Goal: Obtain resource: Download file/media

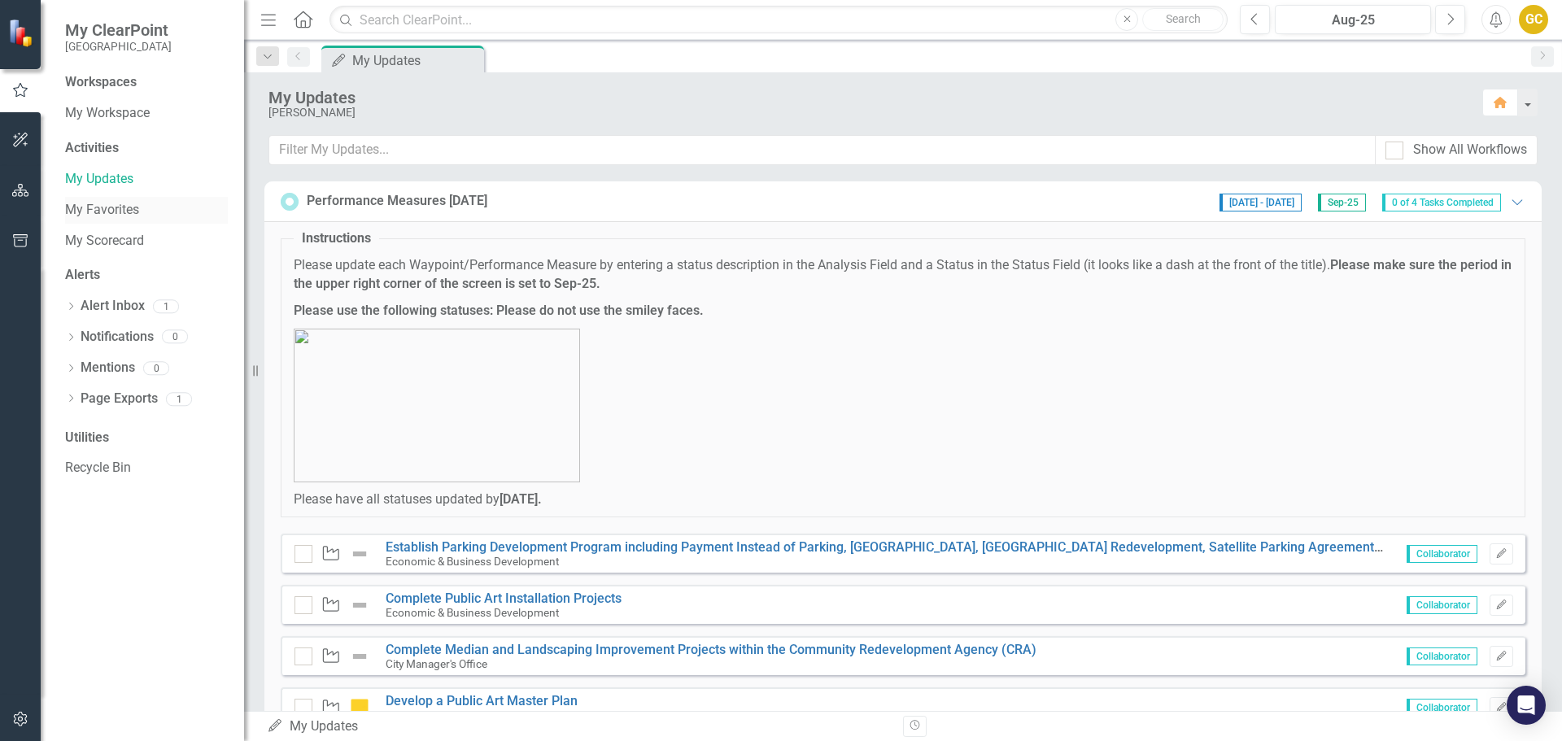
click at [102, 205] on link "My Favorites" at bounding box center [146, 210] width 163 height 19
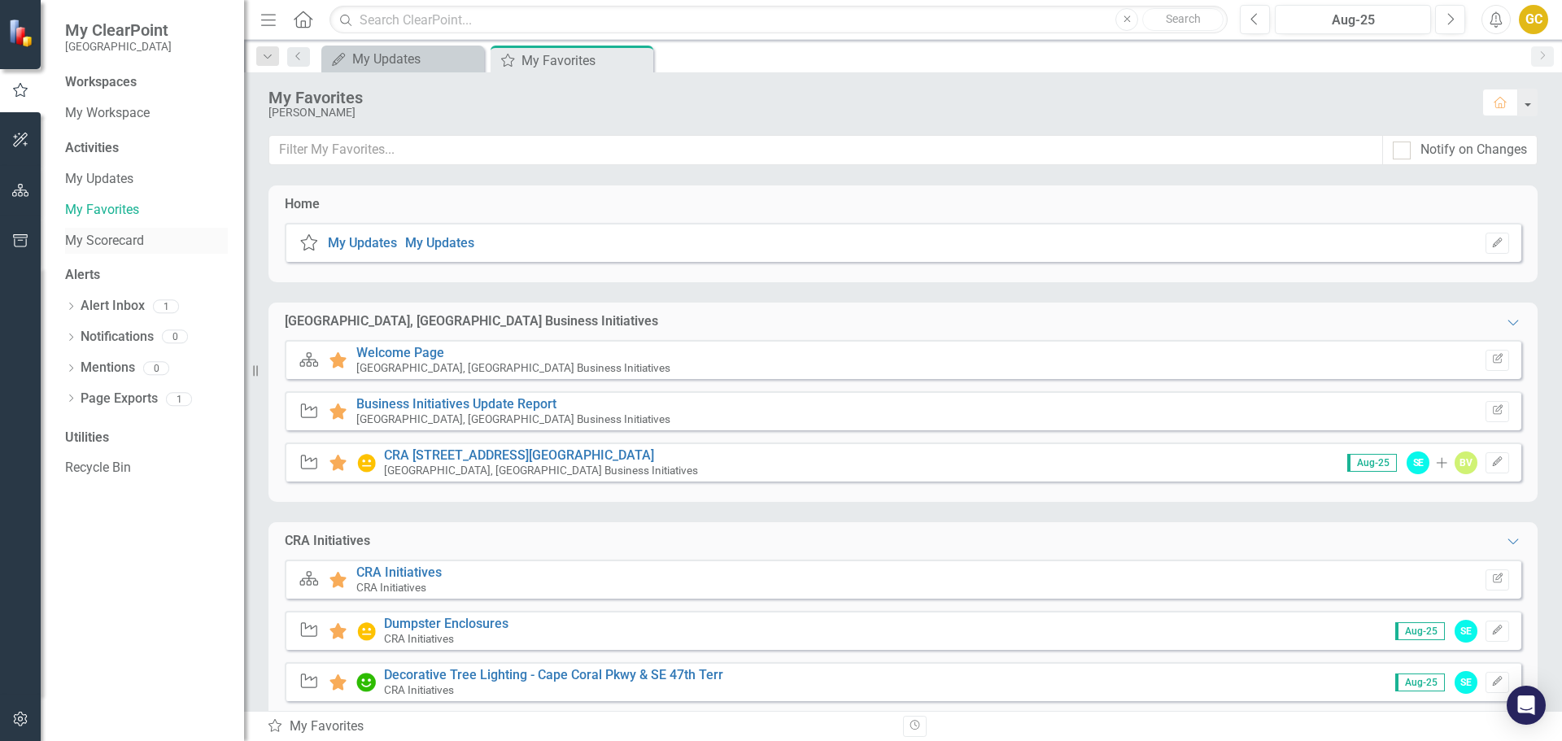
click at [98, 236] on link "My Scorecard" at bounding box center [146, 241] width 163 height 19
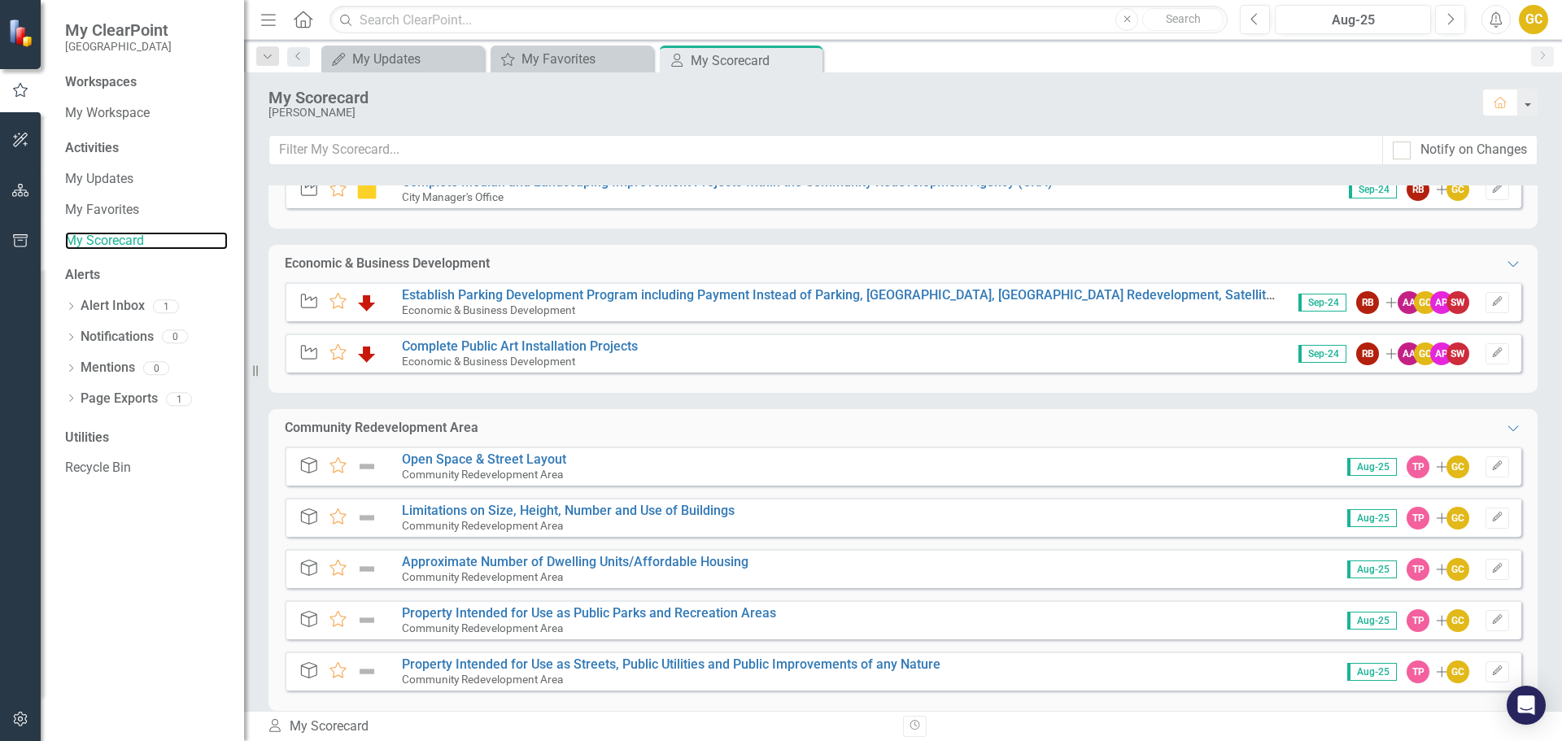
scroll to position [336, 0]
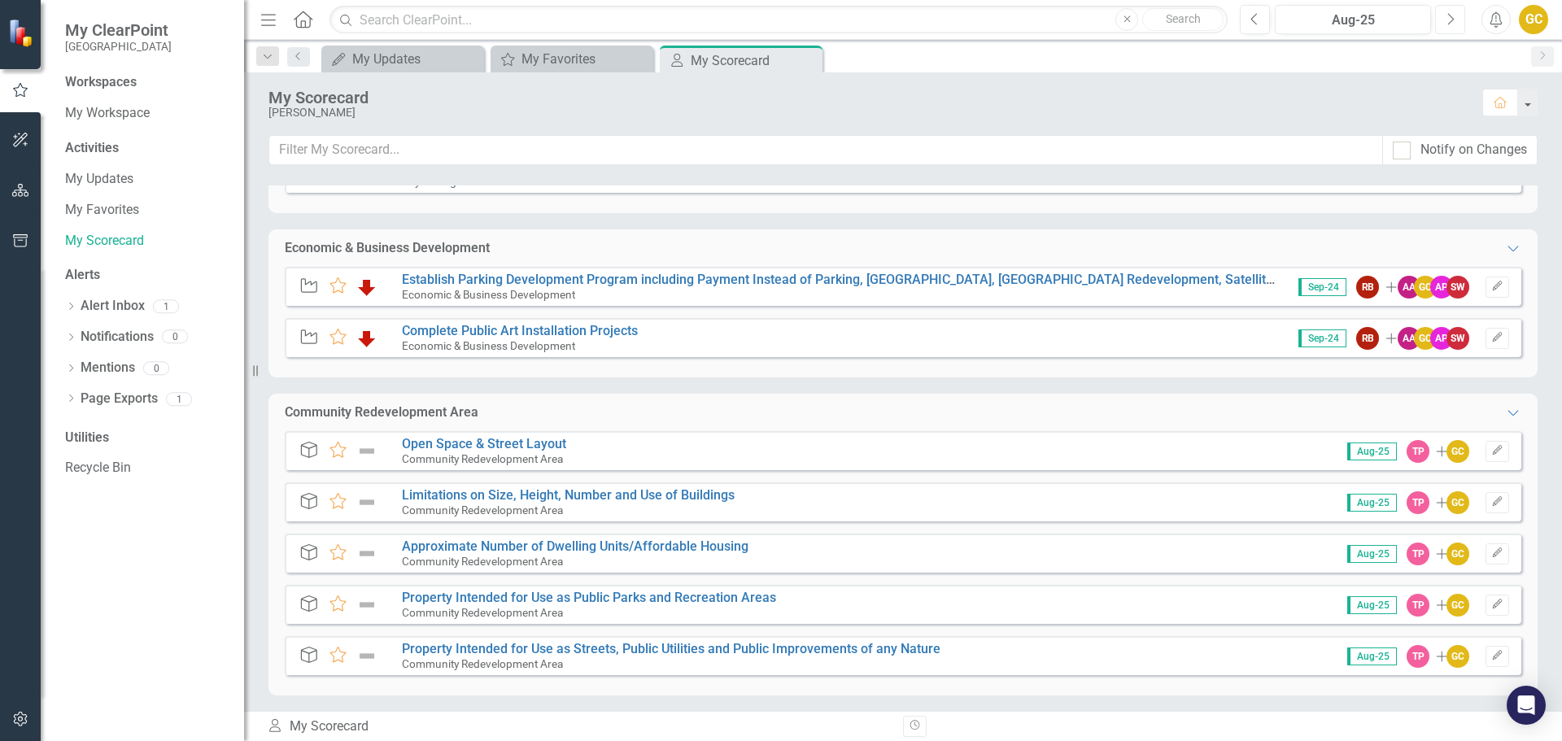
click at [1453, 22] on icon "Next" at bounding box center [1450, 19] width 9 height 15
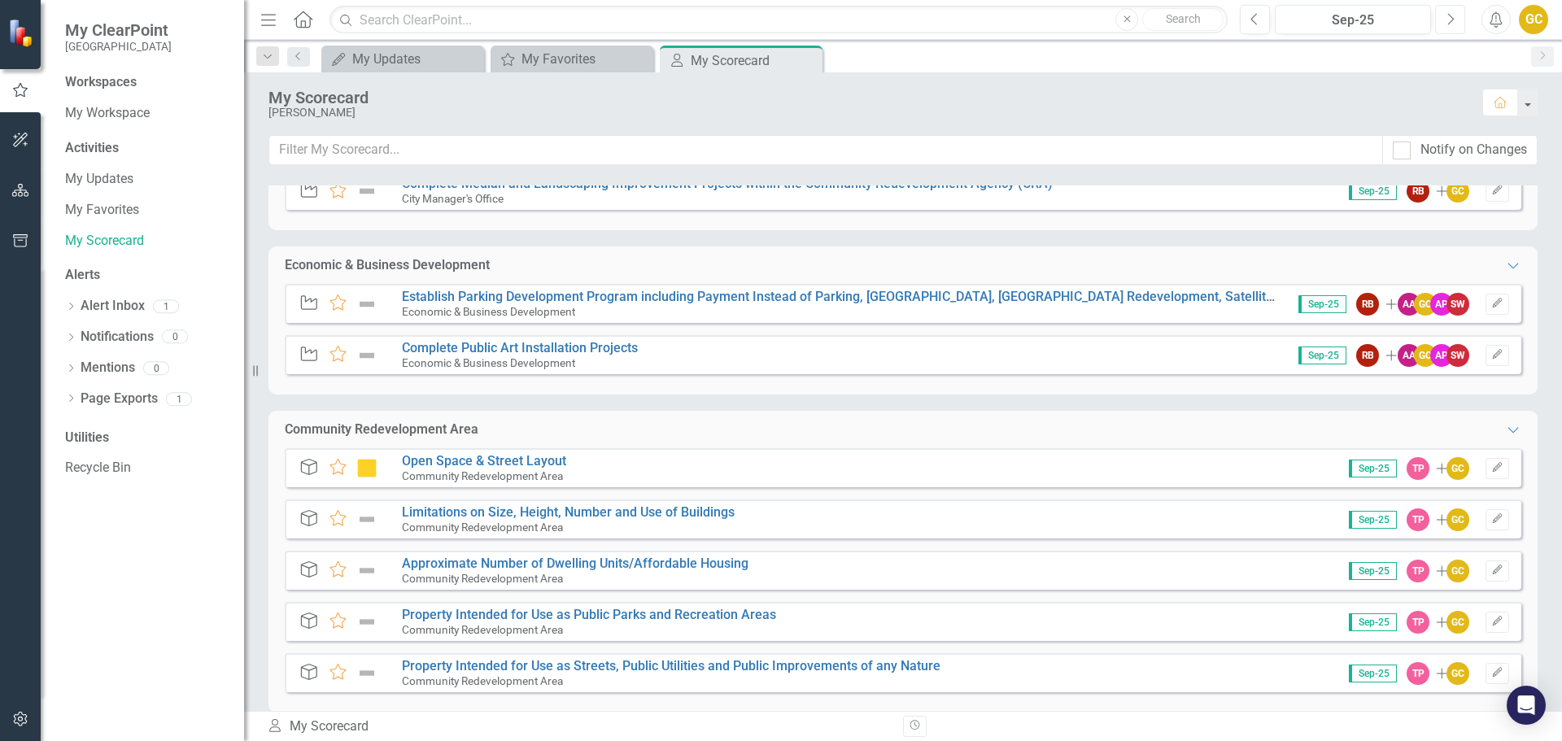
scroll to position [336, 0]
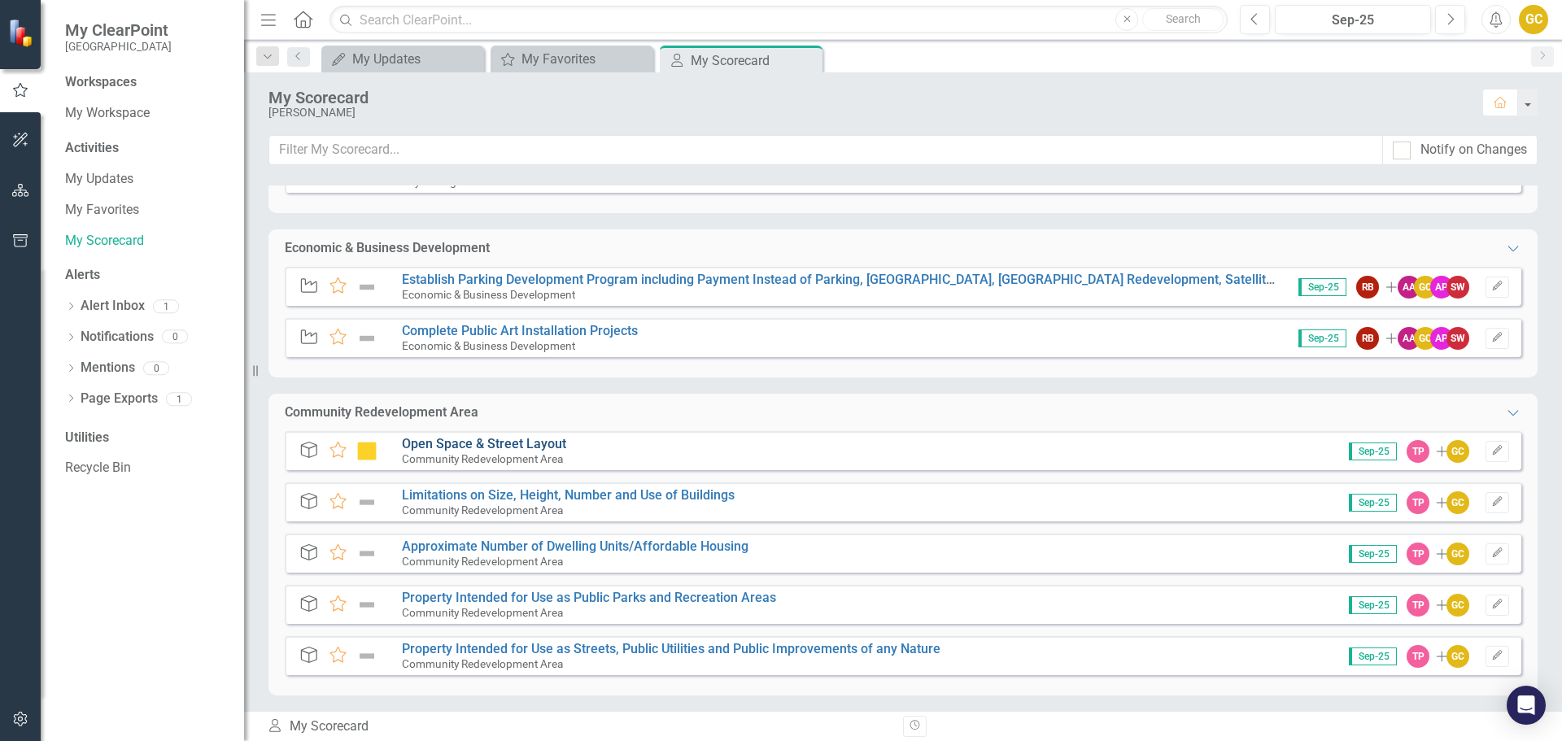
click at [470, 443] on link "Open Space & Street Layout" at bounding box center [484, 443] width 164 height 15
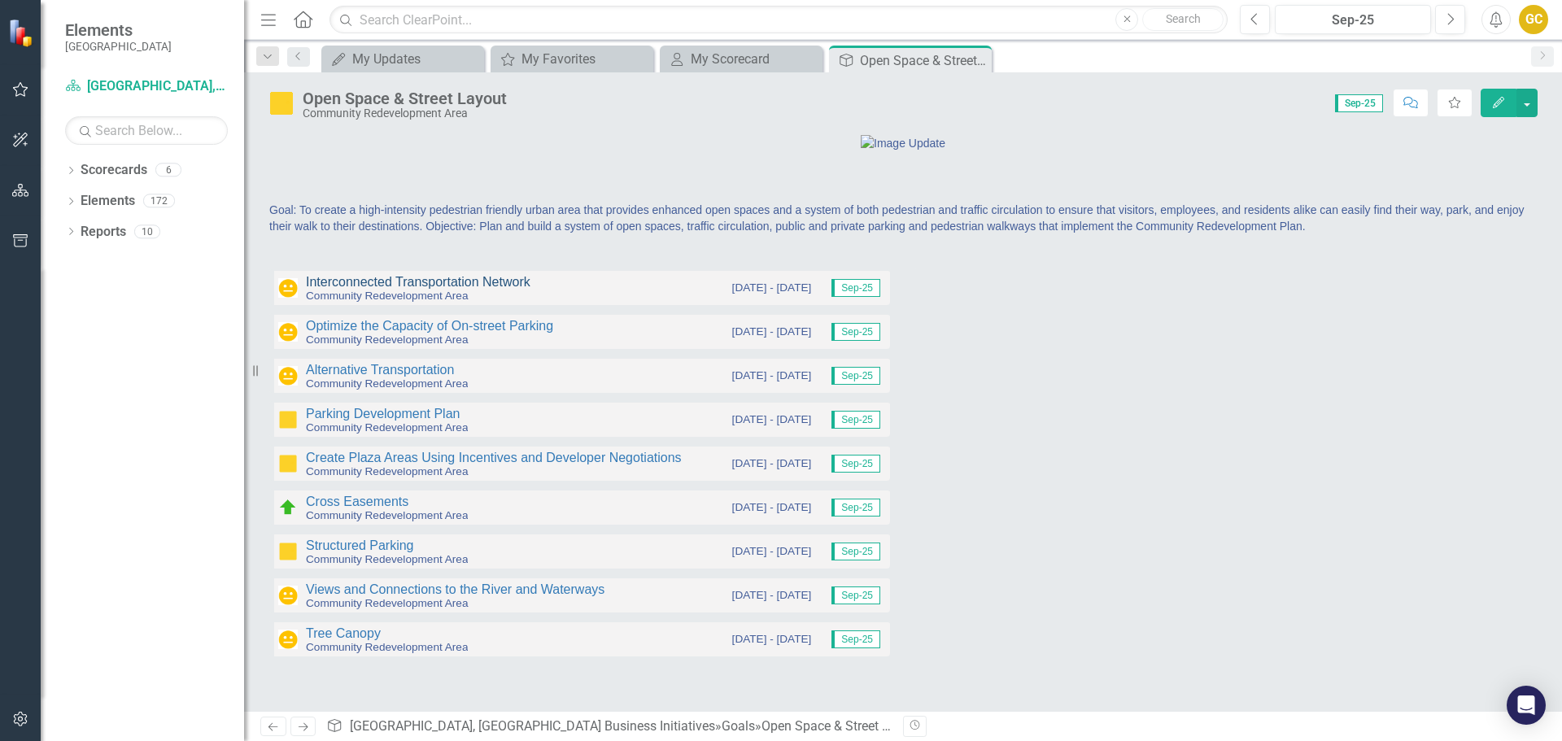
click at [442, 289] on link "Interconnected Transportation Network" at bounding box center [418, 282] width 225 height 14
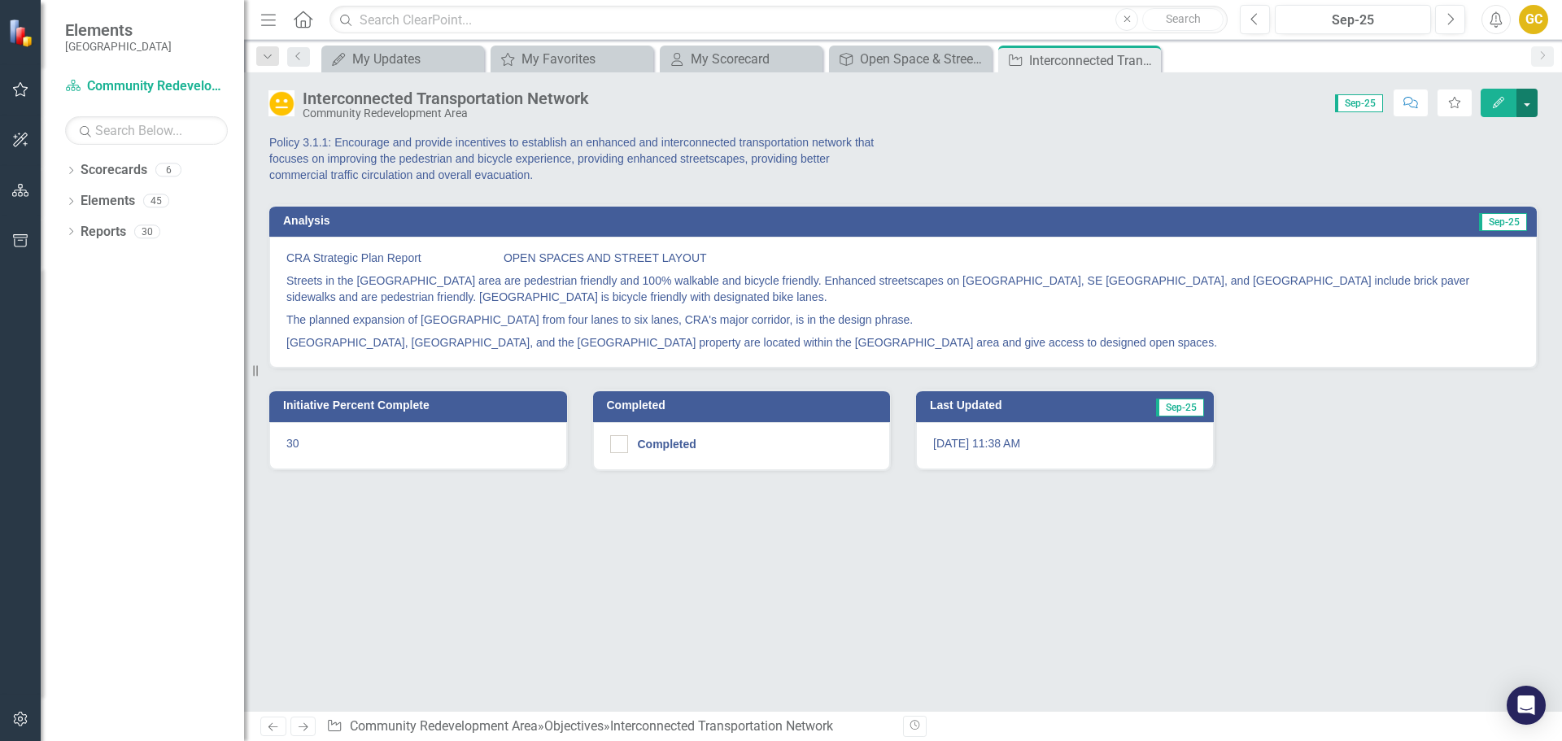
click at [1526, 100] on button "button" at bounding box center [1527, 103] width 21 height 28
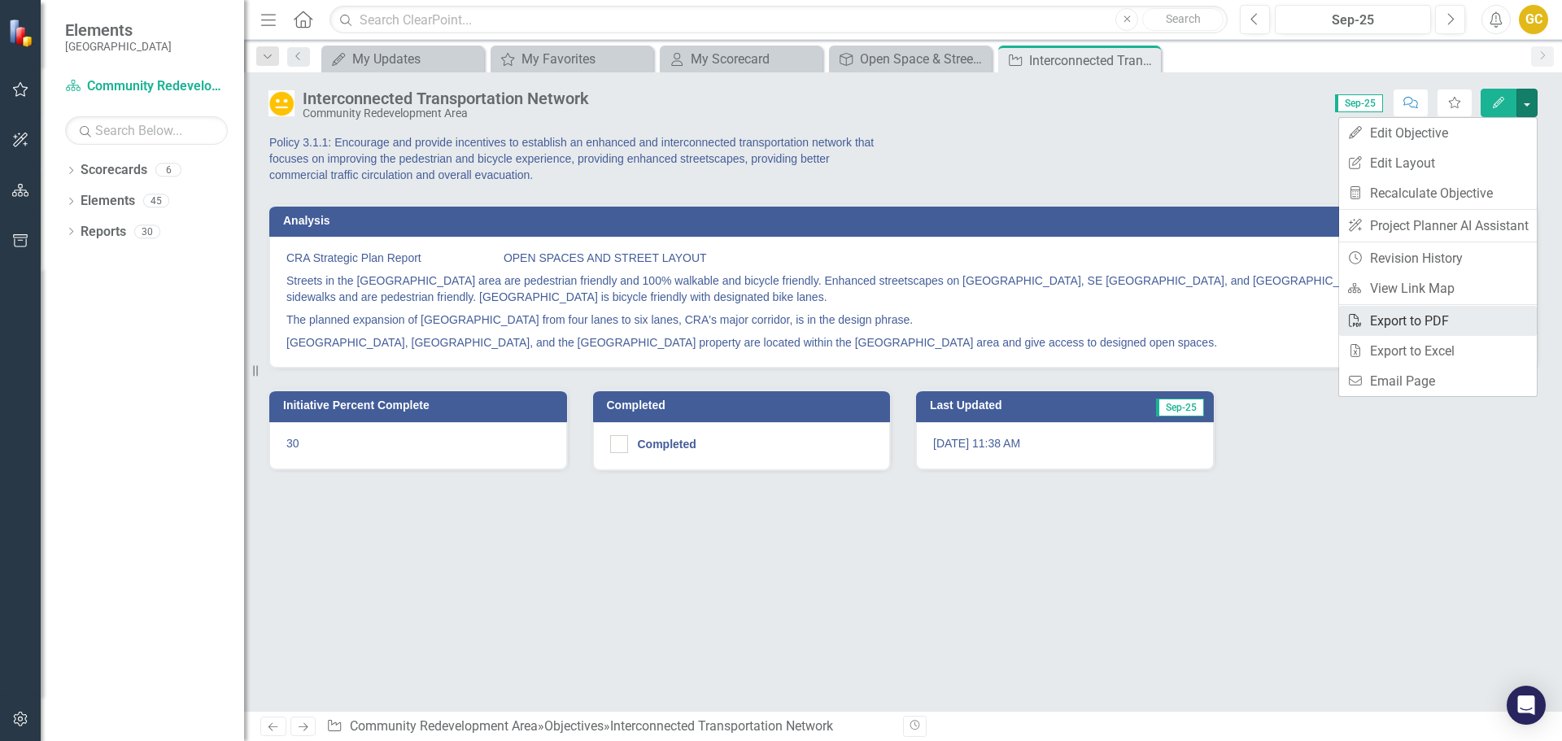
click at [1391, 319] on link "PDF Export to PDF" at bounding box center [1438, 321] width 198 height 30
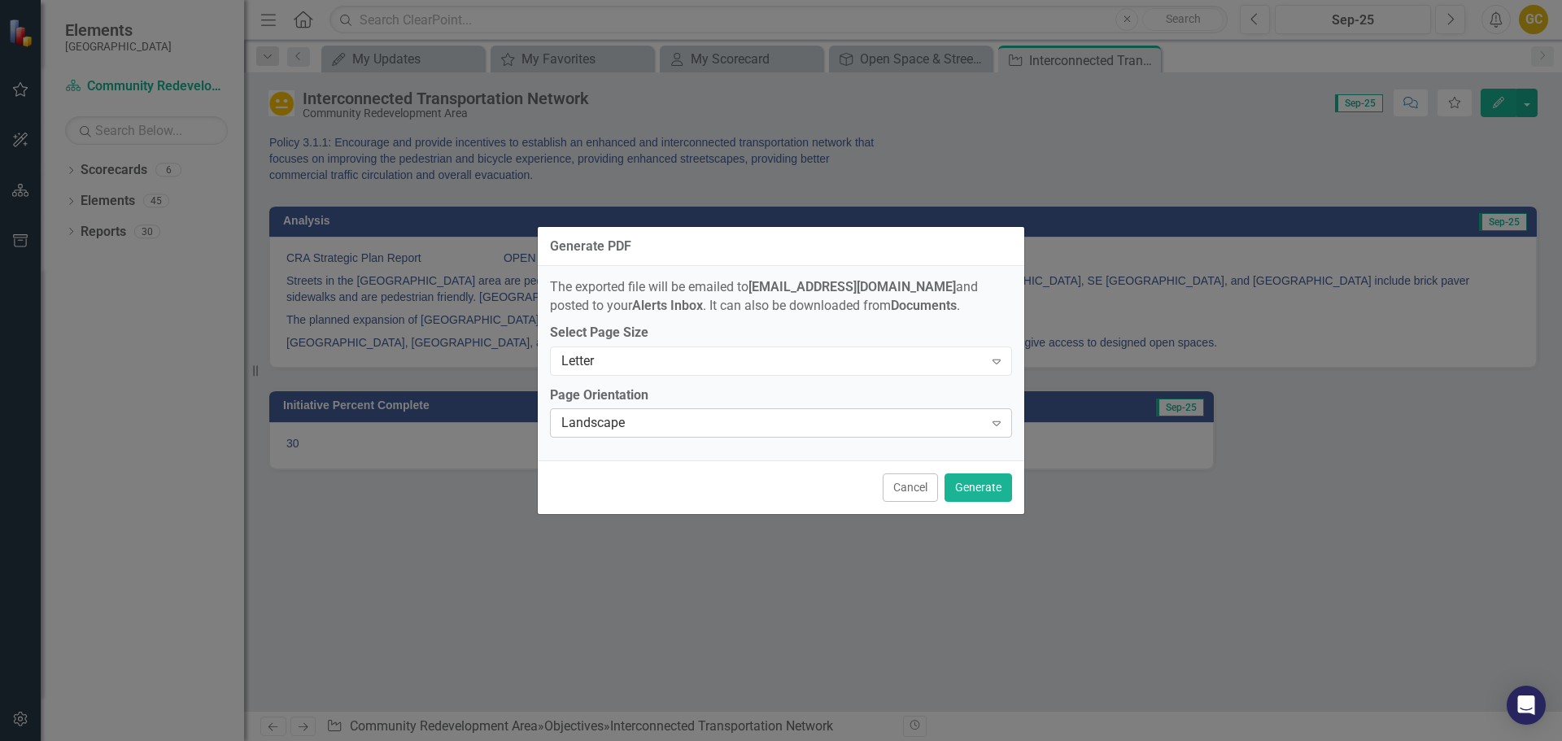
click at [1002, 421] on icon "Expand" at bounding box center [997, 423] width 16 height 13
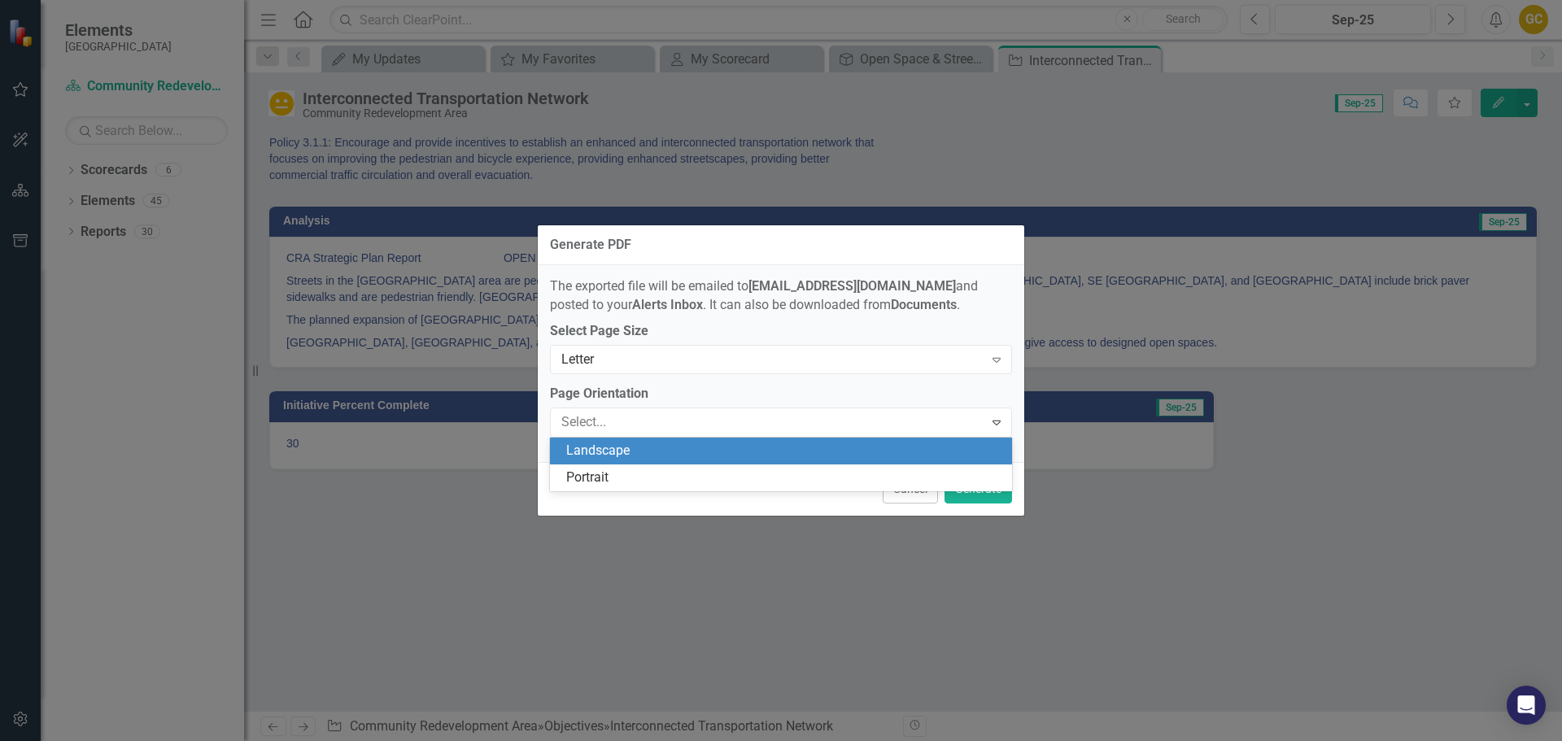
click at [978, 447] on div "Landscape" at bounding box center [784, 451] width 436 height 19
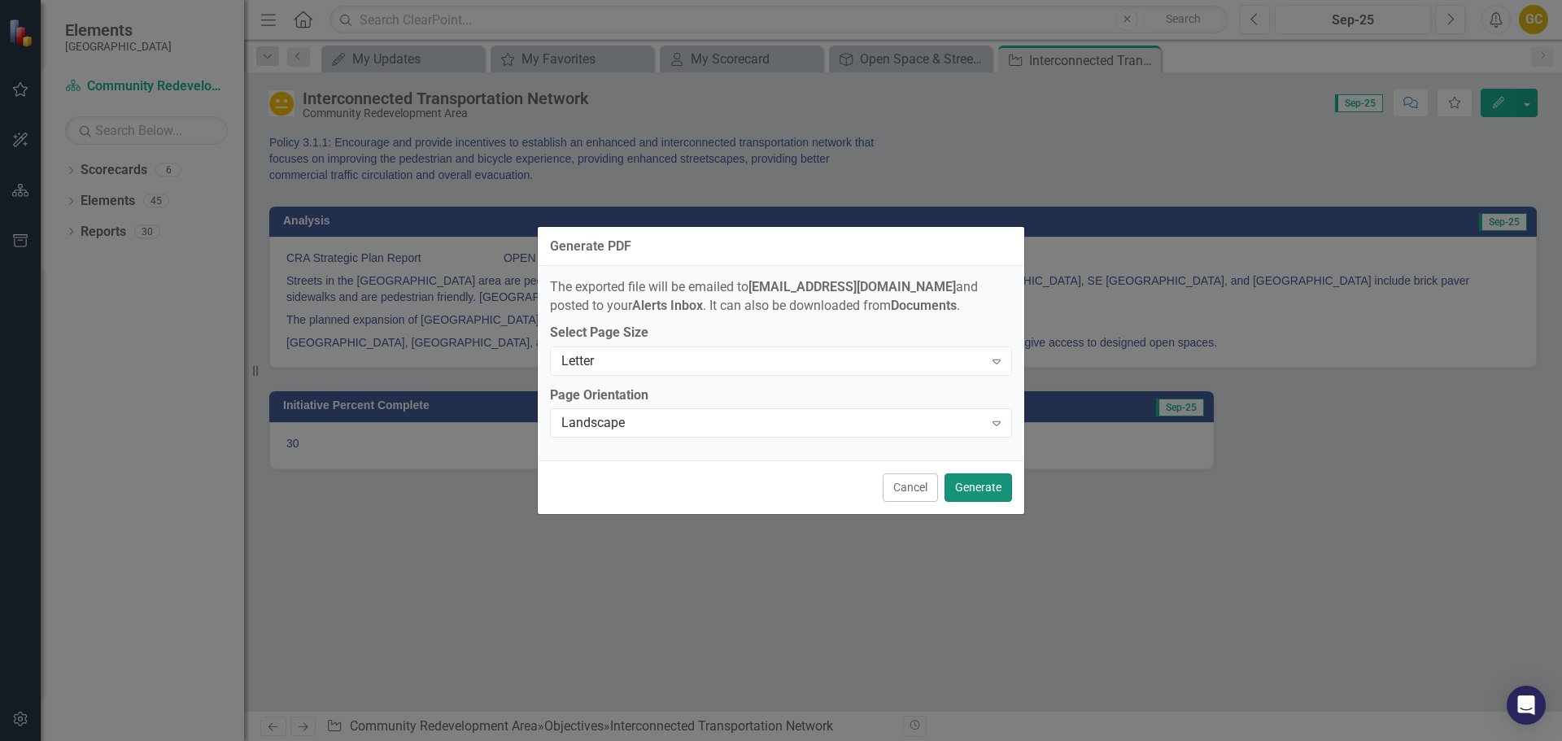
click at [980, 488] on button "Generate" at bounding box center [979, 488] width 68 height 28
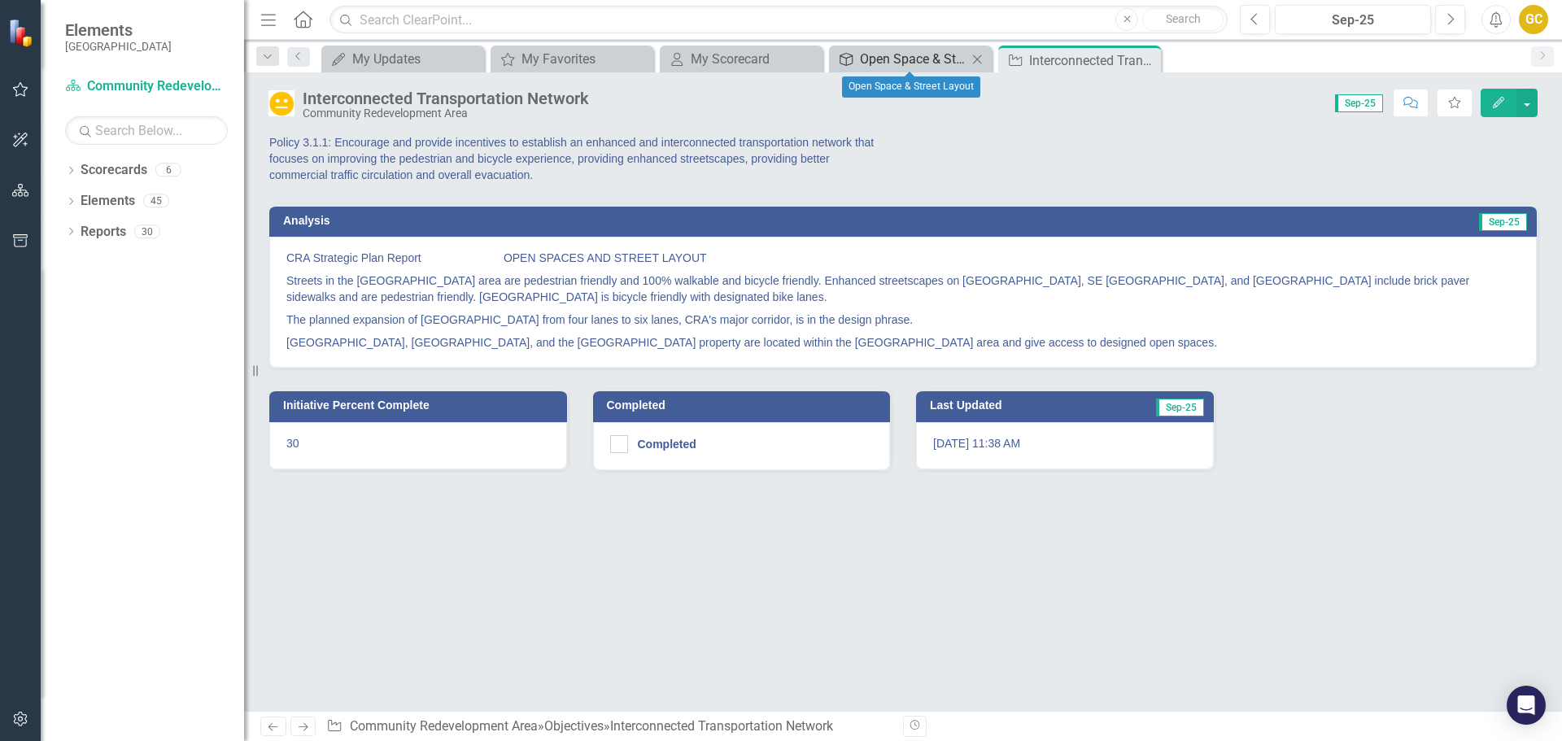
click at [873, 59] on div "Open Space & Street Layout" at bounding box center [913, 59] width 107 height 20
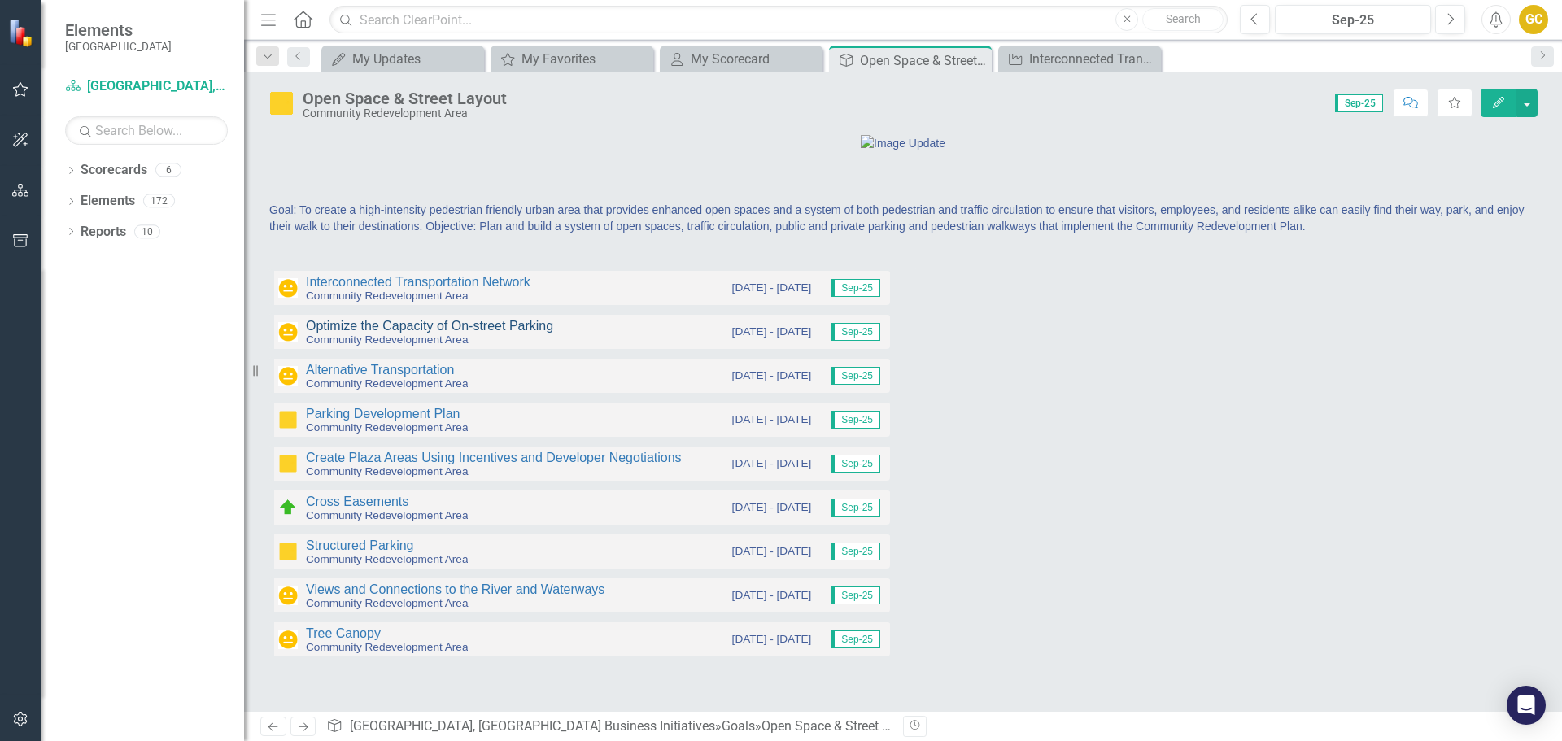
click at [411, 333] on link "Optimize the Capacity of On-street Parking" at bounding box center [429, 326] width 247 height 14
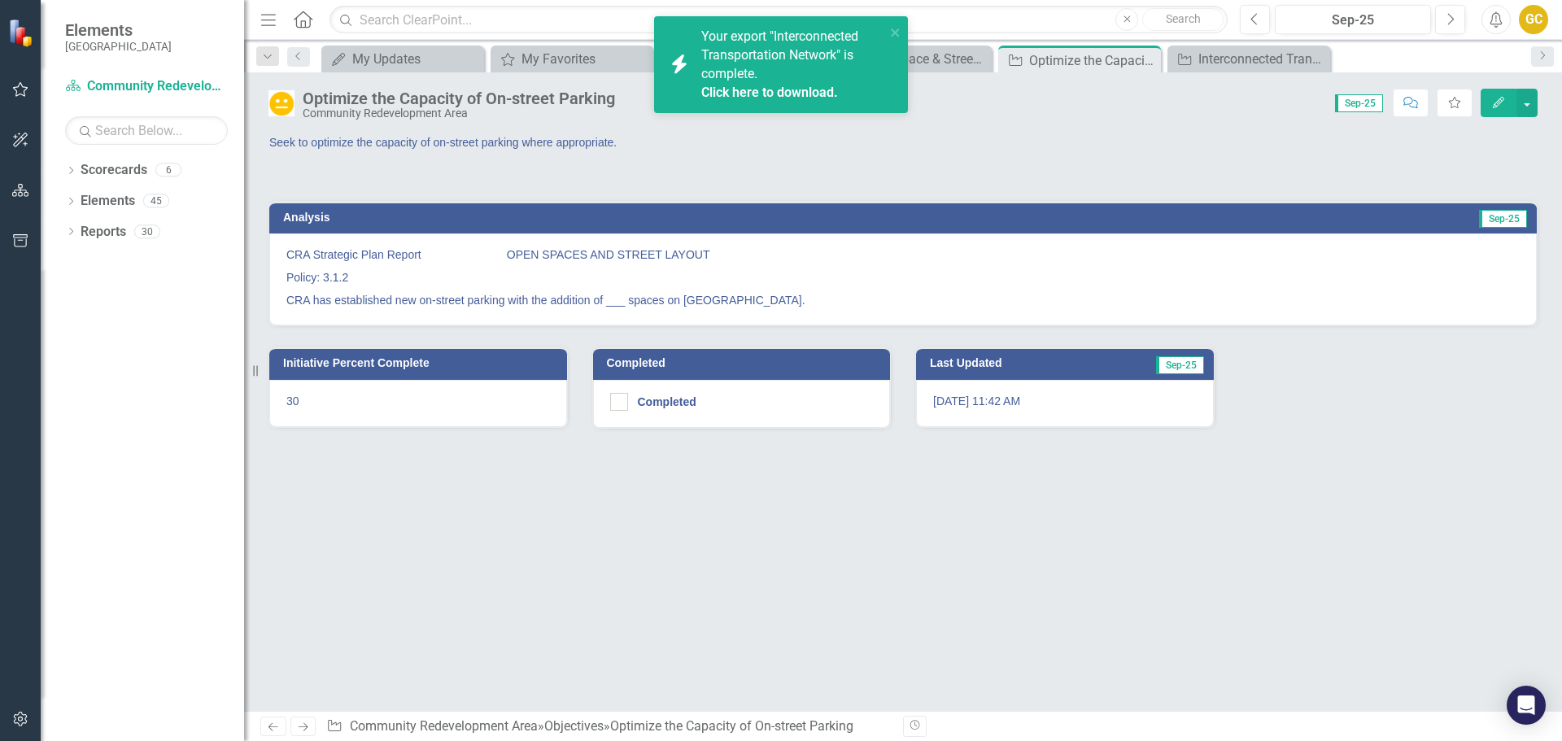
click at [779, 91] on link "Click here to download." at bounding box center [769, 92] width 137 height 15
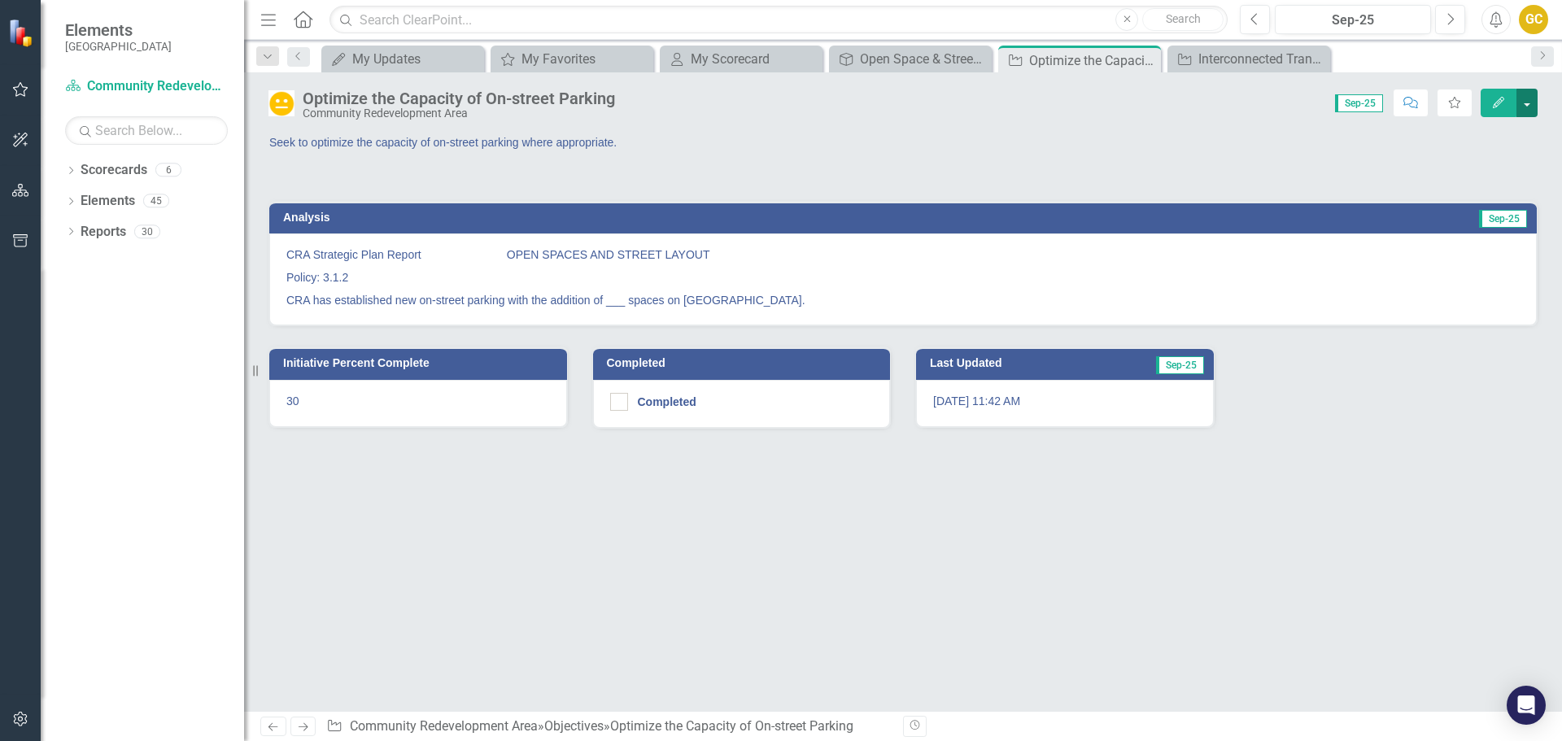
click at [1528, 91] on button "button" at bounding box center [1527, 103] width 21 height 28
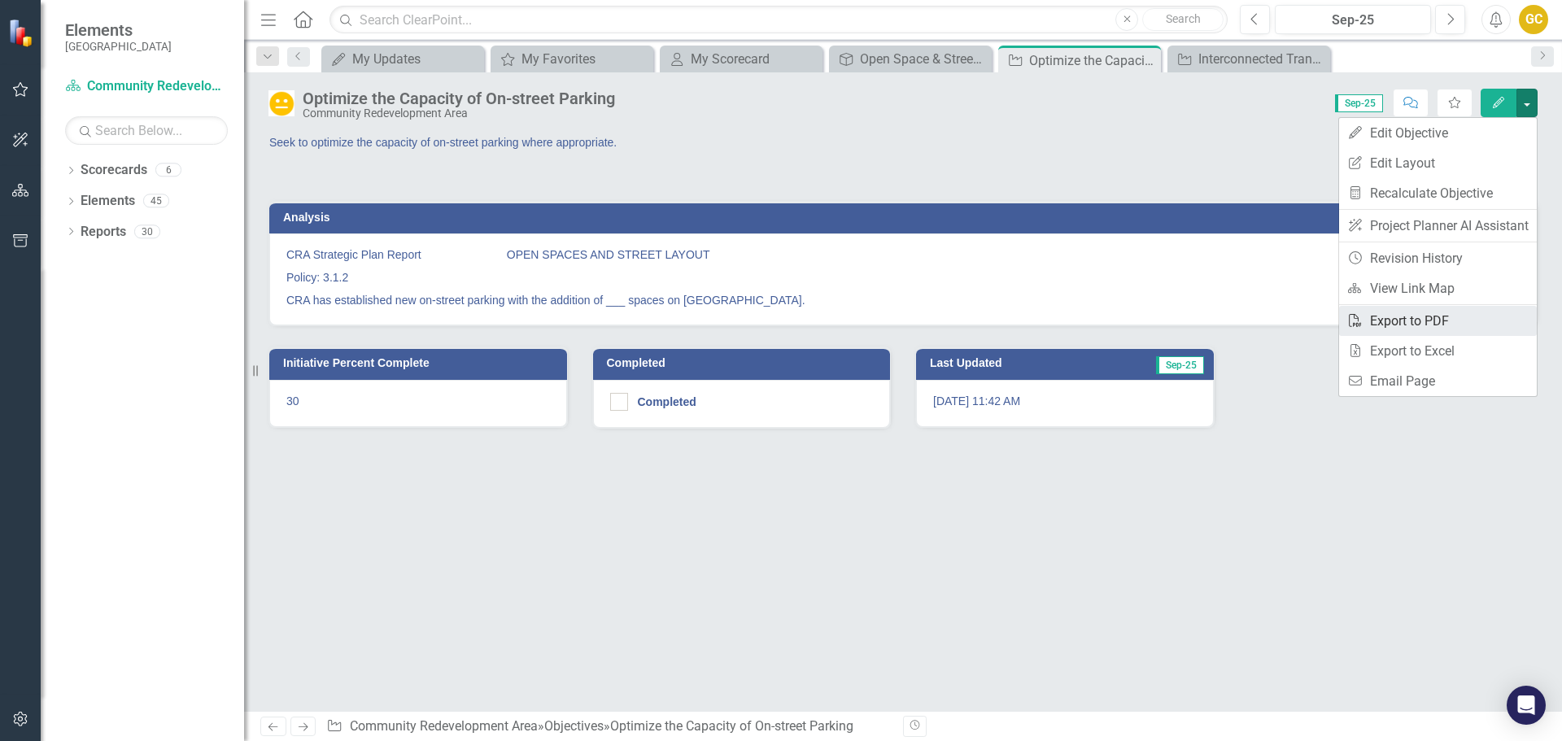
click at [1408, 317] on link "PDF Export to PDF" at bounding box center [1438, 321] width 198 height 30
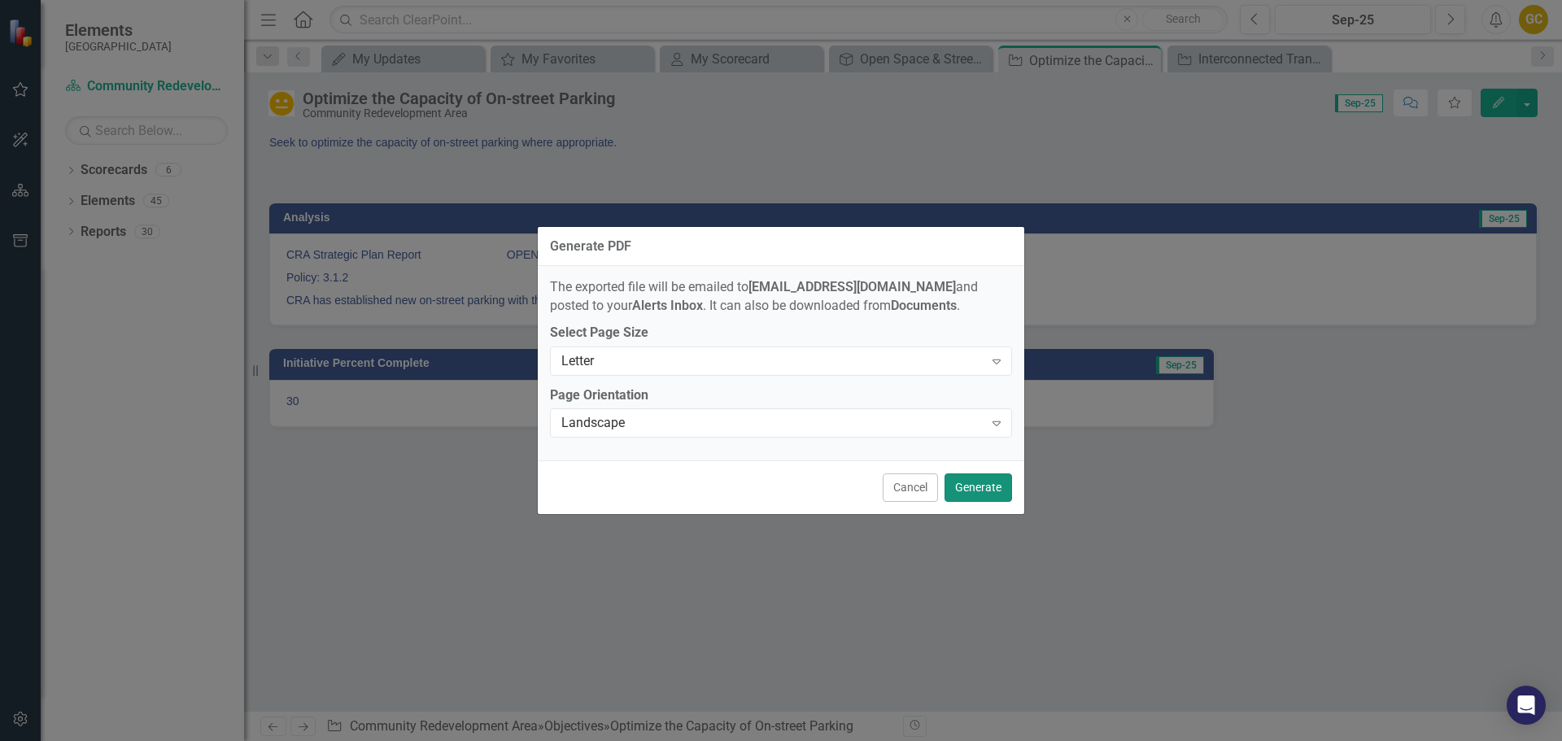
click at [969, 490] on button "Generate" at bounding box center [979, 488] width 68 height 28
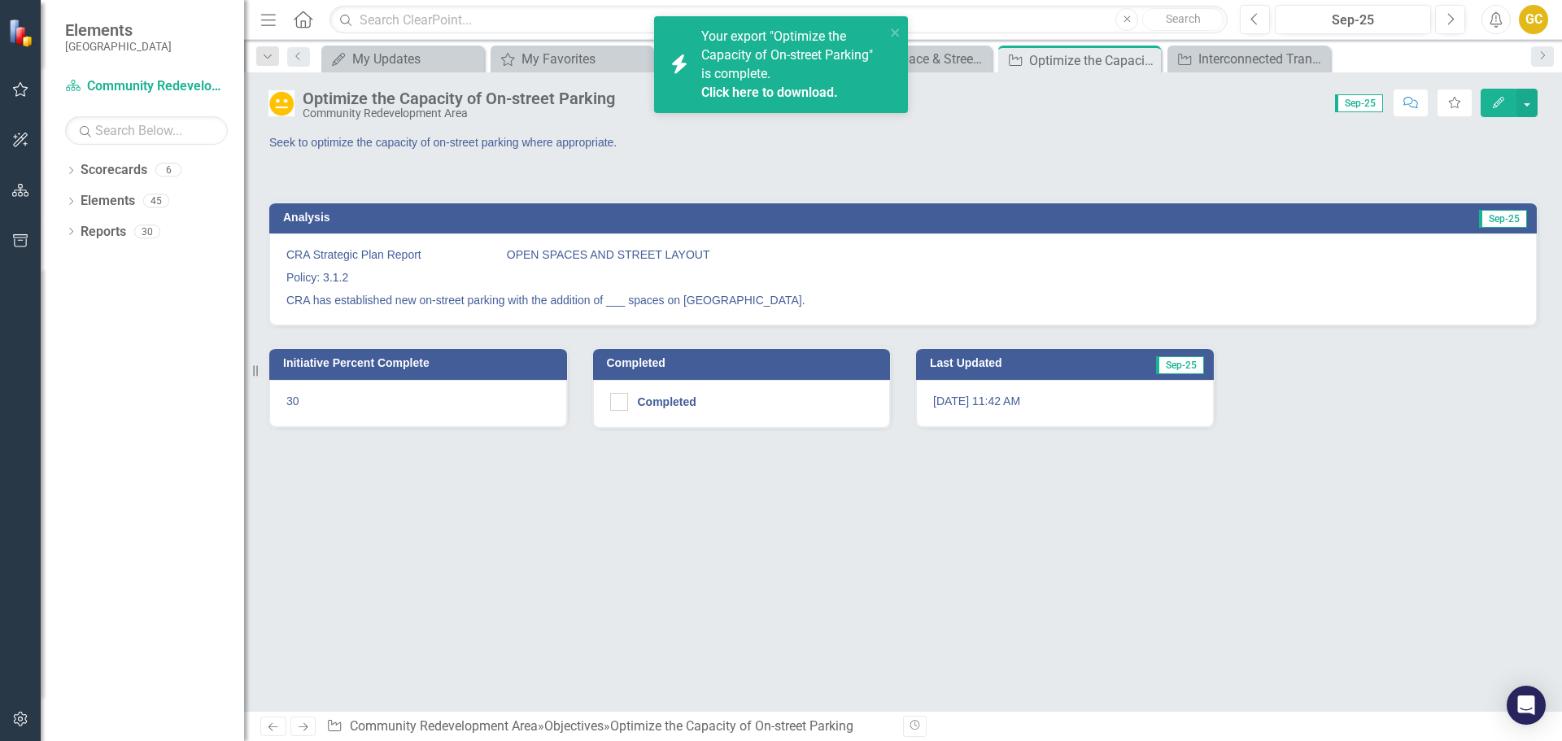
click at [745, 90] on link "Click here to download." at bounding box center [769, 92] width 137 height 15
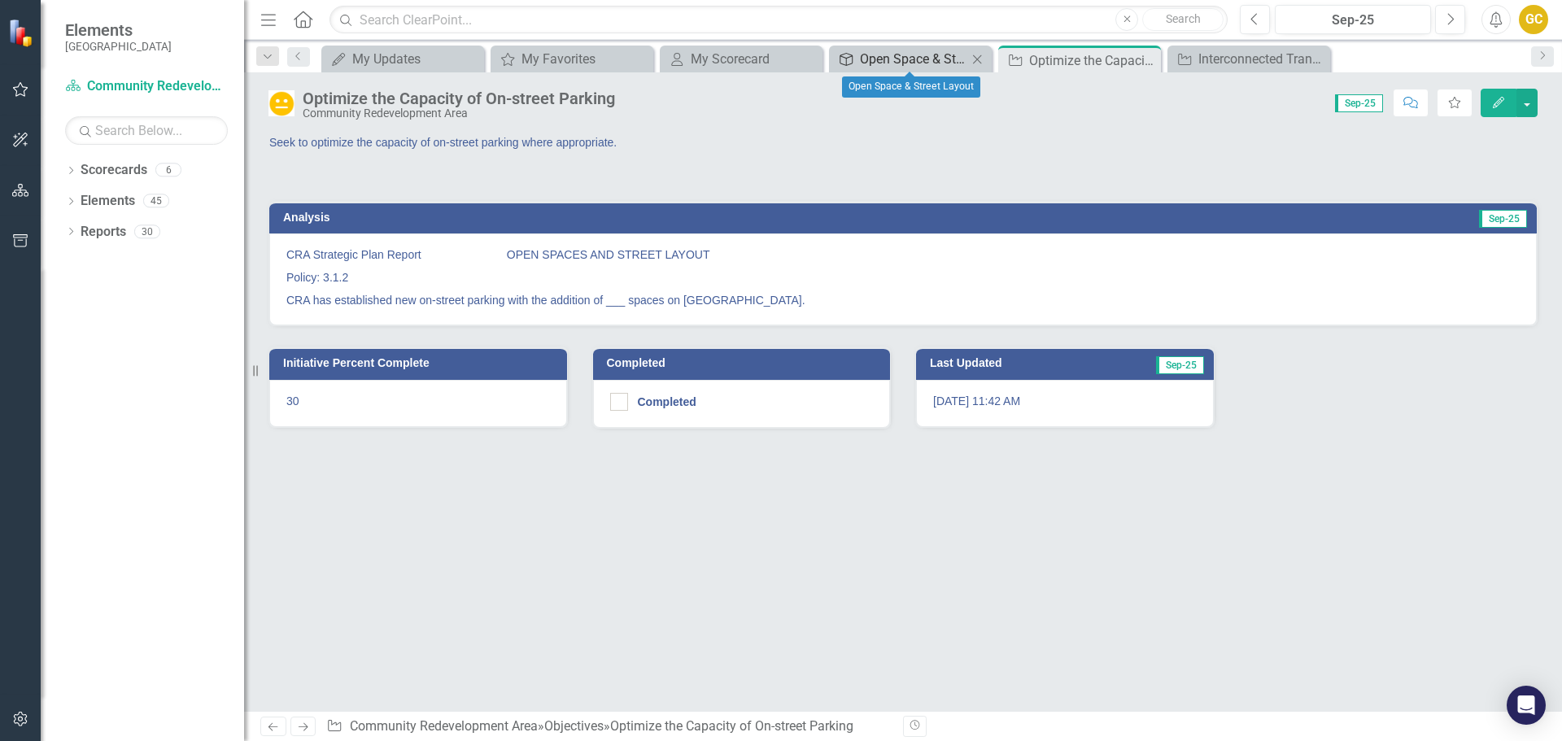
click at [860, 55] on div "Open Space & Street Layout" at bounding box center [913, 59] width 107 height 20
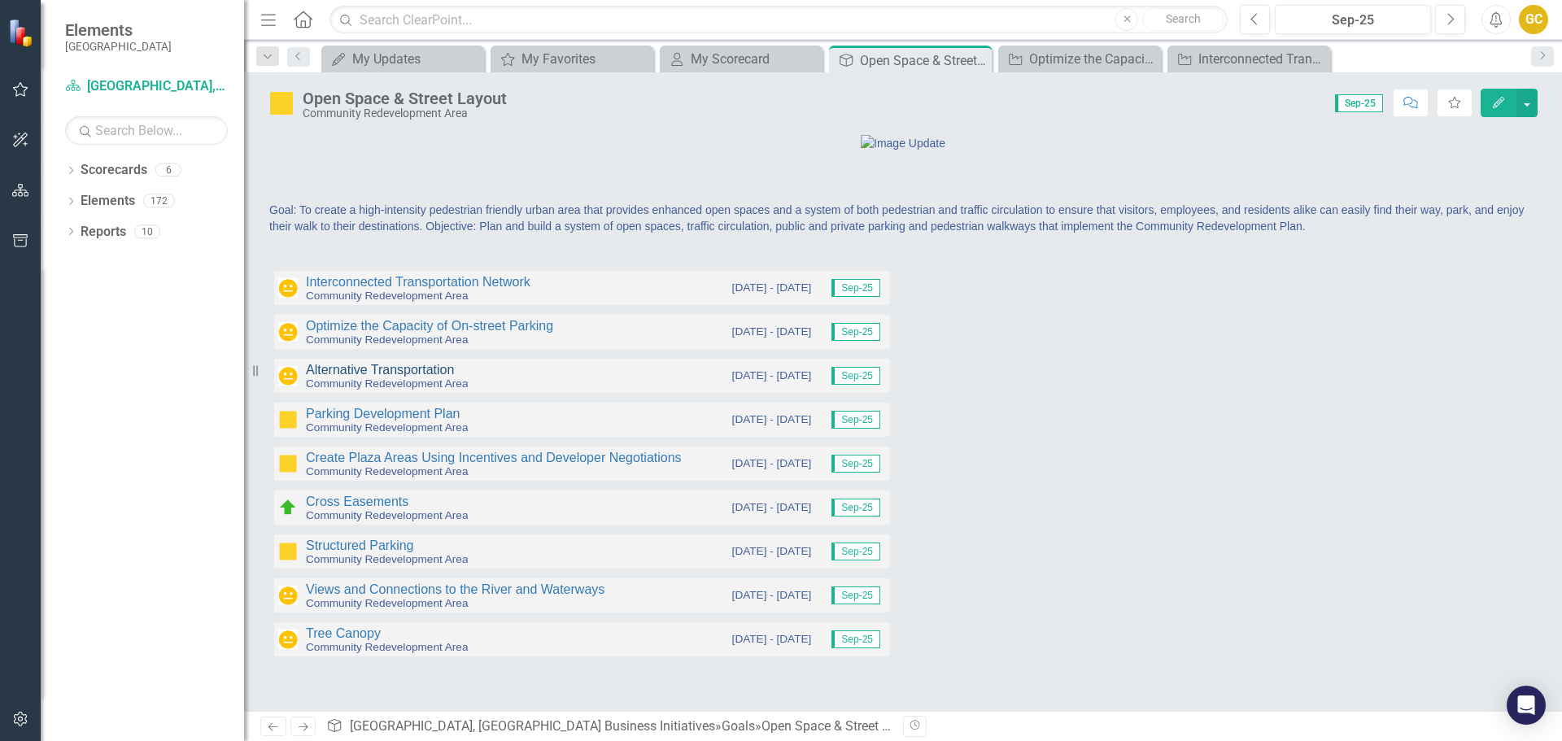
click at [380, 377] on link "Alternative Transportation" at bounding box center [380, 370] width 148 height 14
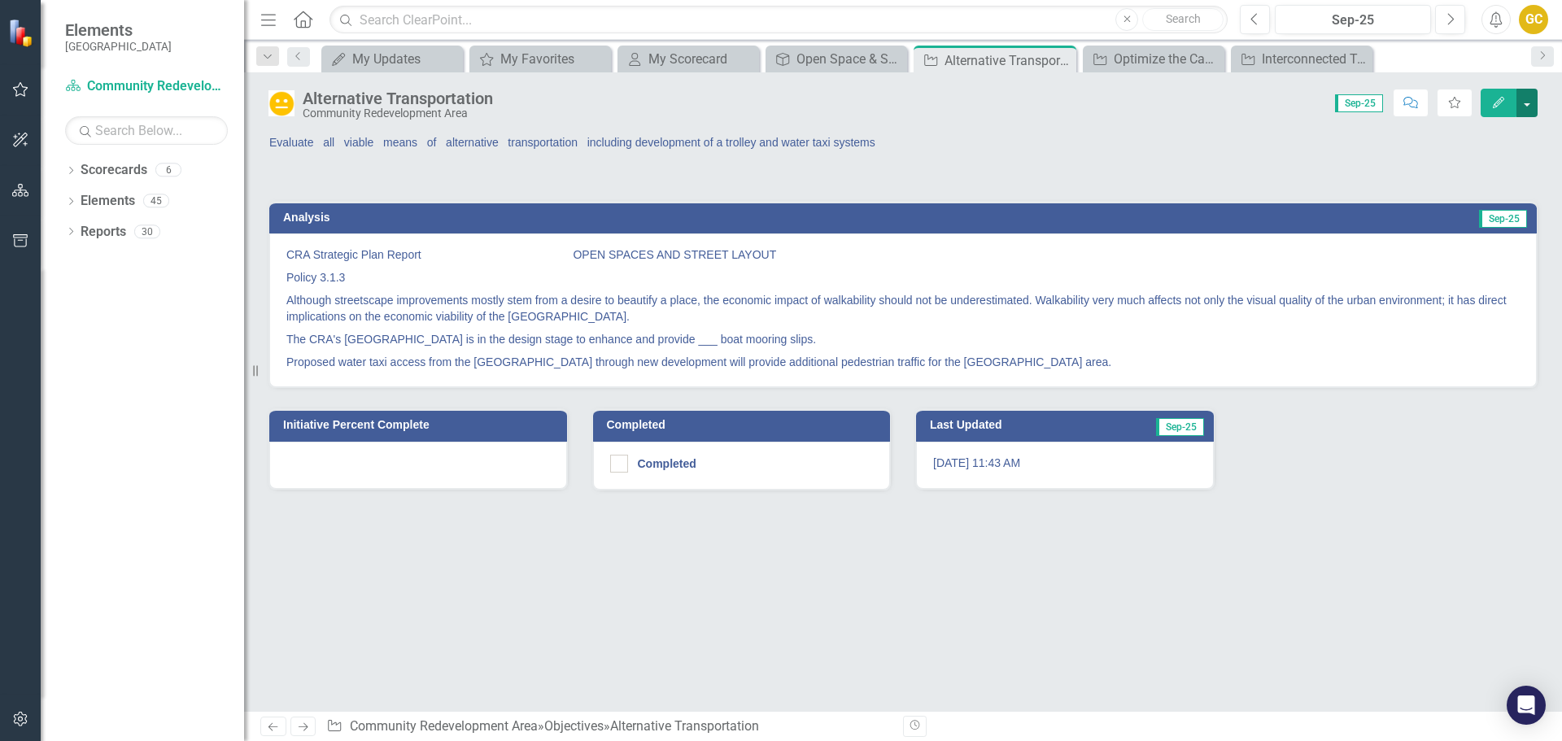
click at [1518, 93] on button "button" at bounding box center [1527, 103] width 21 height 28
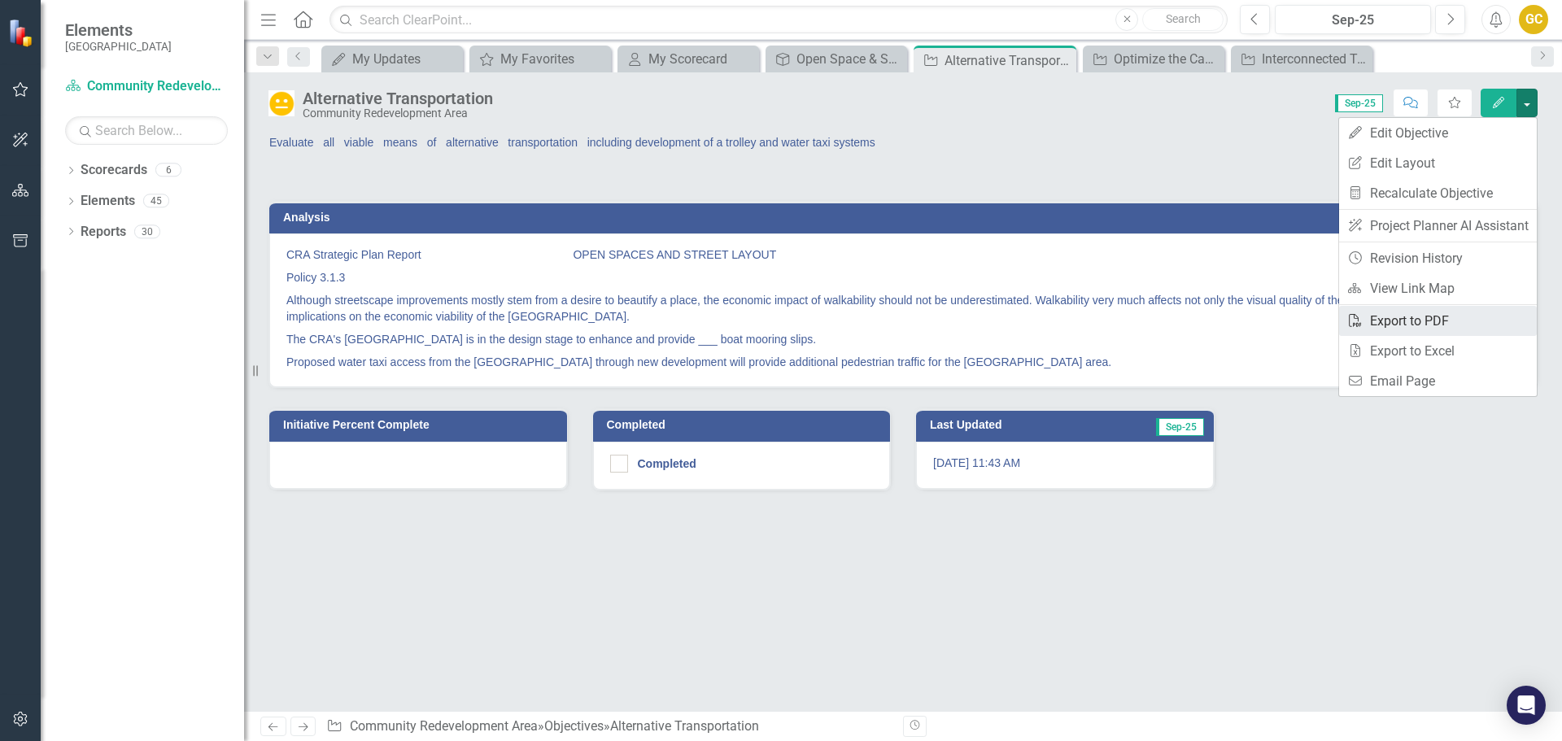
click at [1402, 316] on link "PDF Export to PDF" at bounding box center [1438, 321] width 198 height 30
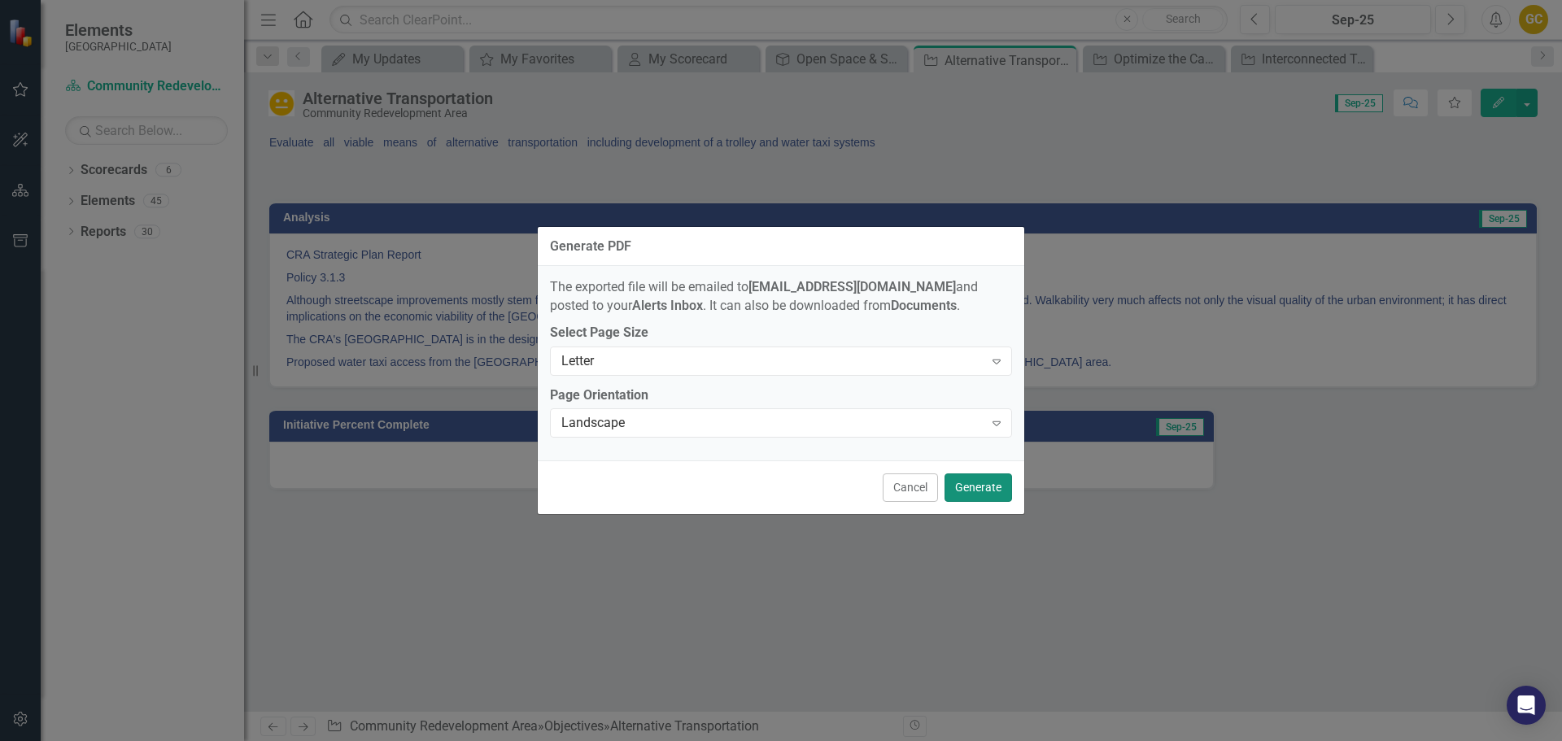
click at [973, 491] on button "Generate" at bounding box center [979, 488] width 68 height 28
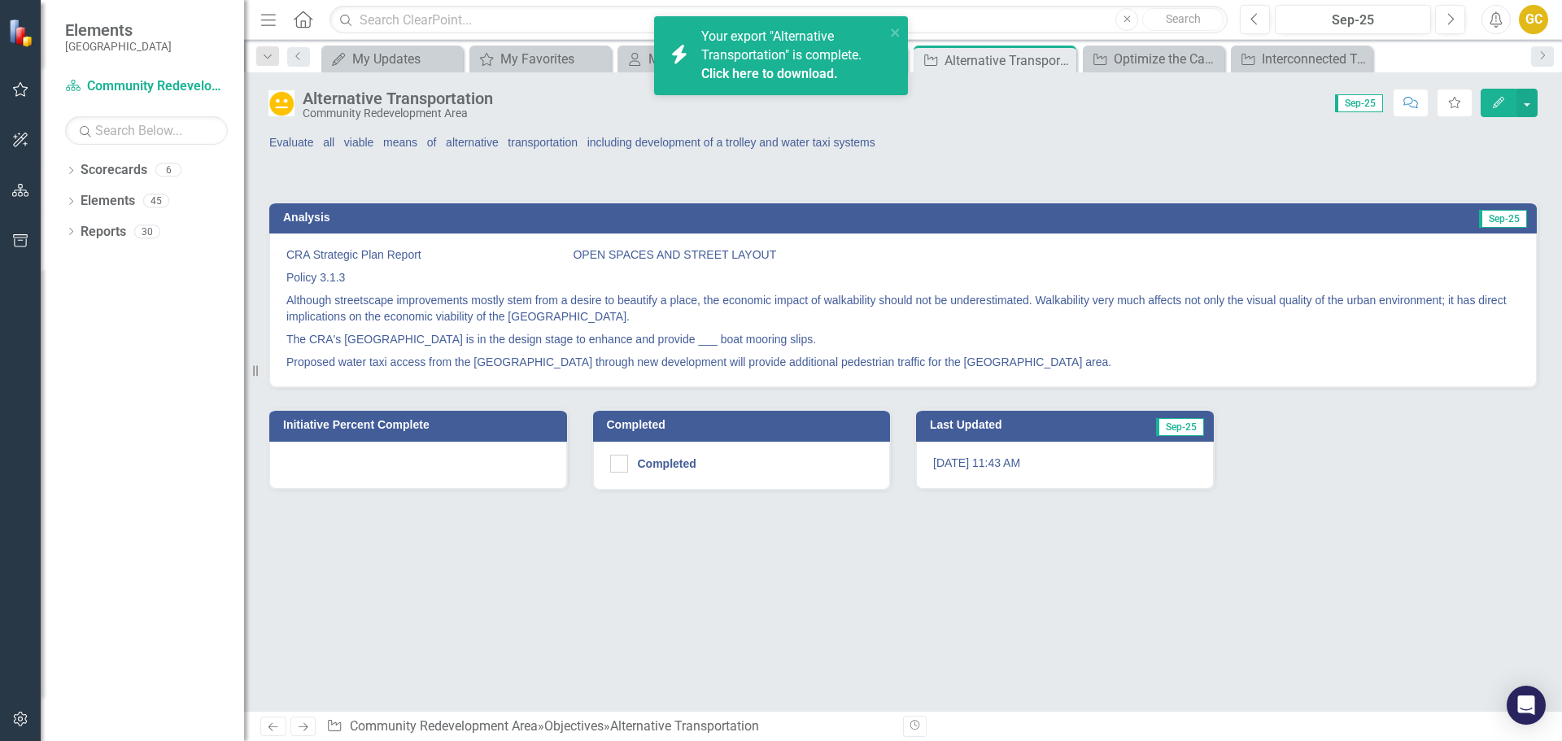
click at [762, 72] on link "Click here to download." at bounding box center [769, 73] width 137 height 15
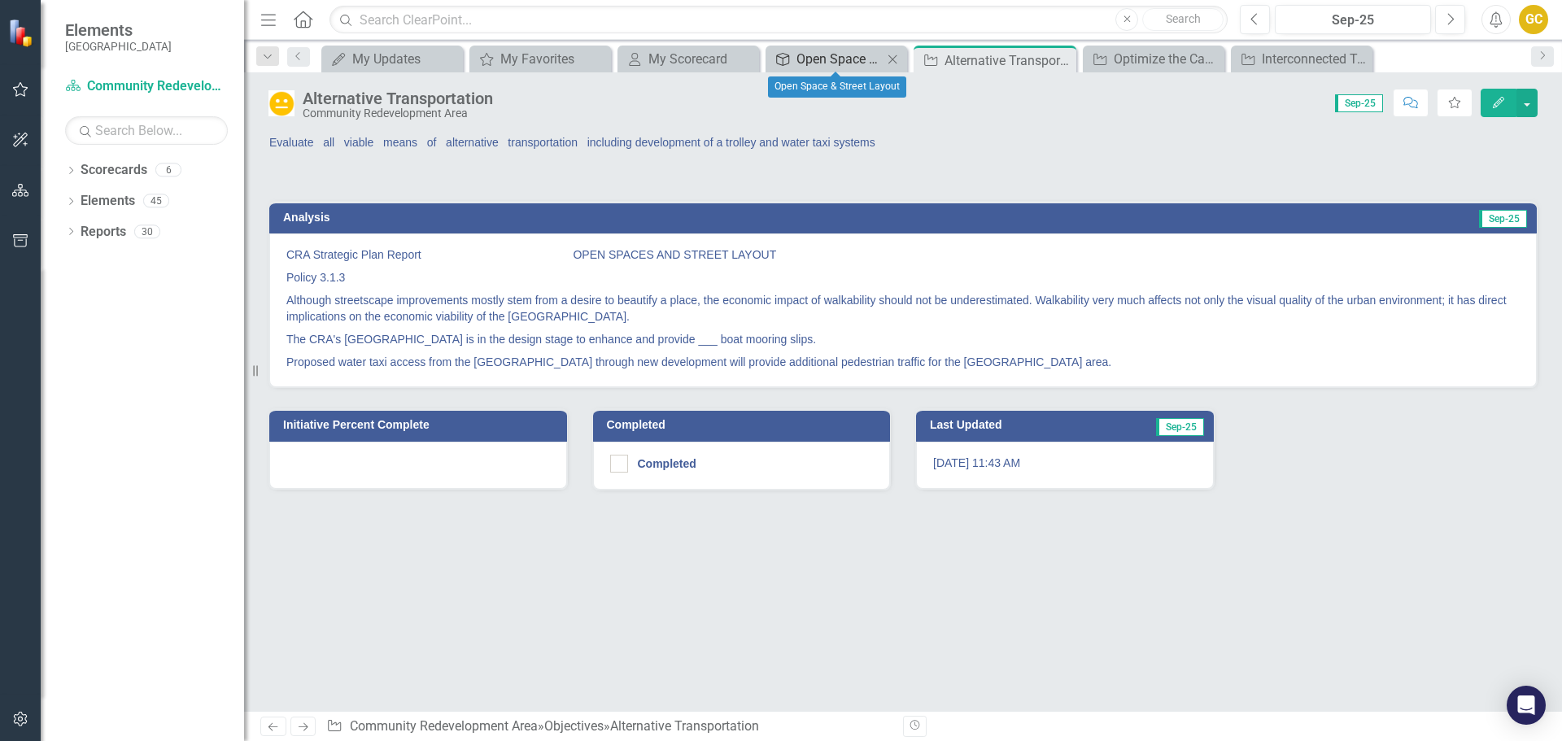
click at [819, 55] on div "Open Space & Street Layout" at bounding box center [840, 59] width 86 height 20
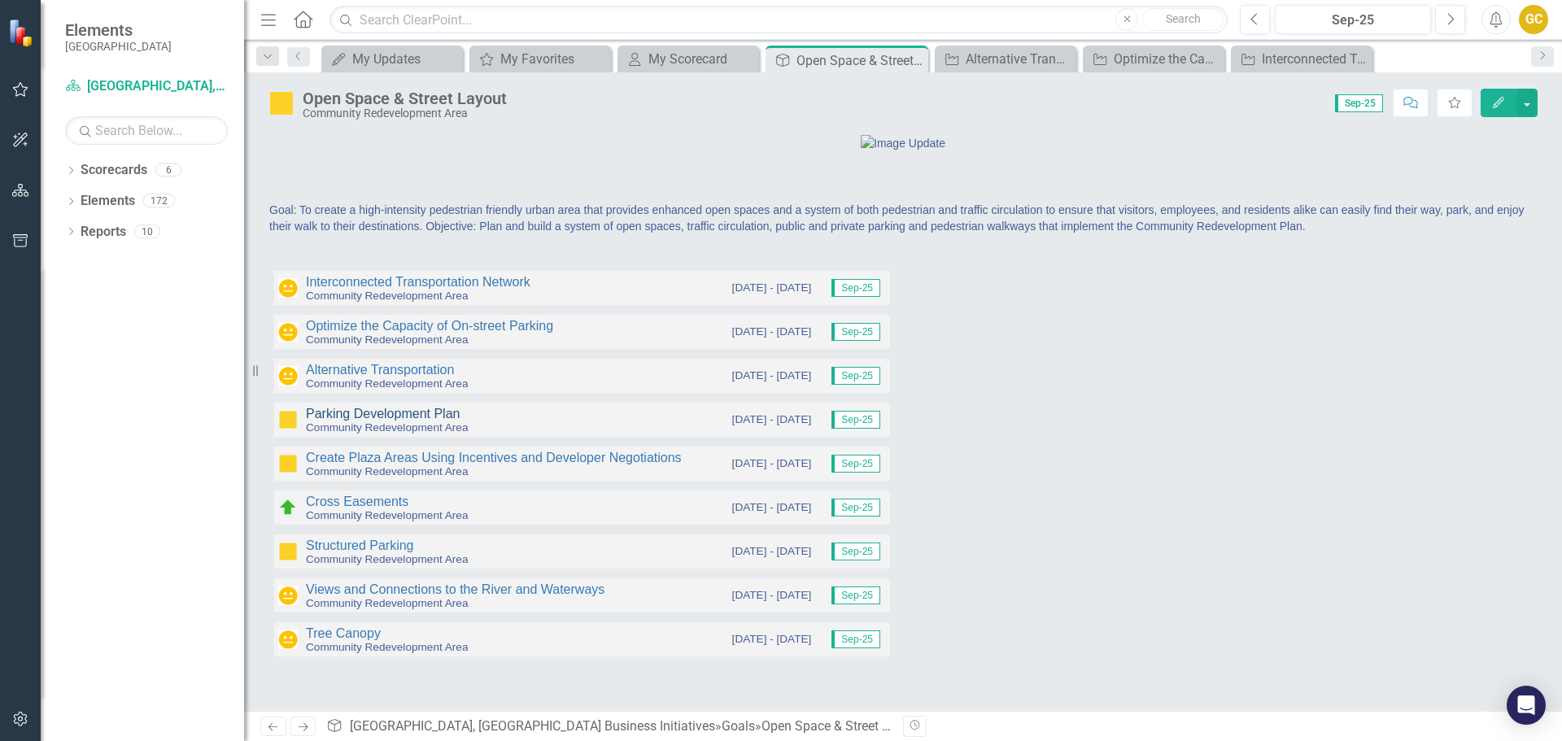
click at [369, 421] on link "Parking Development Plan" at bounding box center [383, 414] width 154 height 14
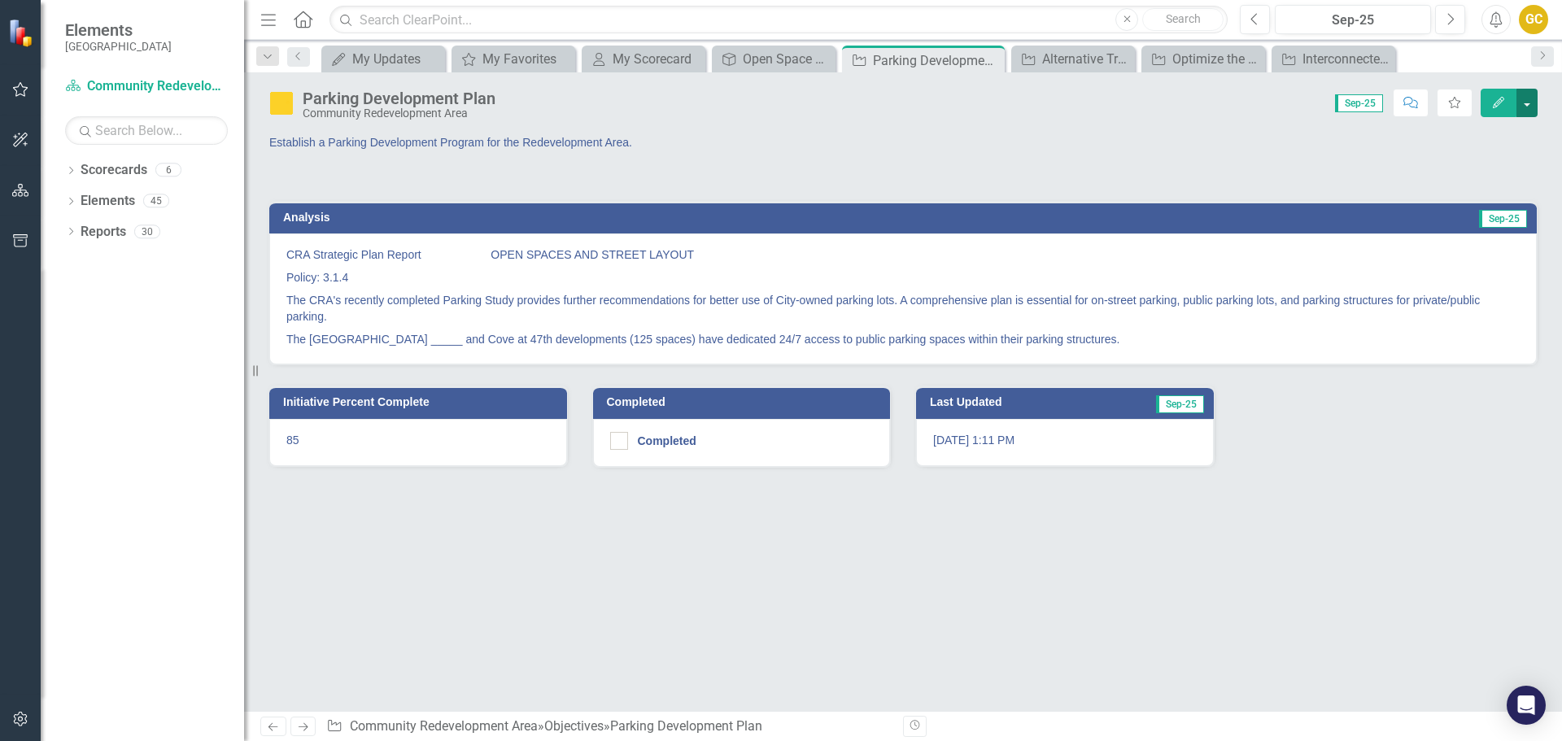
click at [1532, 98] on button "button" at bounding box center [1527, 103] width 21 height 28
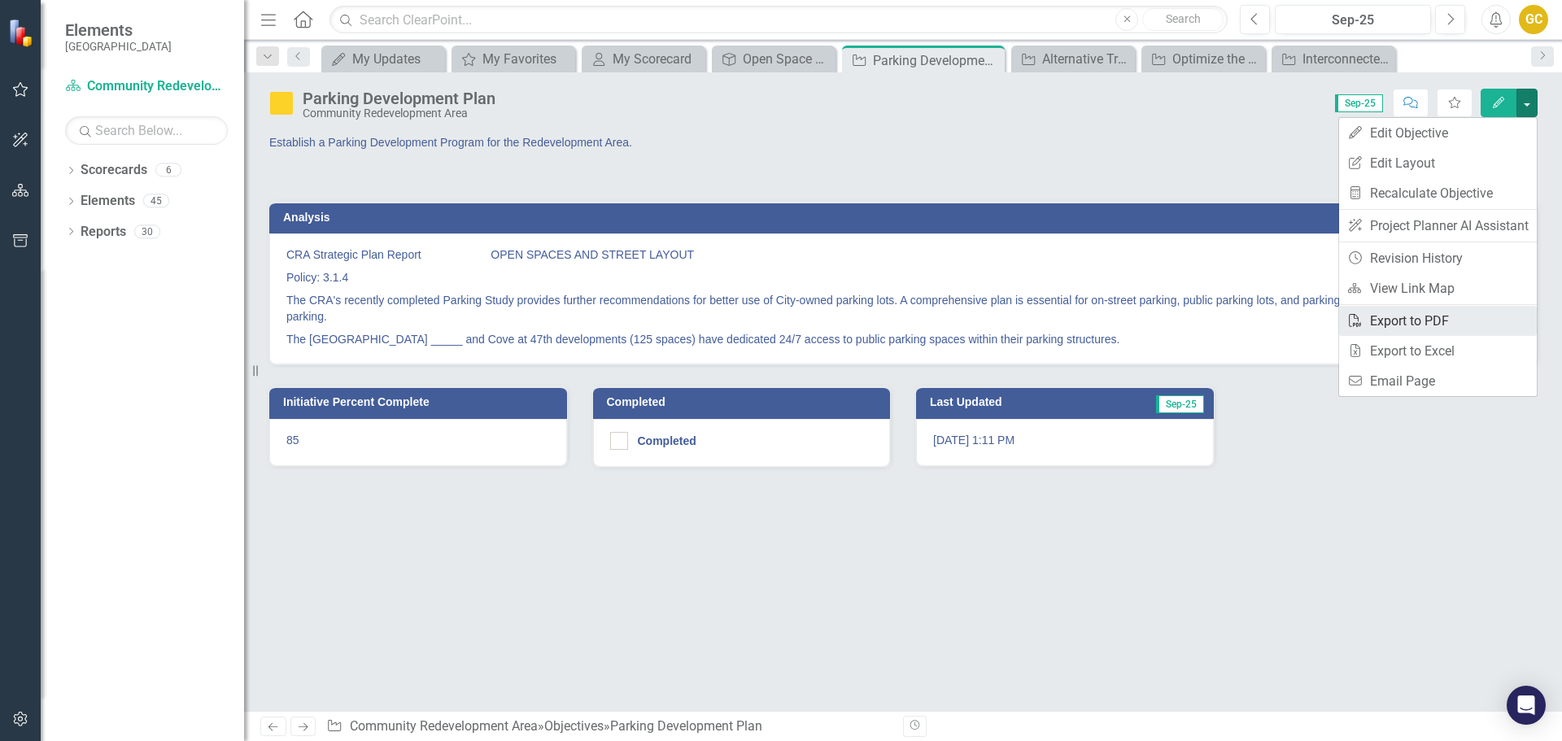
click at [1390, 319] on link "PDF Export to PDF" at bounding box center [1438, 321] width 198 height 30
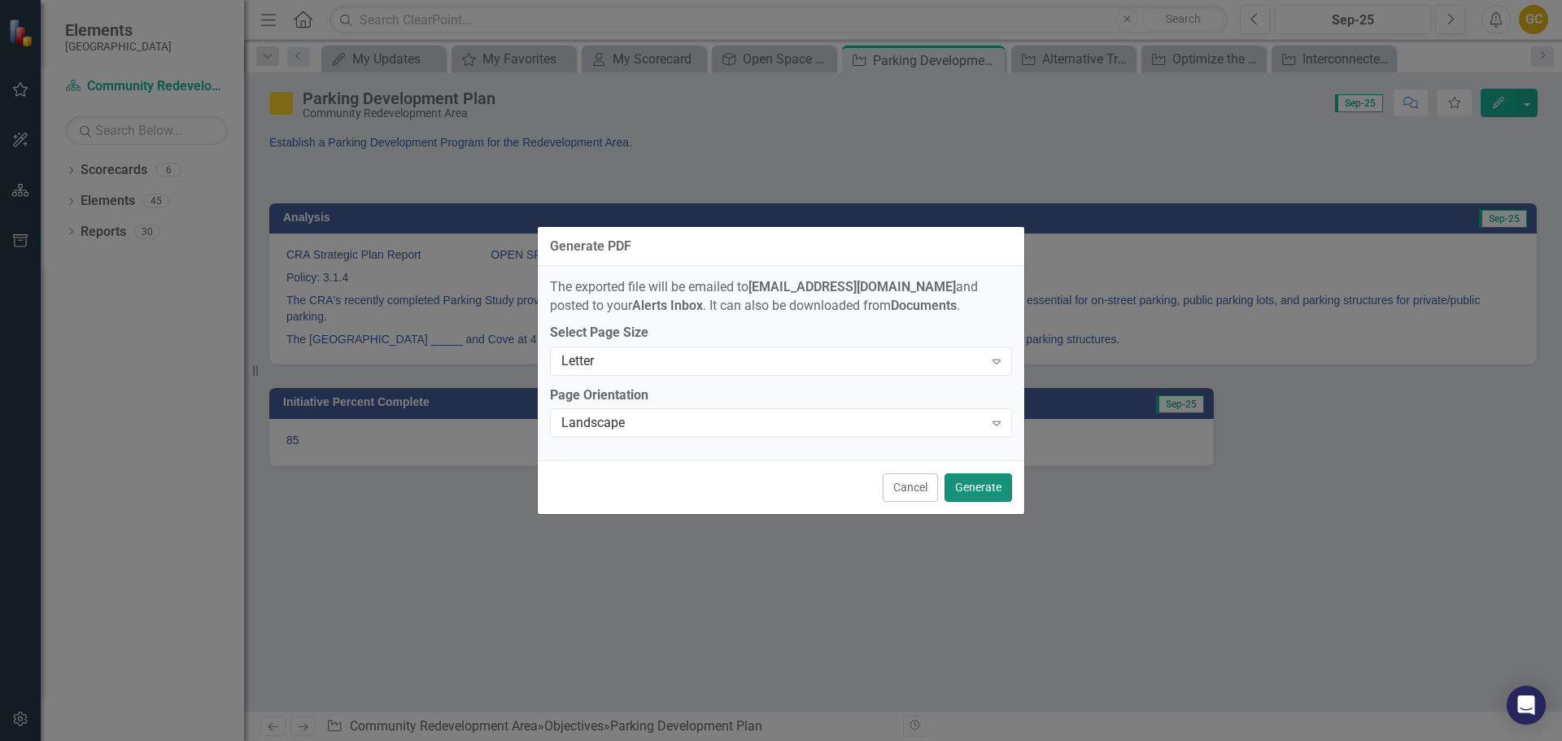
click at [996, 486] on button "Generate" at bounding box center [979, 488] width 68 height 28
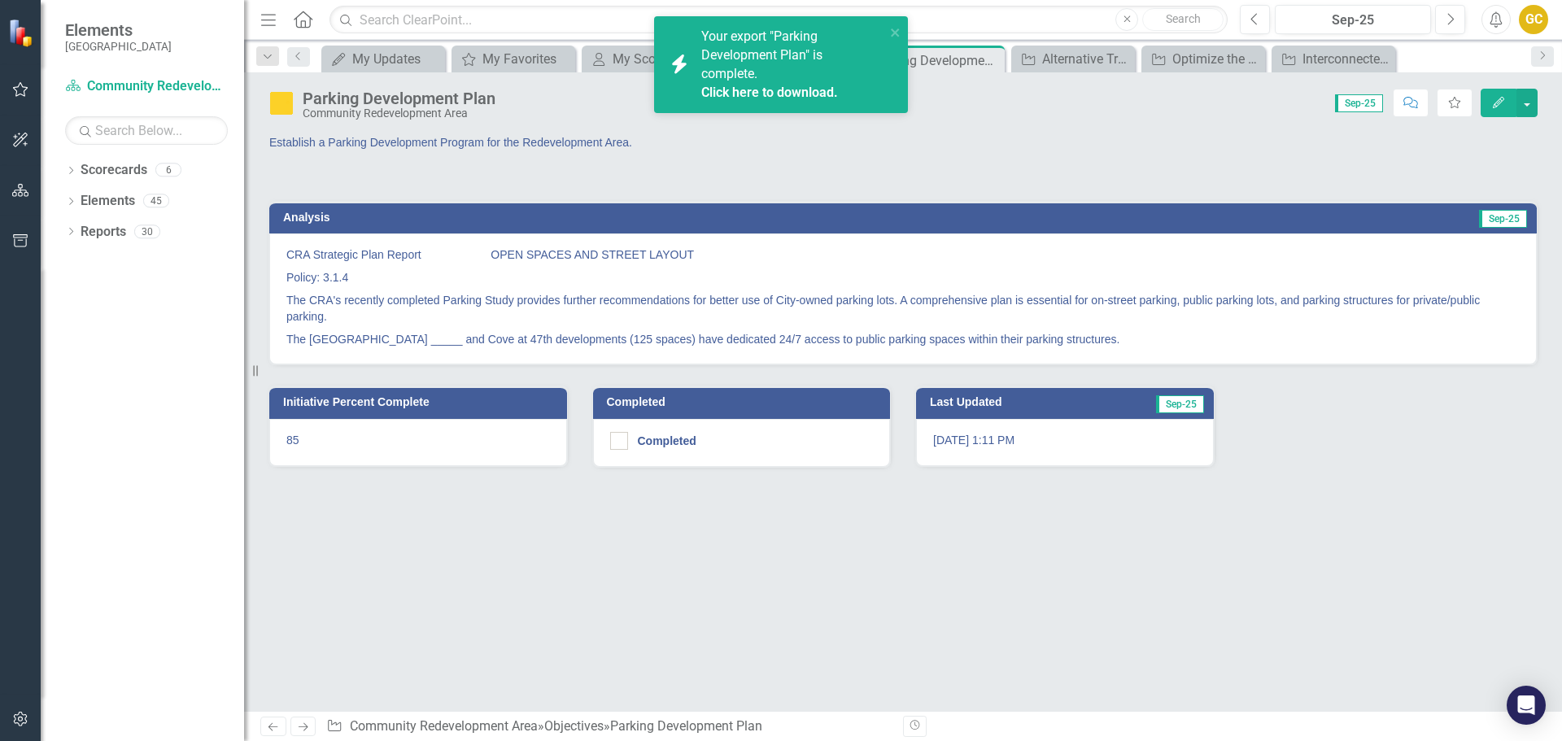
click at [760, 93] on link "Click here to download." at bounding box center [769, 92] width 137 height 15
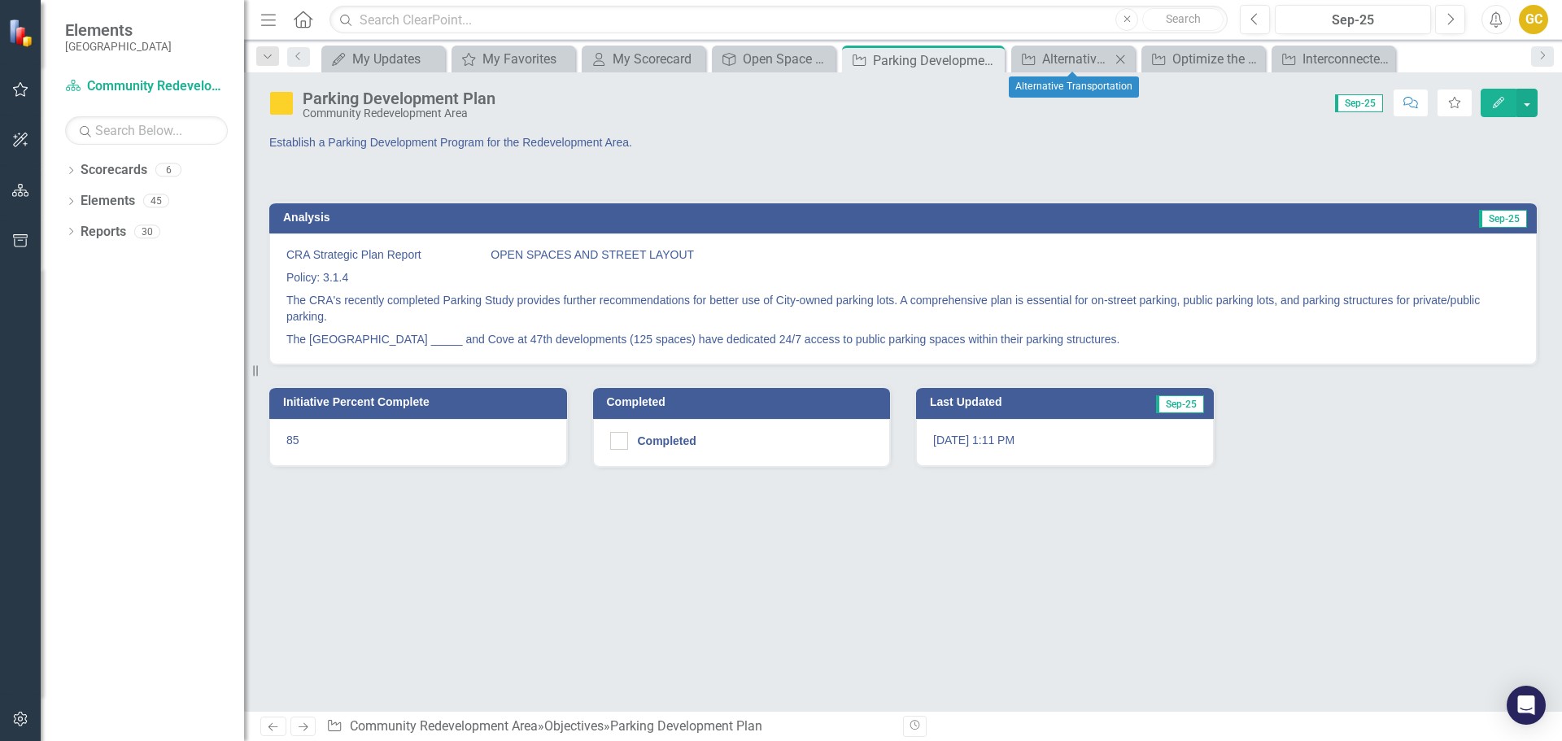
click at [1116, 59] on icon "Close" at bounding box center [1120, 59] width 16 height 13
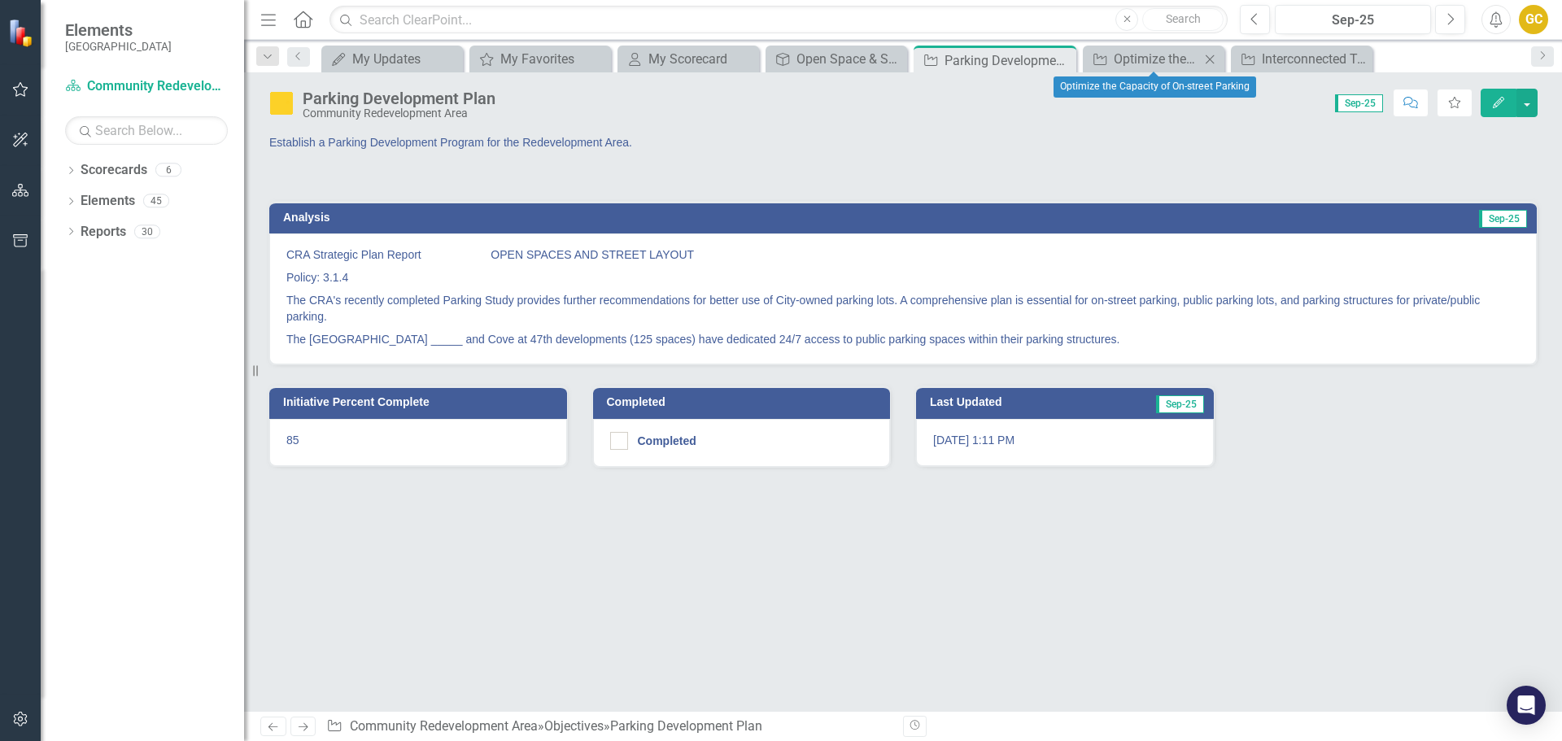
click at [1210, 57] on icon "Close" at bounding box center [1210, 59] width 16 height 13
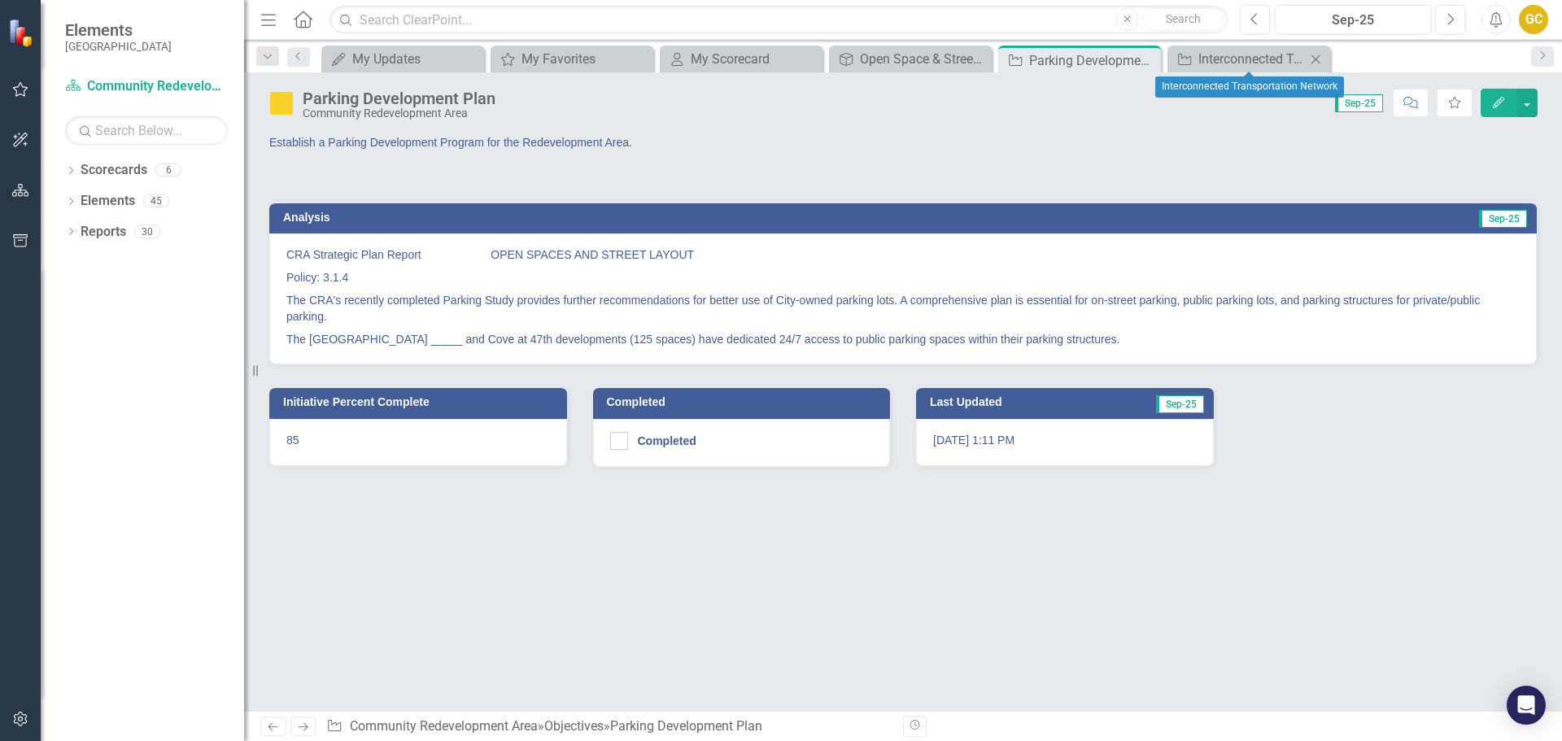
click at [1319, 55] on icon "Close" at bounding box center [1316, 59] width 16 height 13
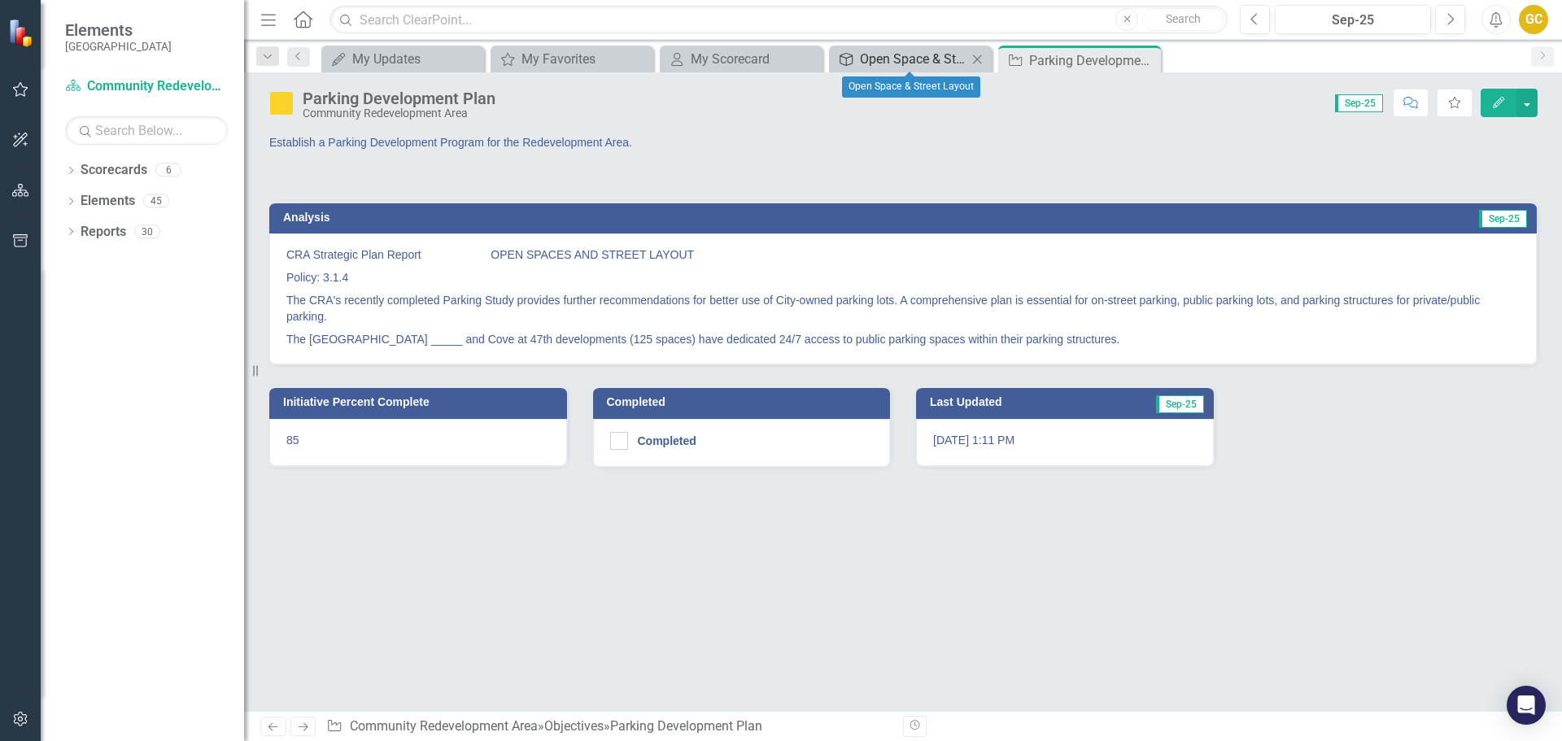
click at [925, 52] on div "Open Space & Street Layout" at bounding box center [913, 59] width 107 height 20
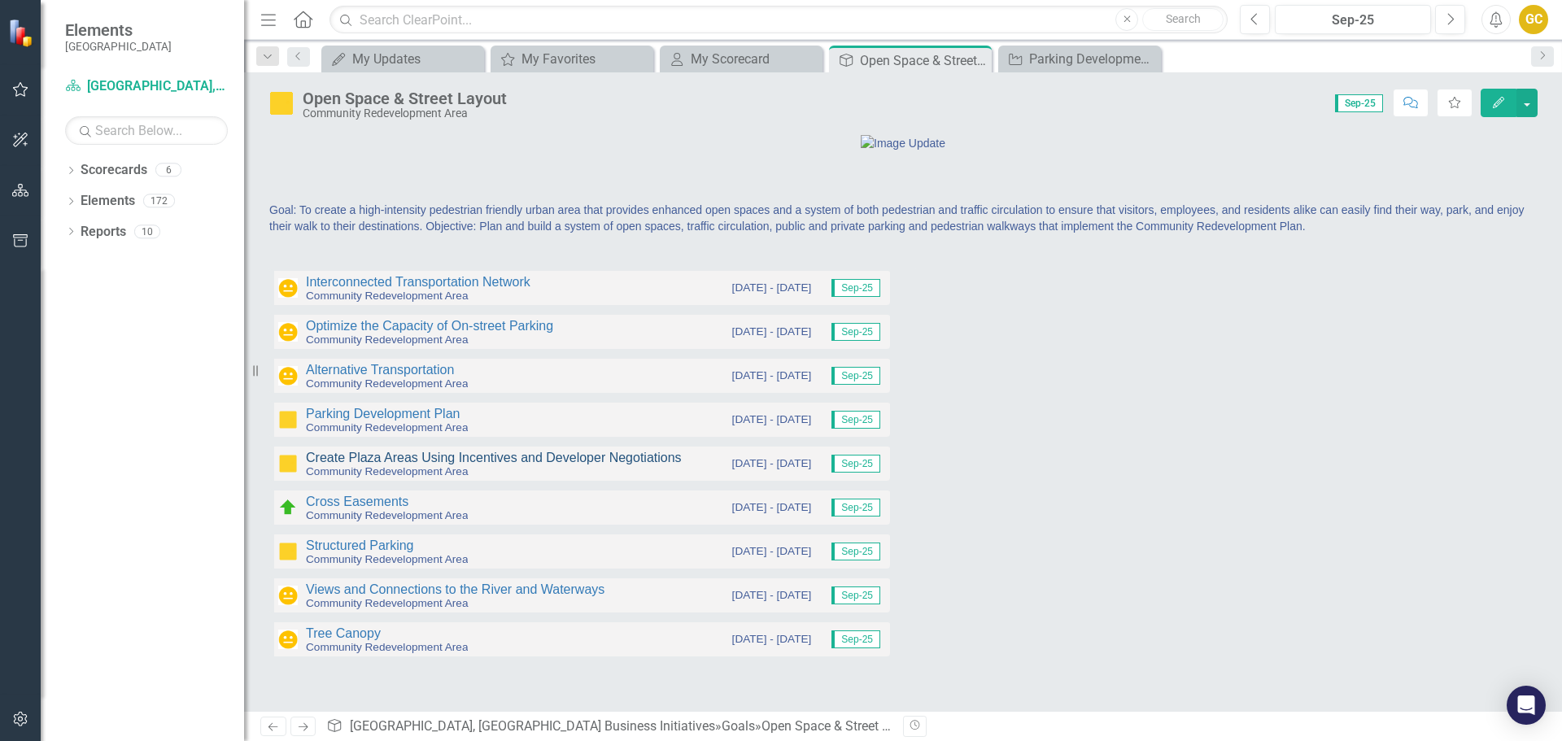
click at [365, 465] on link "Create Plaza Areas Using Incentives and Developer Negotiations" at bounding box center [494, 458] width 376 height 14
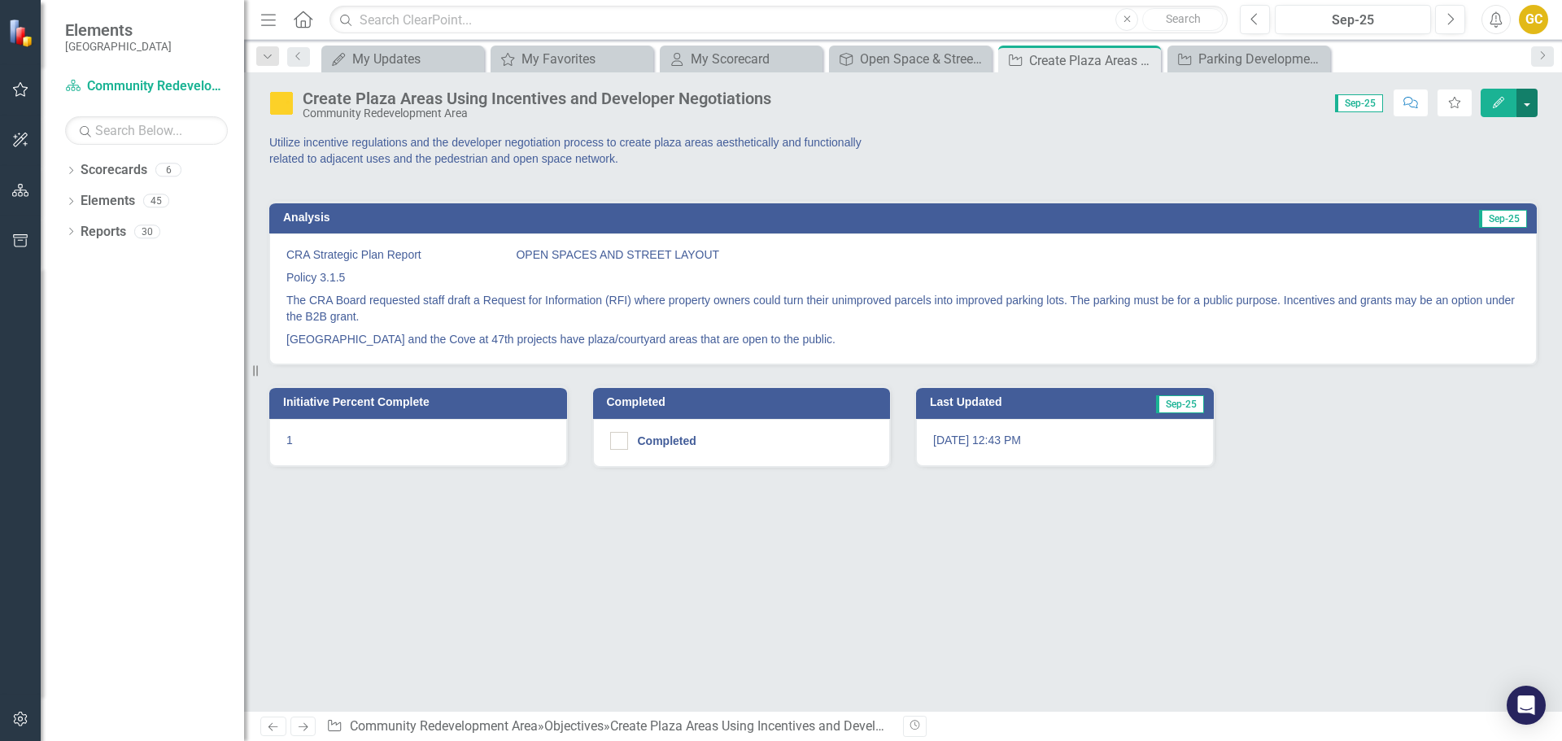
click at [1528, 98] on button "button" at bounding box center [1527, 103] width 21 height 28
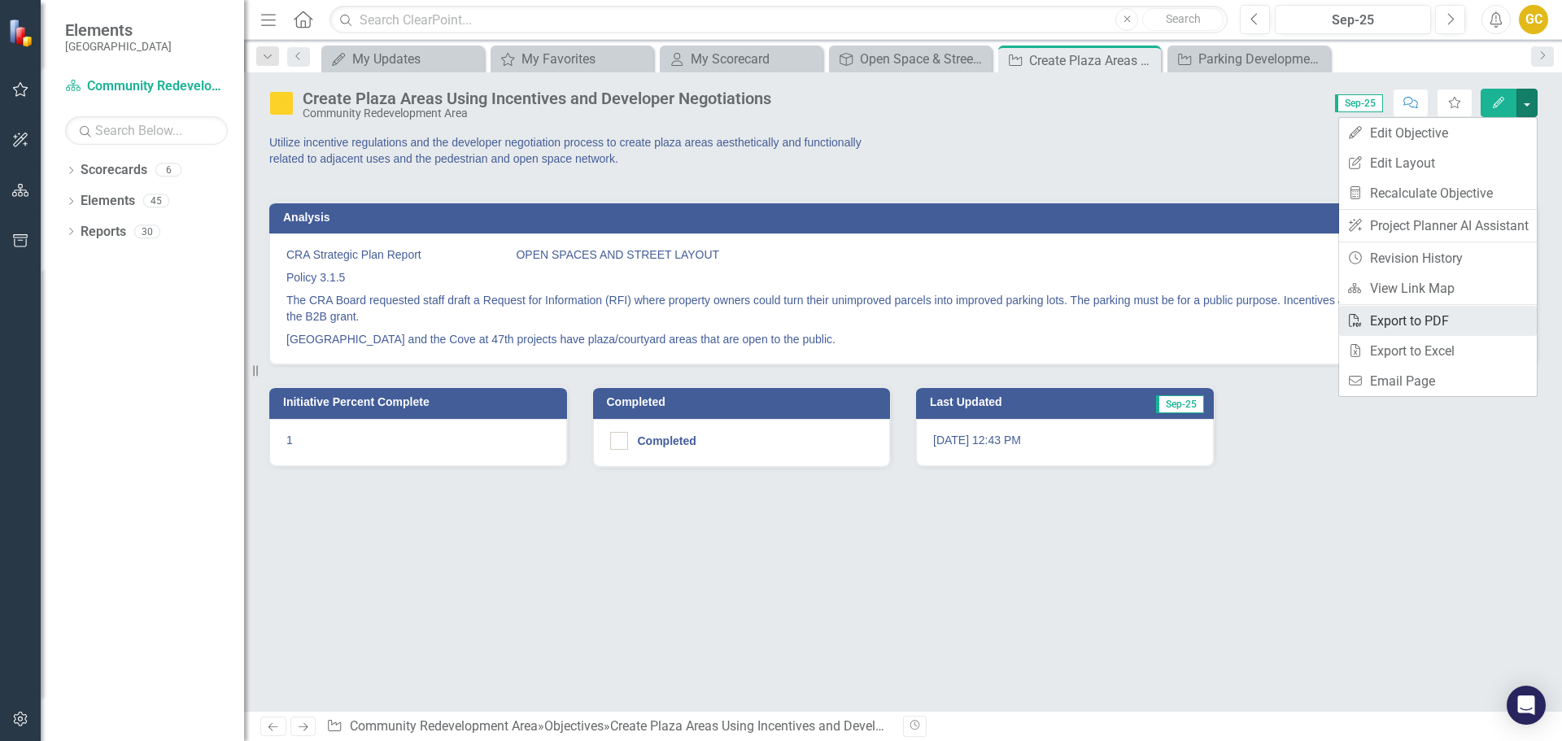
click at [1401, 316] on link "PDF Export to PDF" at bounding box center [1438, 321] width 198 height 30
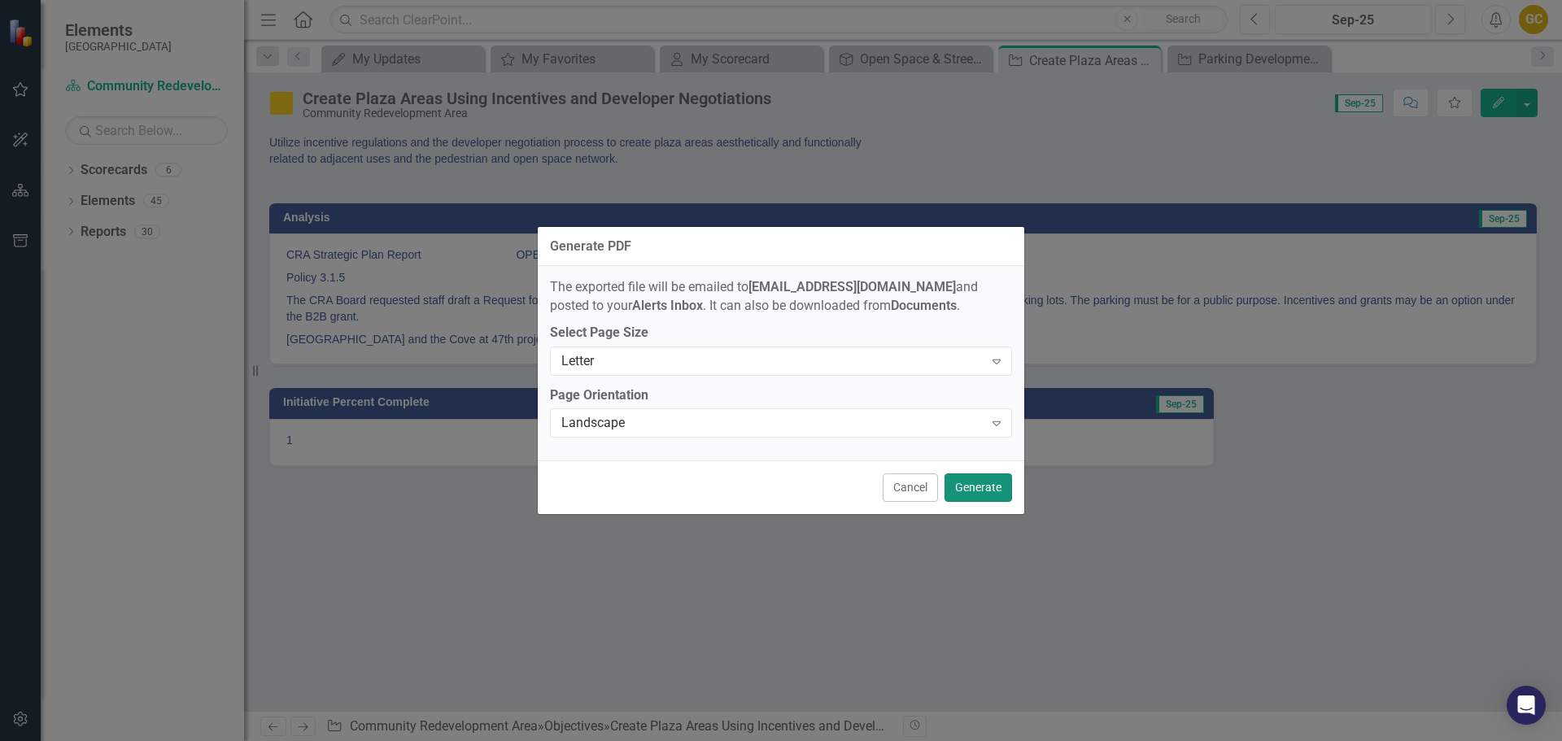
click at [976, 485] on button "Generate" at bounding box center [979, 488] width 68 height 28
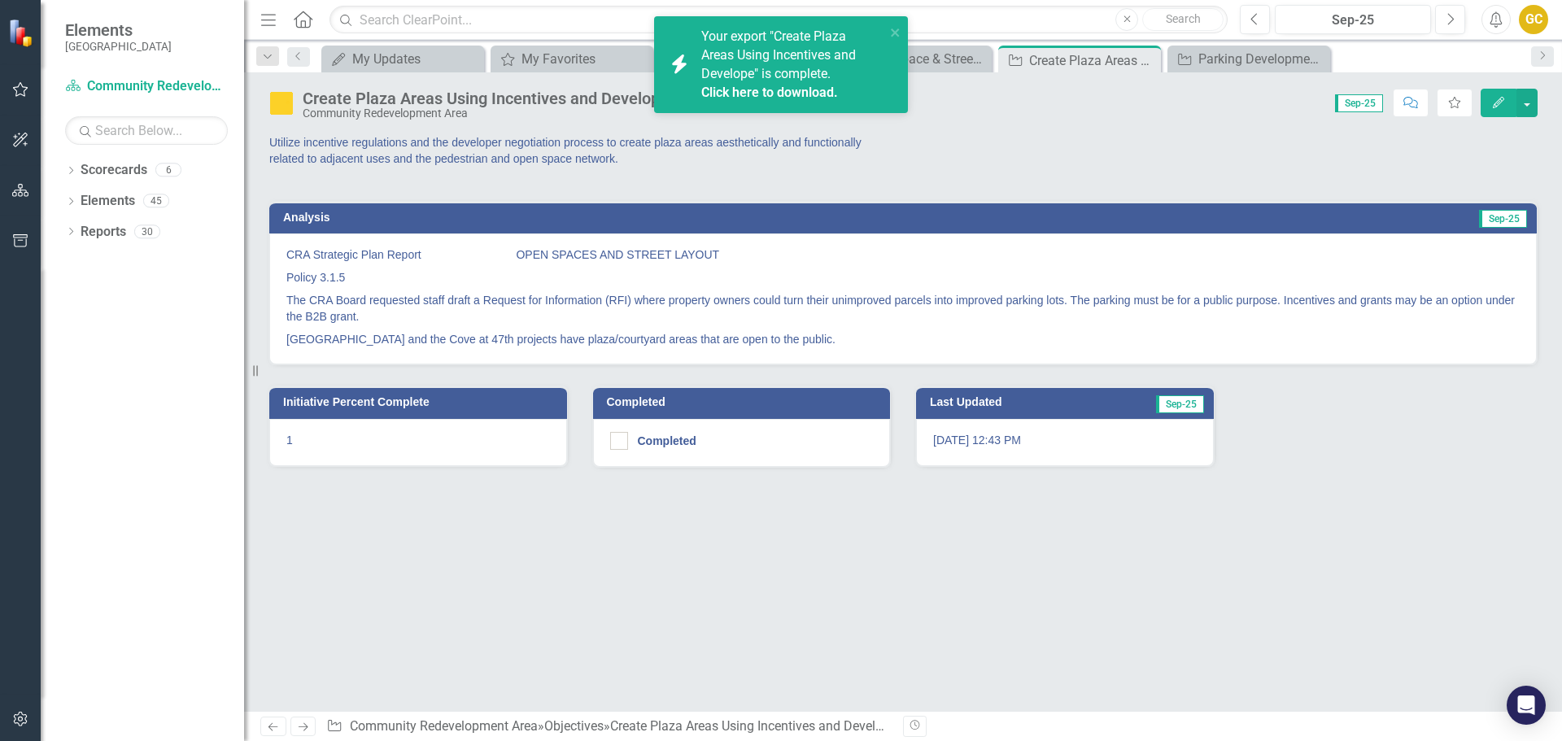
click at [792, 85] on link "Click here to download." at bounding box center [769, 92] width 137 height 15
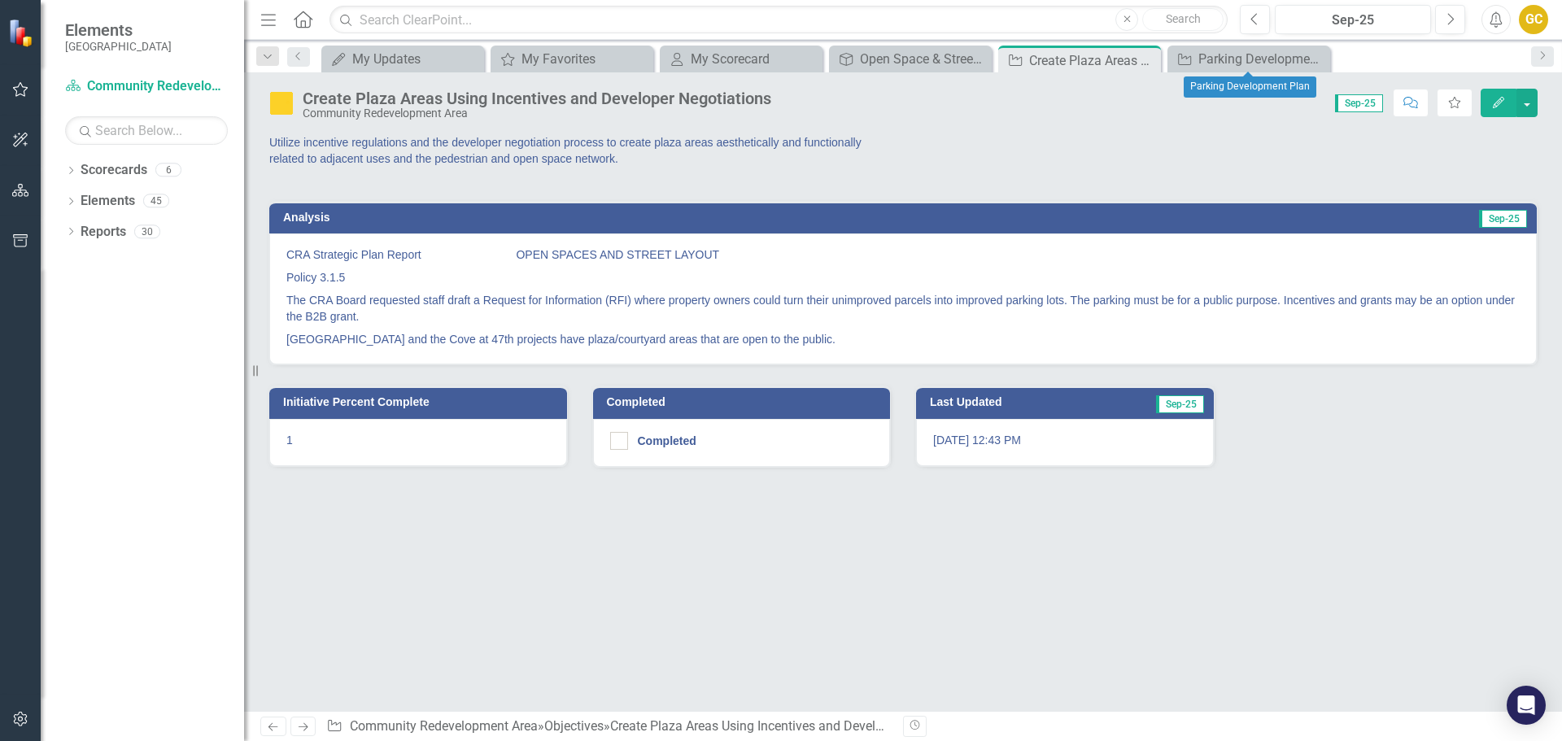
drag, startPoint x: 1318, startPoint y: 55, endPoint x: 1272, endPoint y: 77, distance: 51.3
click at [0, 0] on icon "Close" at bounding box center [0, 0] width 0 height 0
click at [1147, 61] on icon "Close" at bounding box center [1145, 60] width 16 height 13
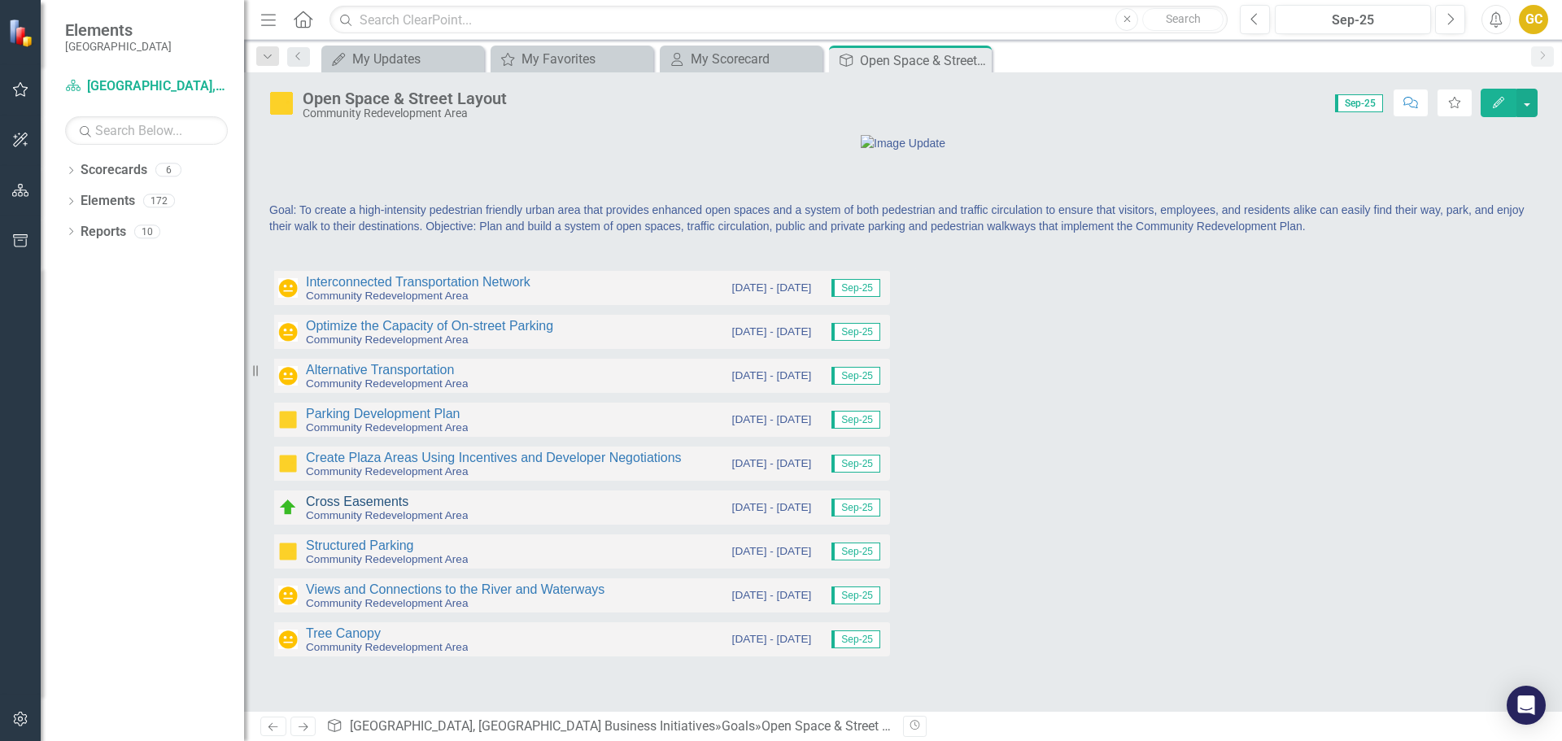
click at [359, 509] on link "Cross Easements" at bounding box center [357, 502] width 103 height 14
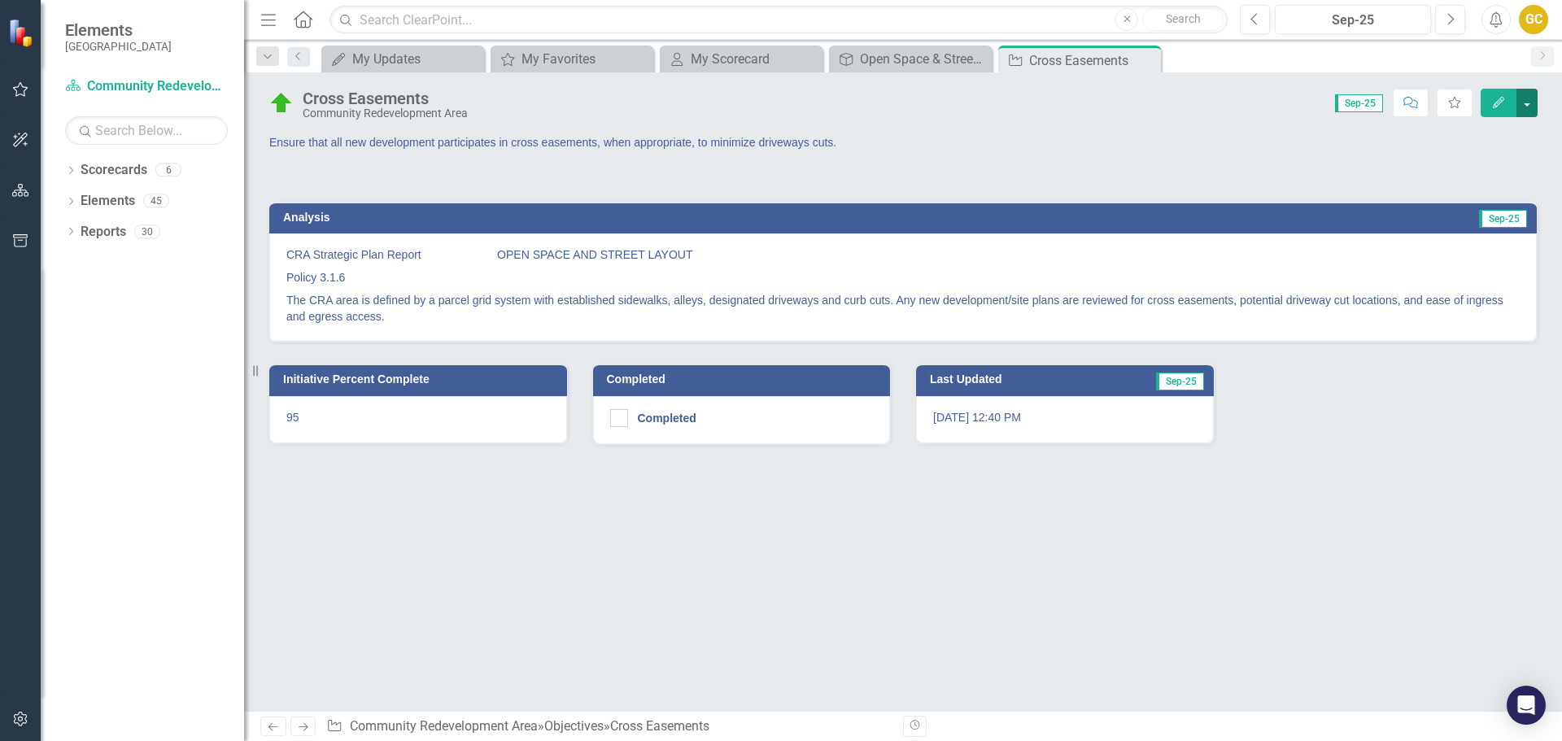
click at [1526, 101] on button "button" at bounding box center [1527, 103] width 21 height 28
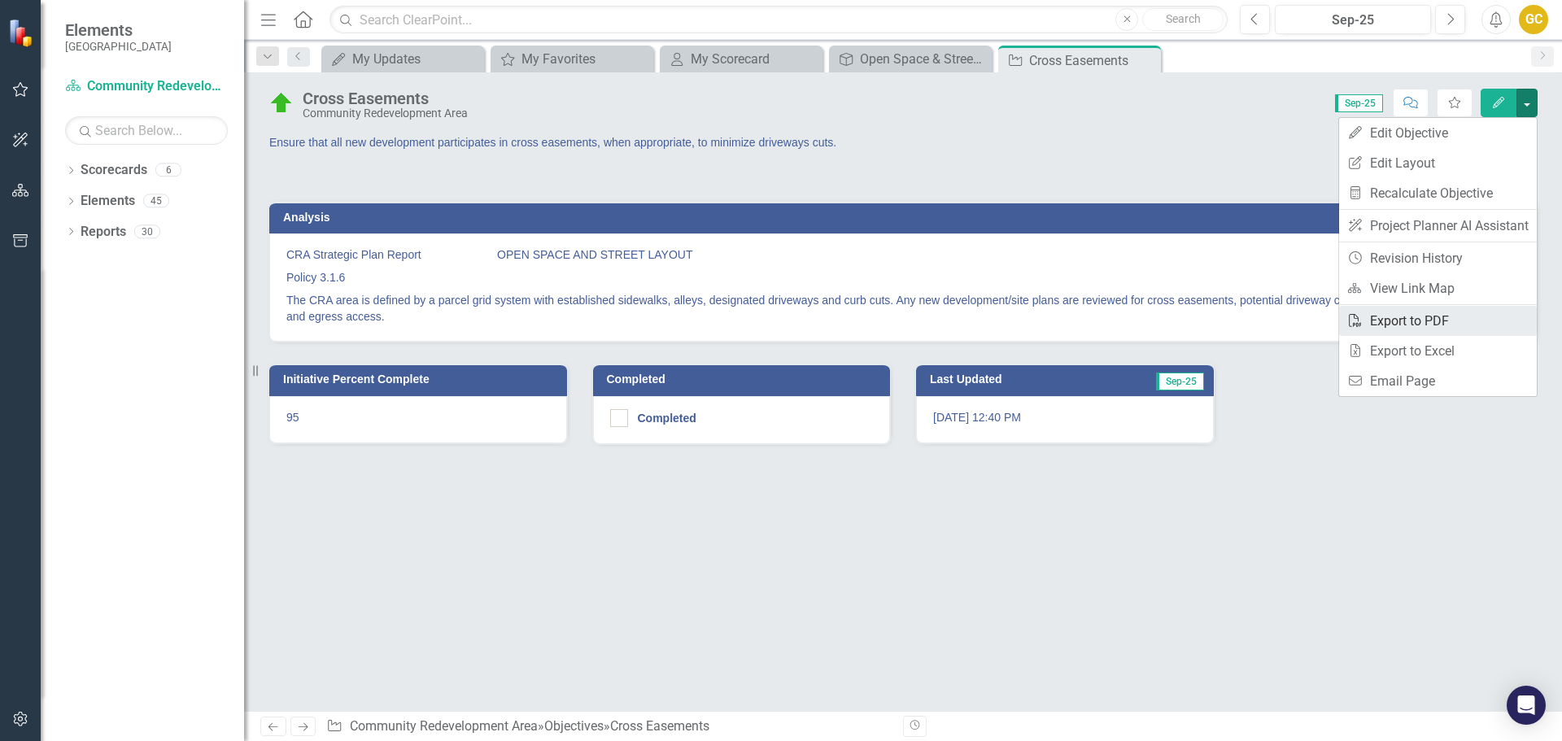
click at [1433, 315] on link "PDF Export to PDF" at bounding box center [1438, 321] width 198 height 30
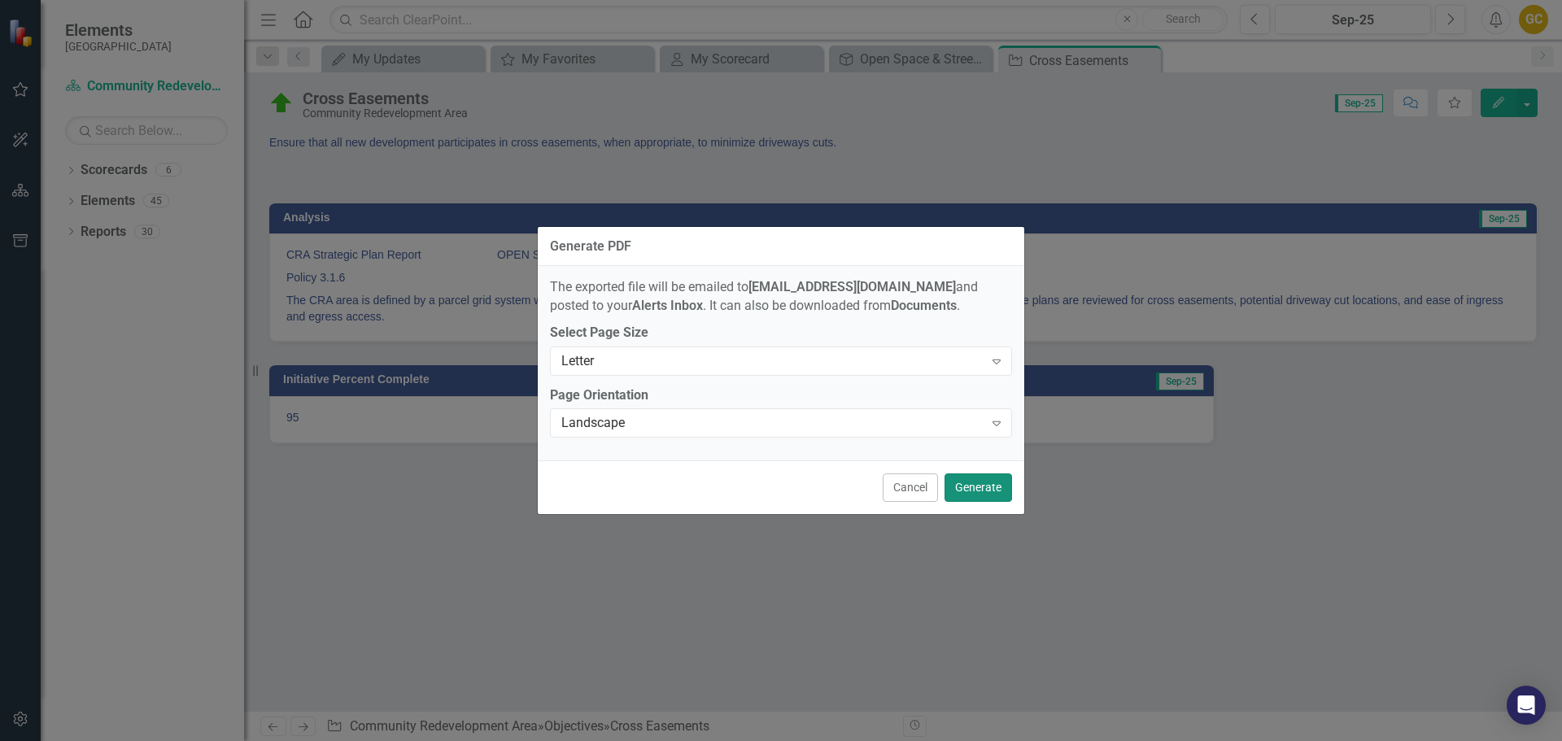
click at [978, 481] on button "Generate" at bounding box center [979, 488] width 68 height 28
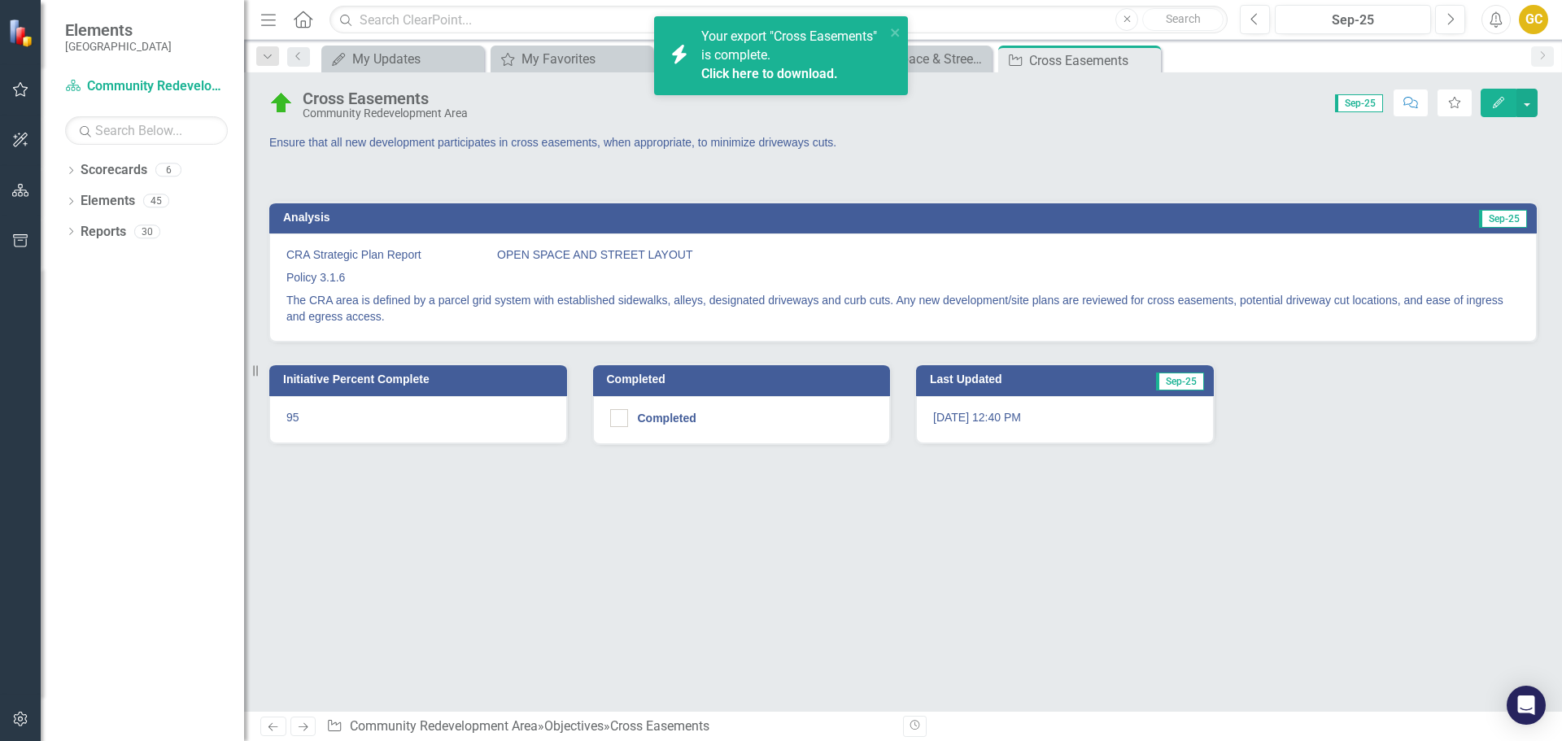
click at [781, 71] on link "Click here to download." at bounding box center [769, 73] width 137 height 15
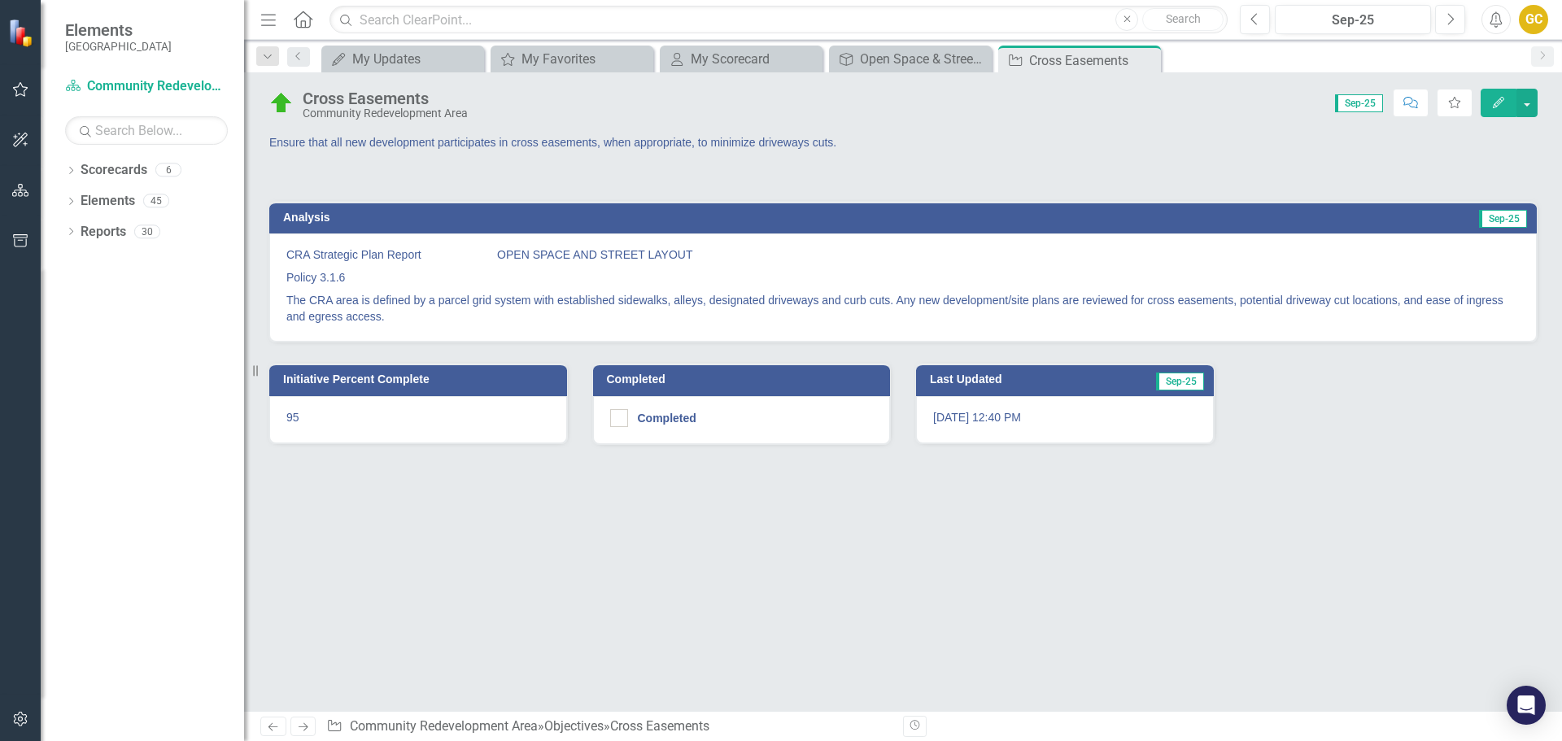
click at [0, 0] on icon "Close" at bounding box center [0, 0] width 0 height 0
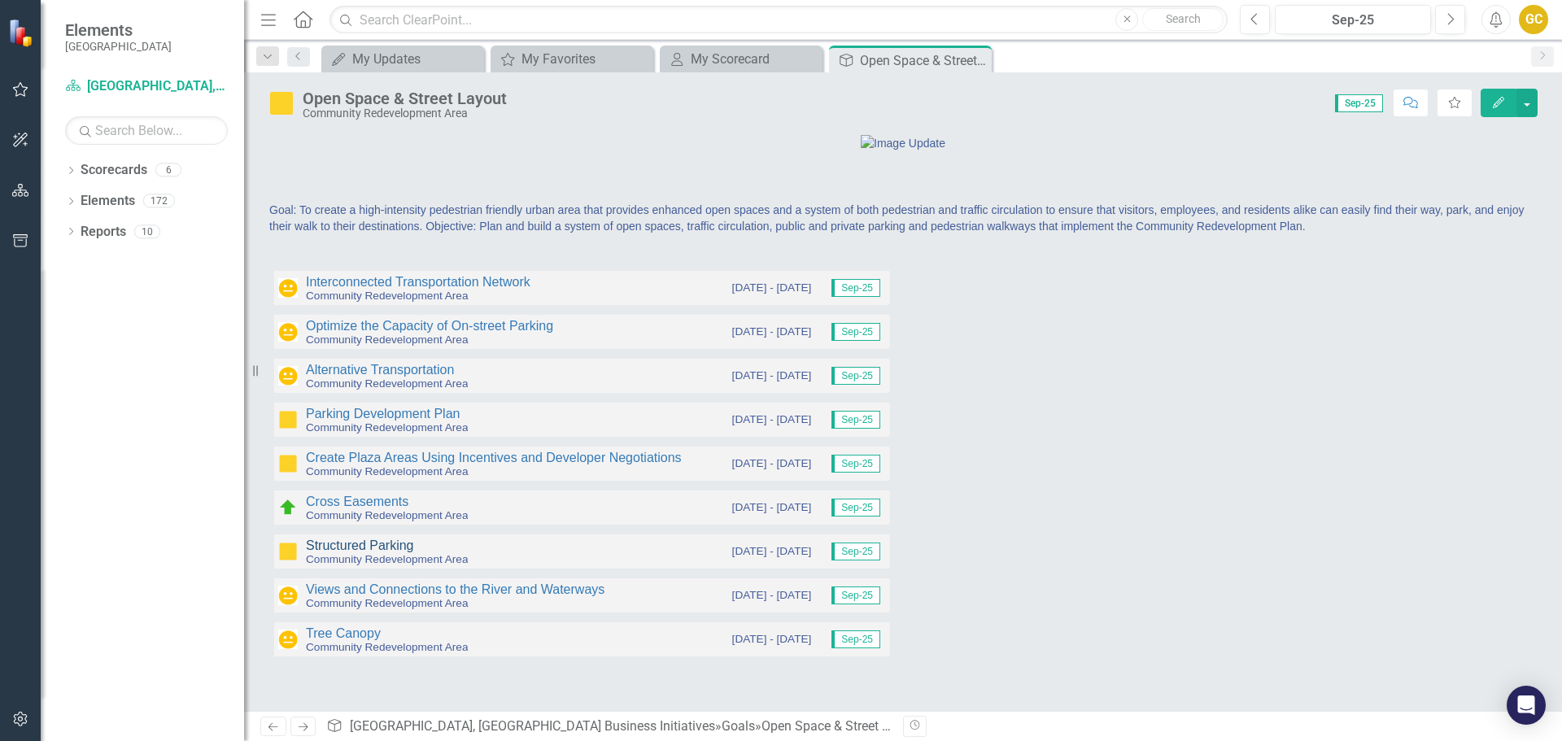
click at [356, 552] on link "Structured Parking" at bounding box center [360, 546] width 108 height 14
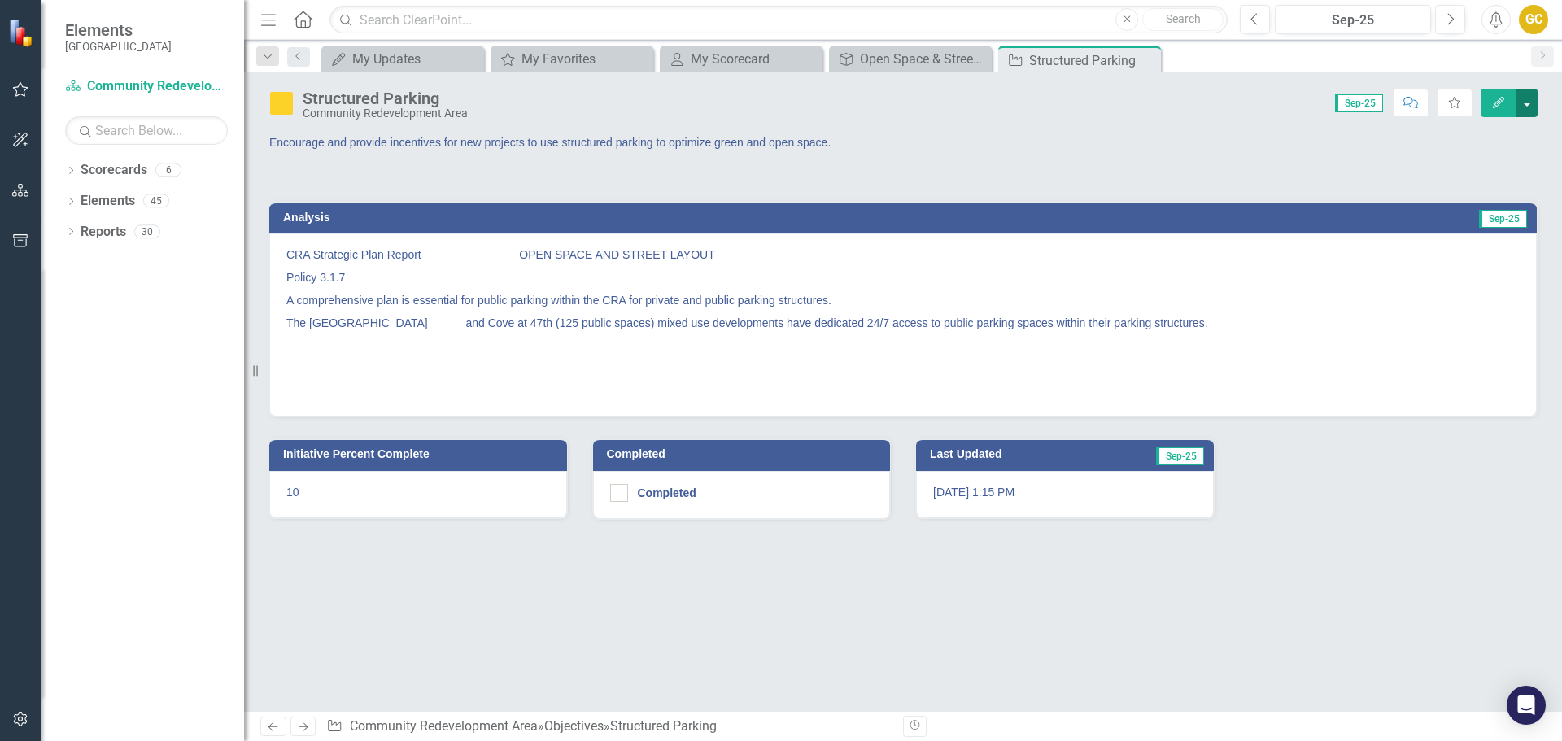
click at [1526, 94] on button "button" at bounding box center [1527, 103] width 21 height 28
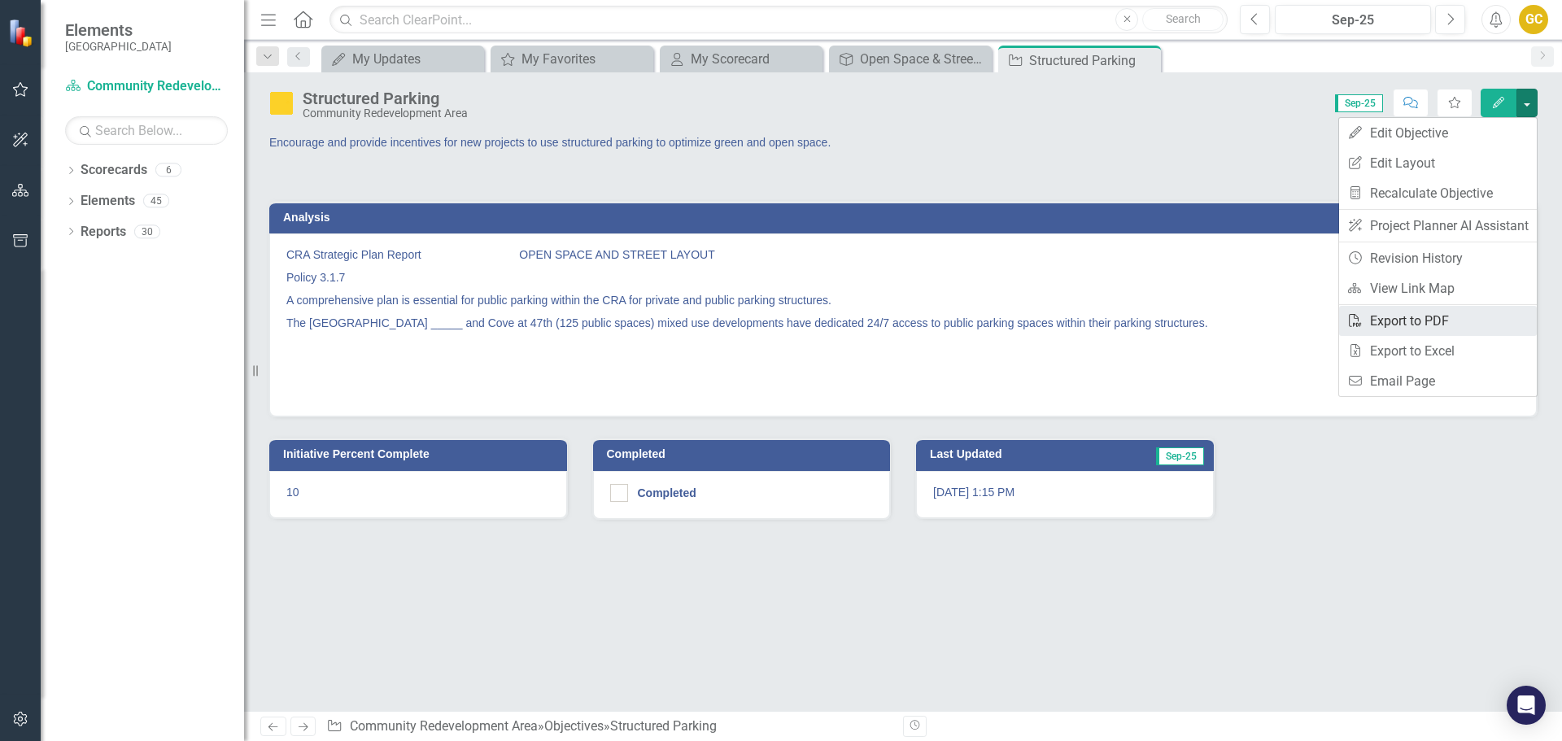
click at [1395, 314] on link "PDF Export to PDF" at bounding box center [1438, 321] width 198 height 30
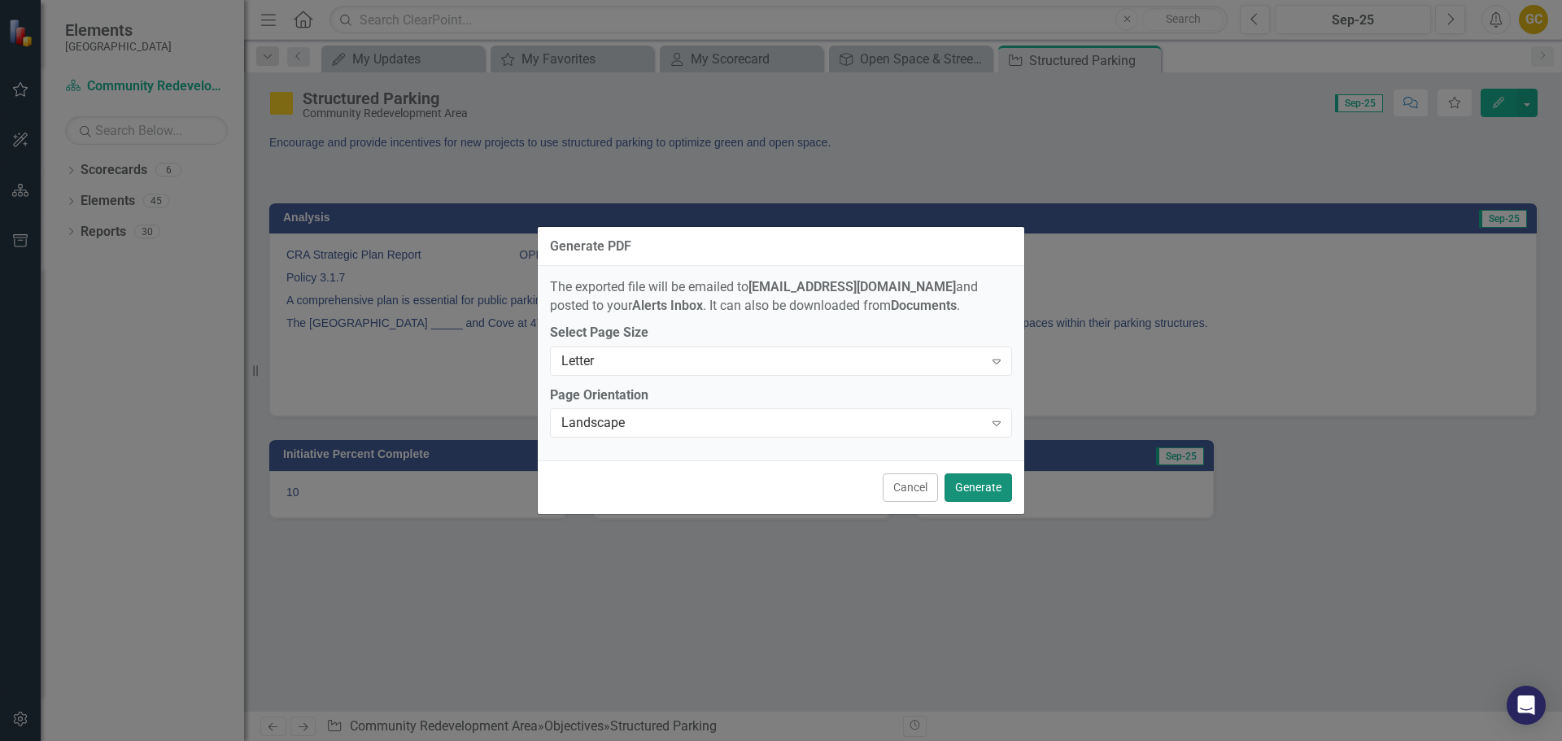
click at [976, 487] on button "Generate" at bounding box center [979, 488] width 68 height 28
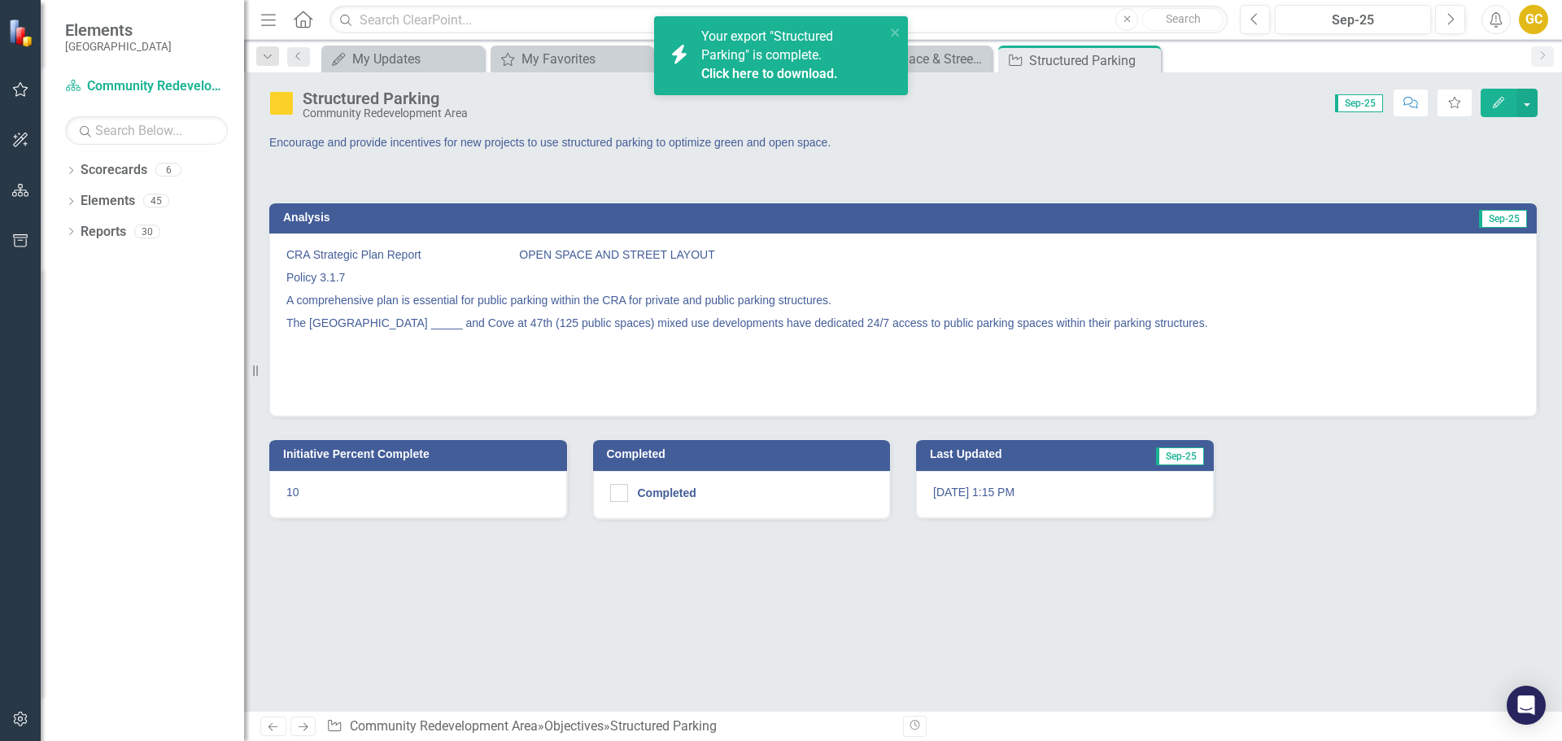
click at [770, 76] on link "Click here to download." at bounding box center [769, 73] width 137 height 15
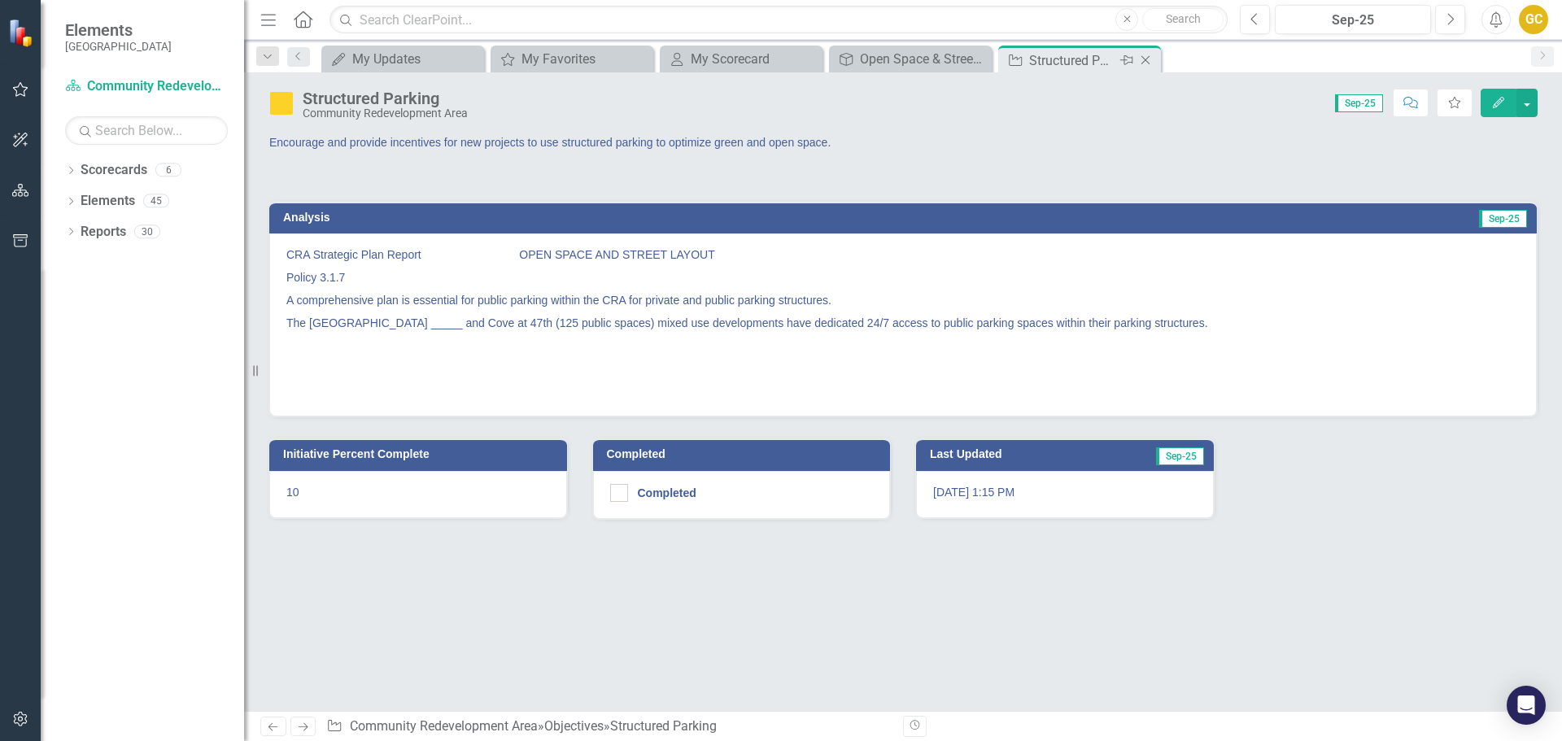
click at [1145, 62] on icon "Close" at bounding box center [1145, 60] width 16 height 13
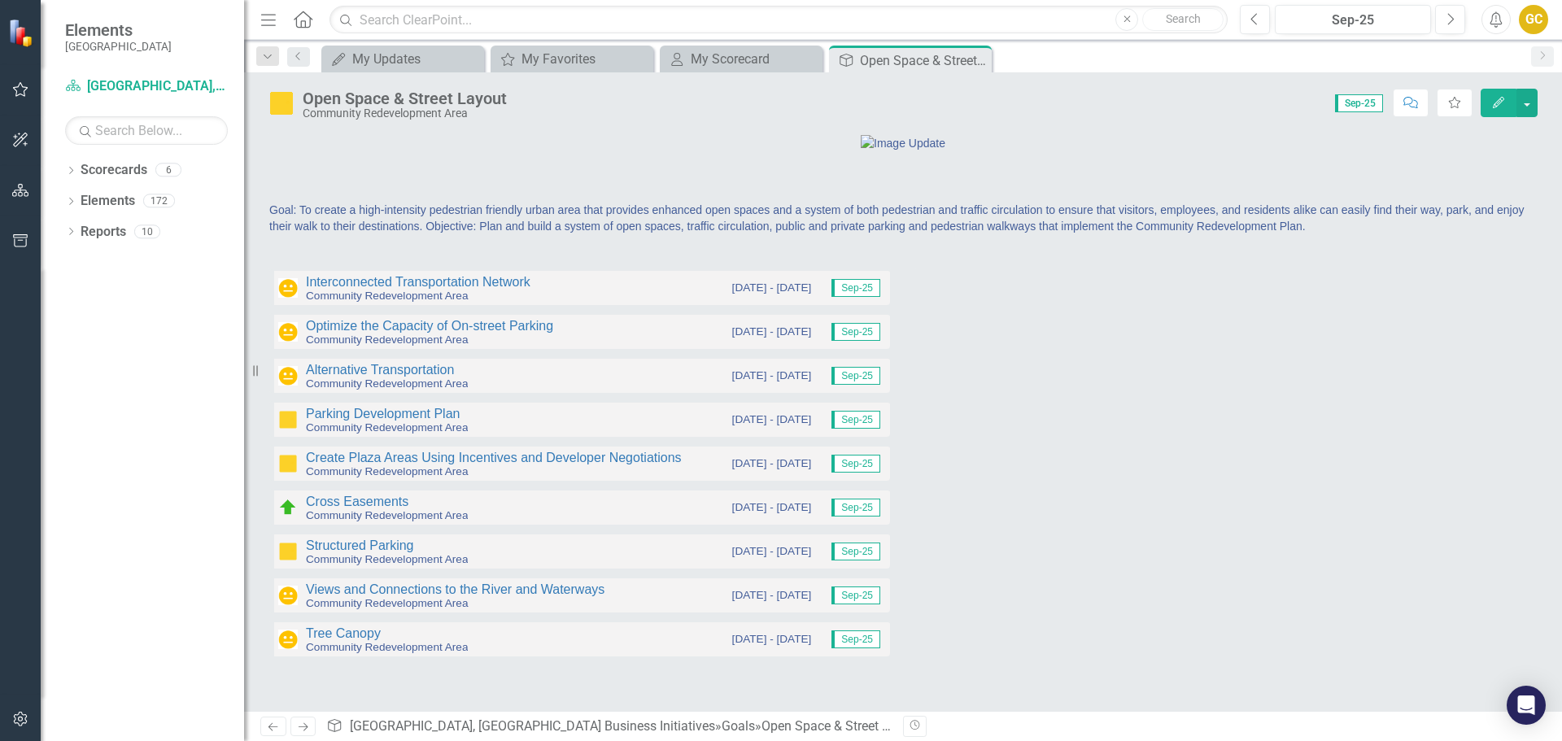
scroll to position [95, 0]
click at [406, 596] on link "Views and Connections to the River and Waterways" at bounding box center [455, 590] width 299 height 14
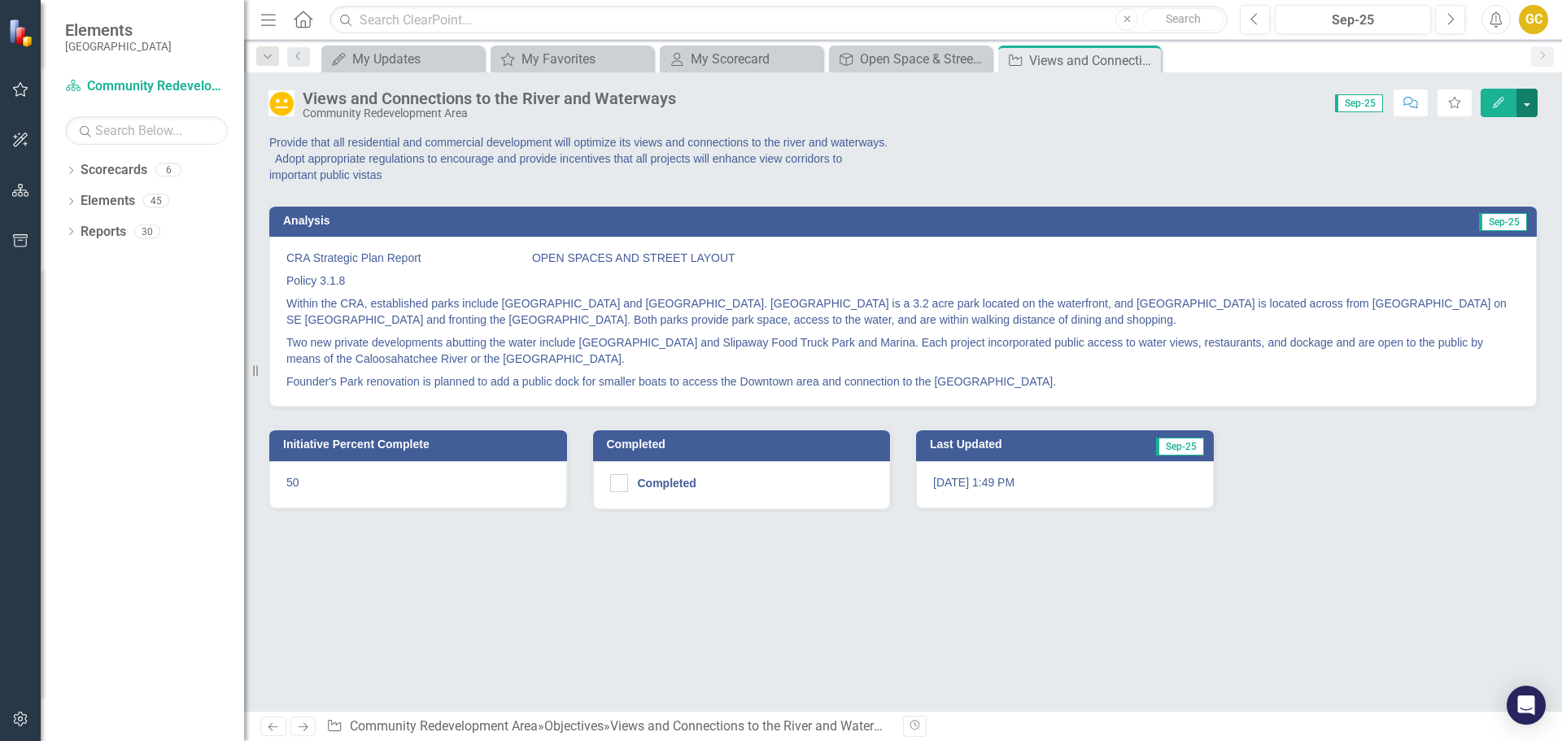
click at [1530, 98] on button "button" at bounding box center [1527, 103] width 21 height 28
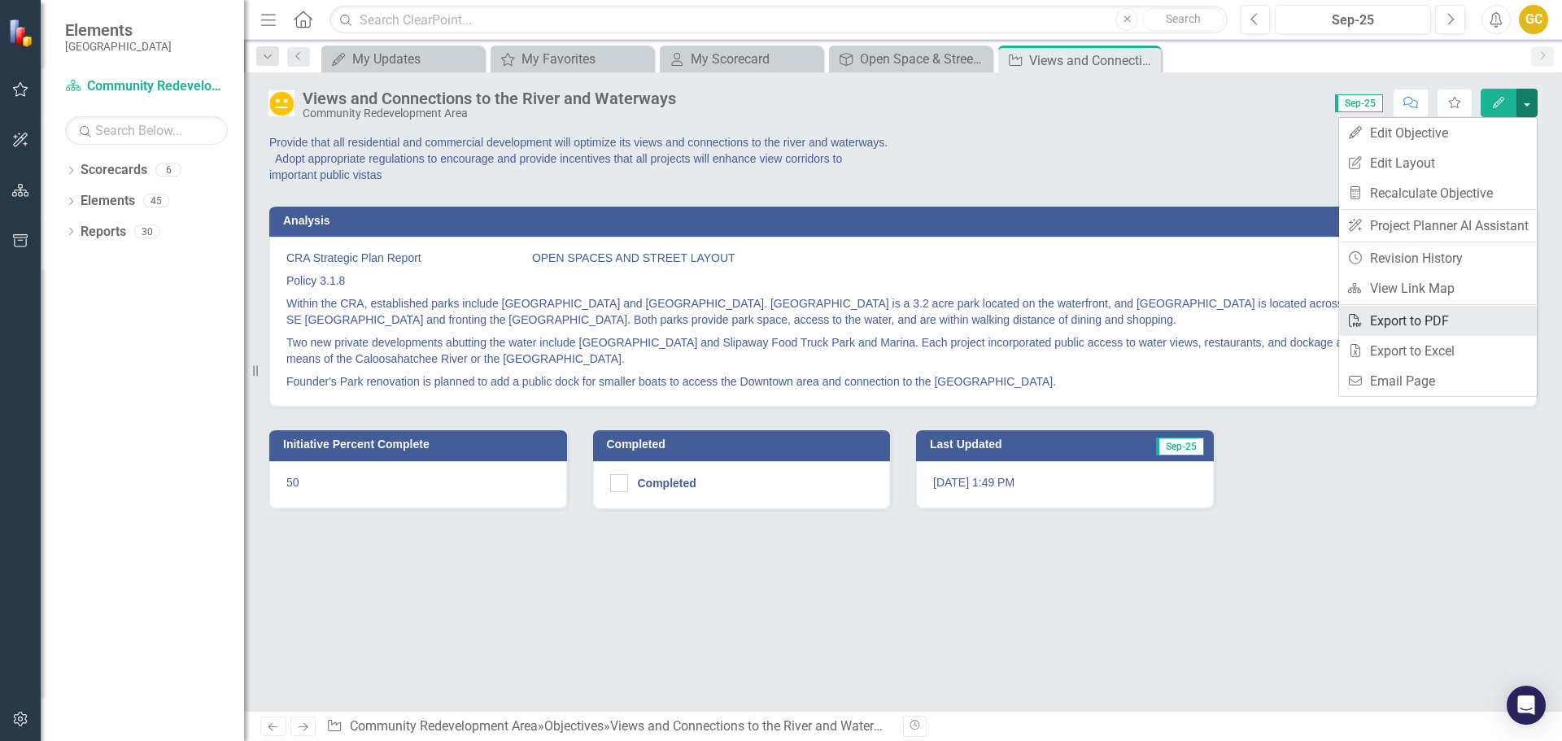
click at [1401, 318] on link "PDF Export to PDF" at bounding box center [1438, 321] width 198 height 30
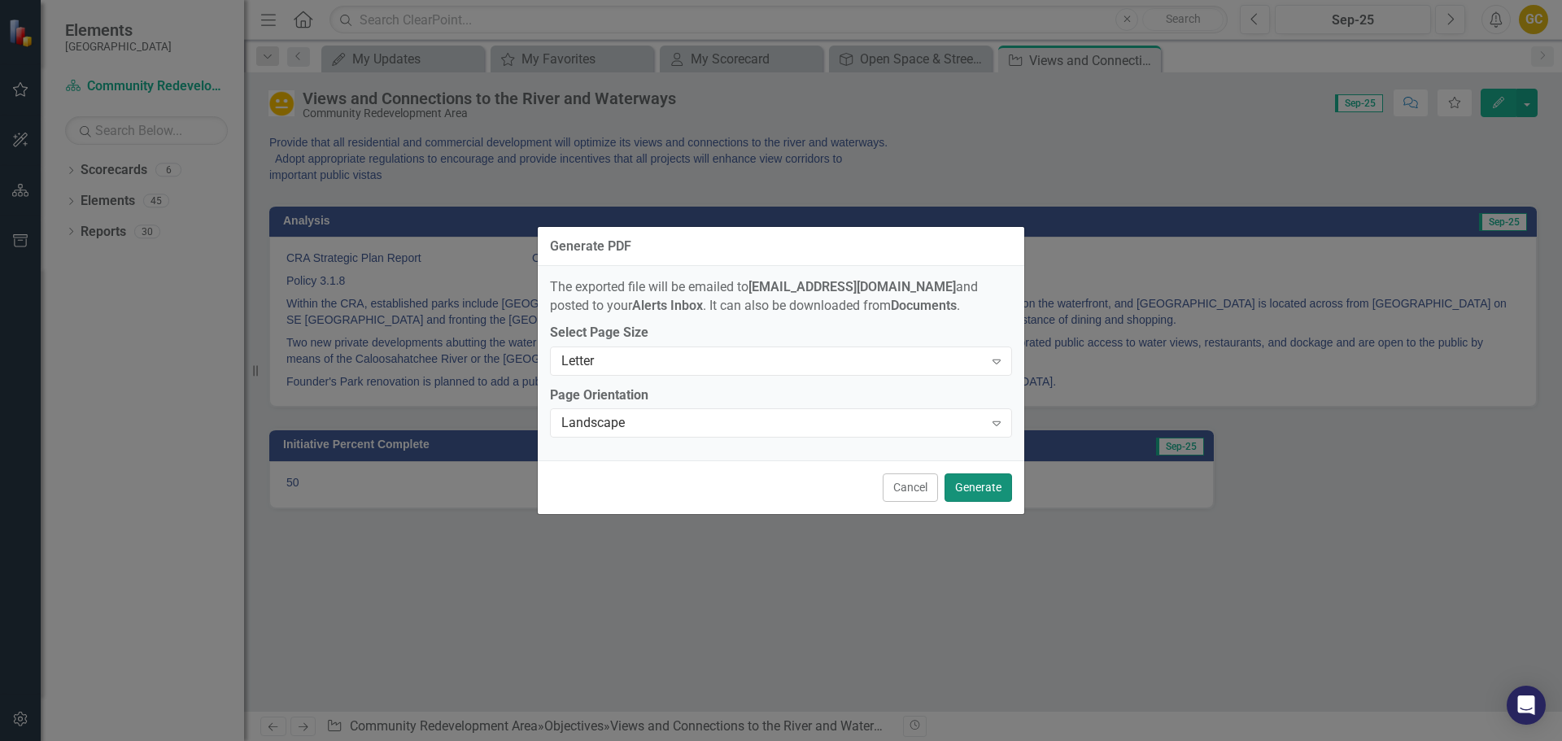
click at [958, 491] on button "Generate" at bounding box center [979, 488] width 68 height 28
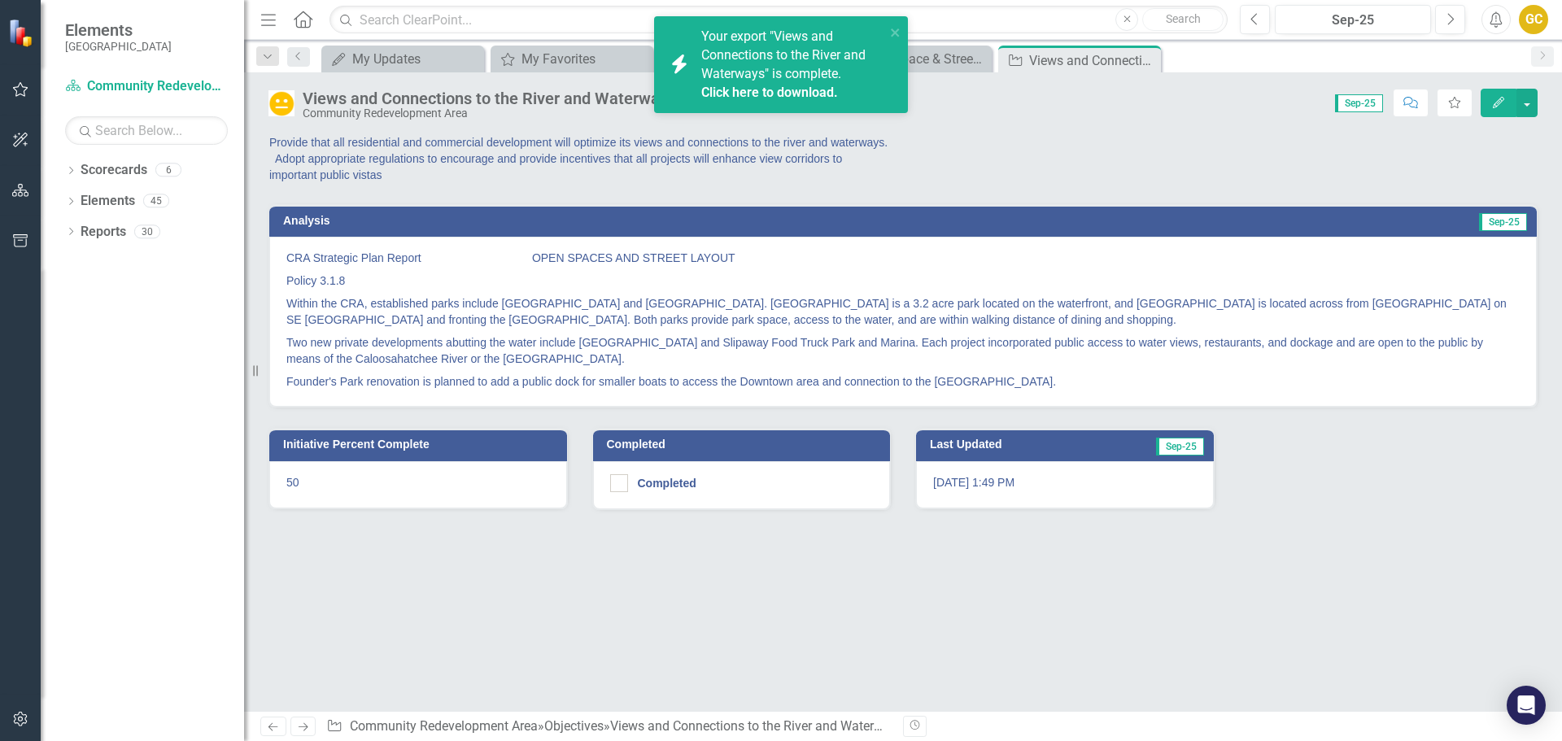
click at [771, 94] on link "Click here to download." at bounding box center [769, 92] width 137 height 15
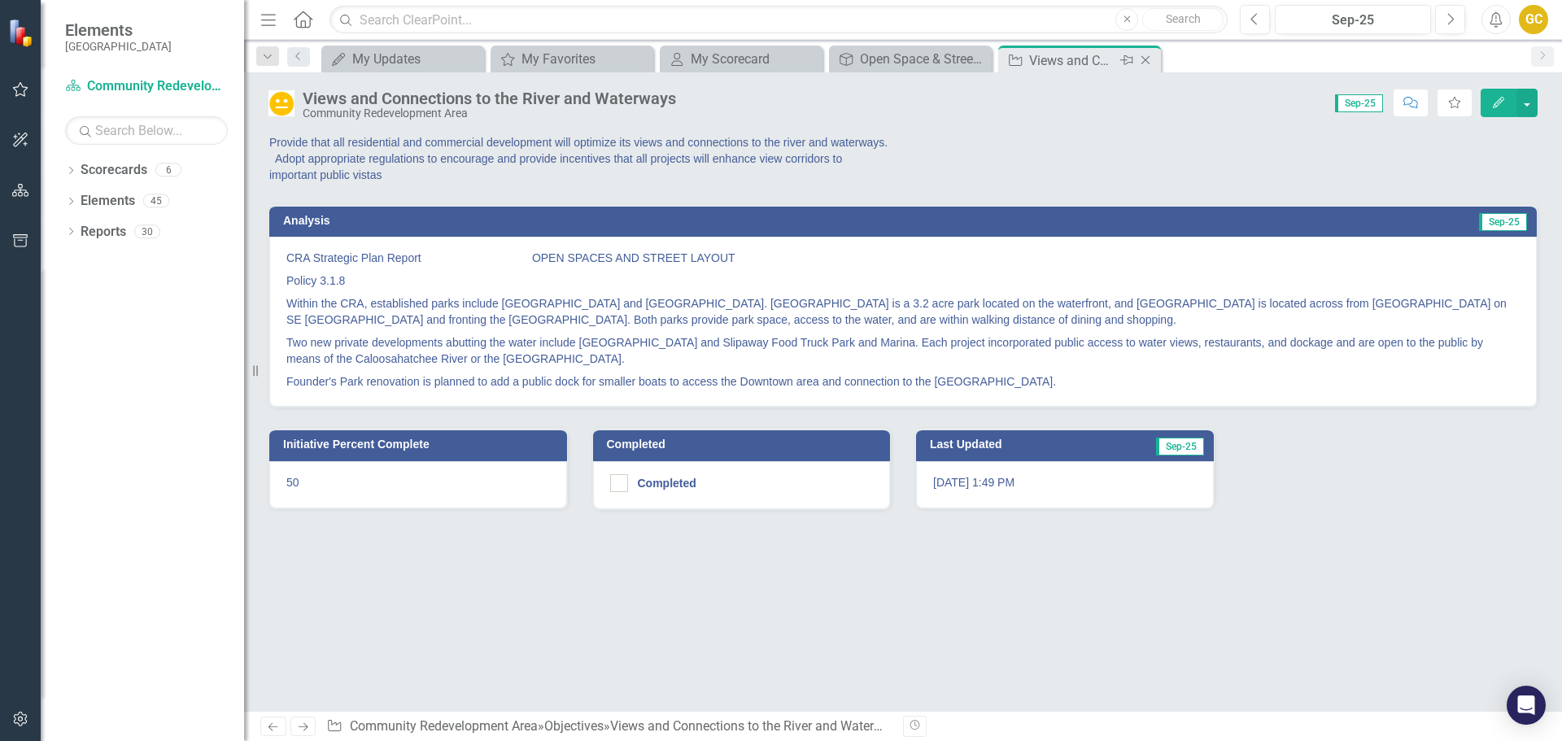
click at [1145, 58] on icon "Close" at bounding box center [1145, 60] width 16 height 13
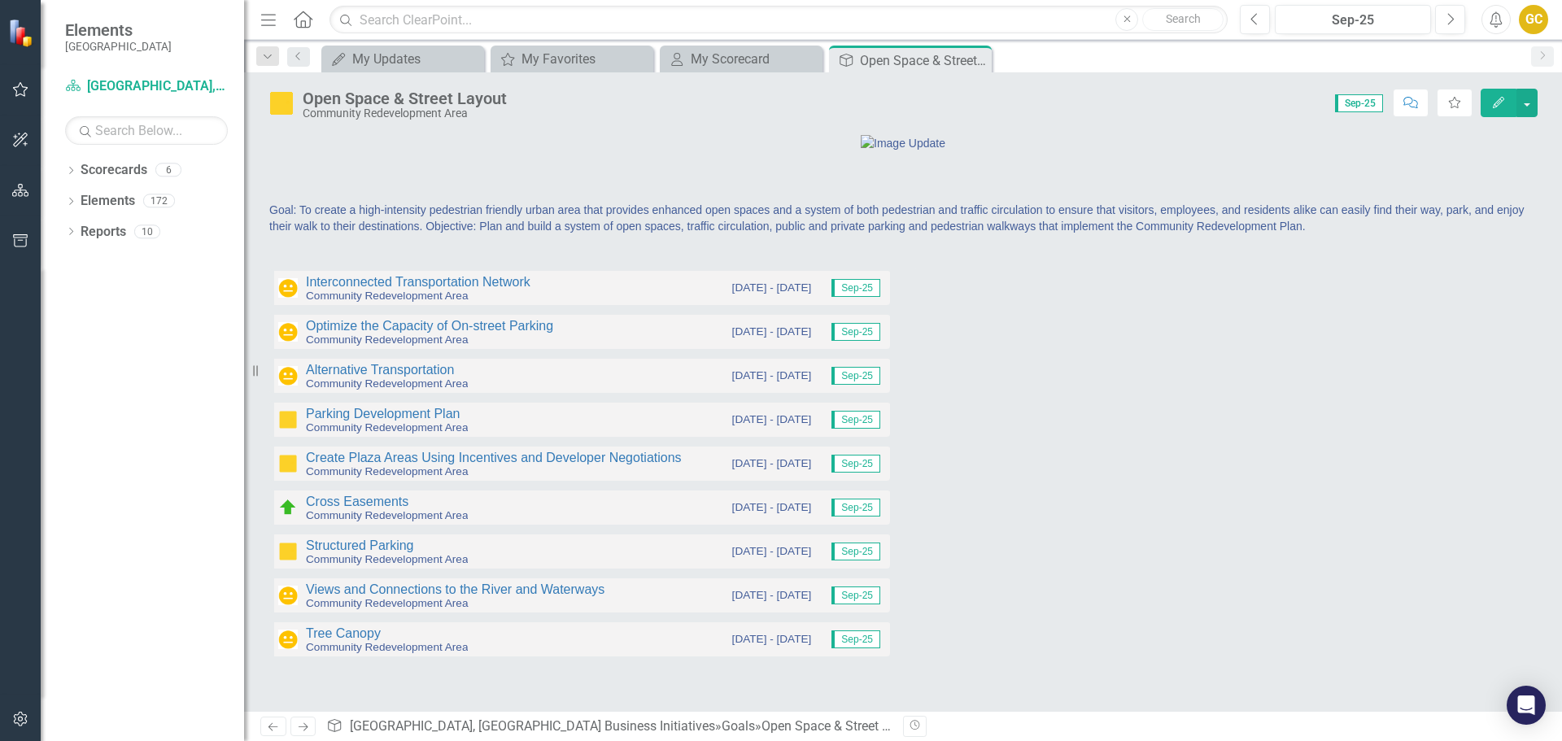
scroll to position [95, 0]
click at [365, 640] on link "Tree Canopy" at bounding box center [343, 633] width 75 height 14
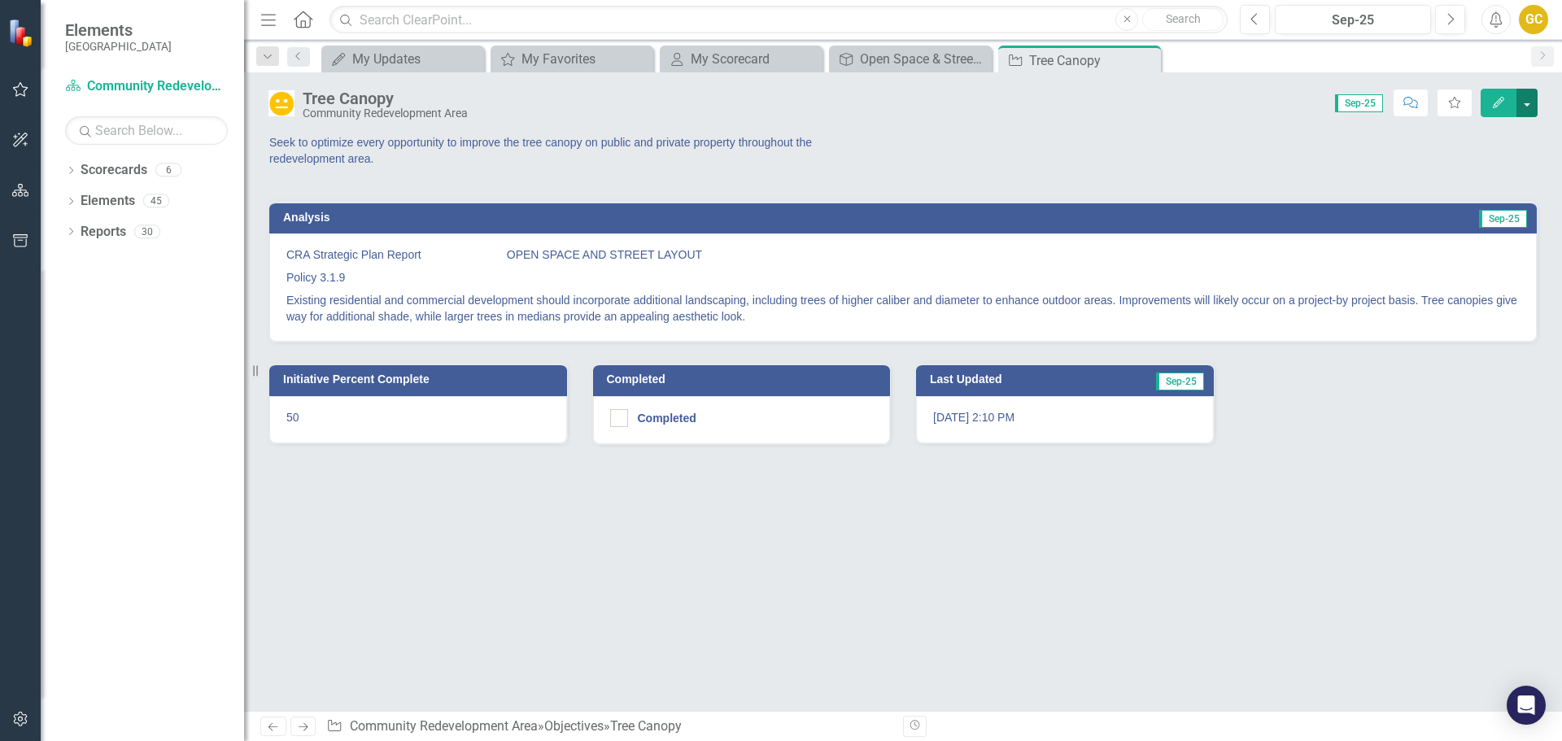
click at [1524, 104] on button "button" at bounding box center [1527, 103] width 21 height 28
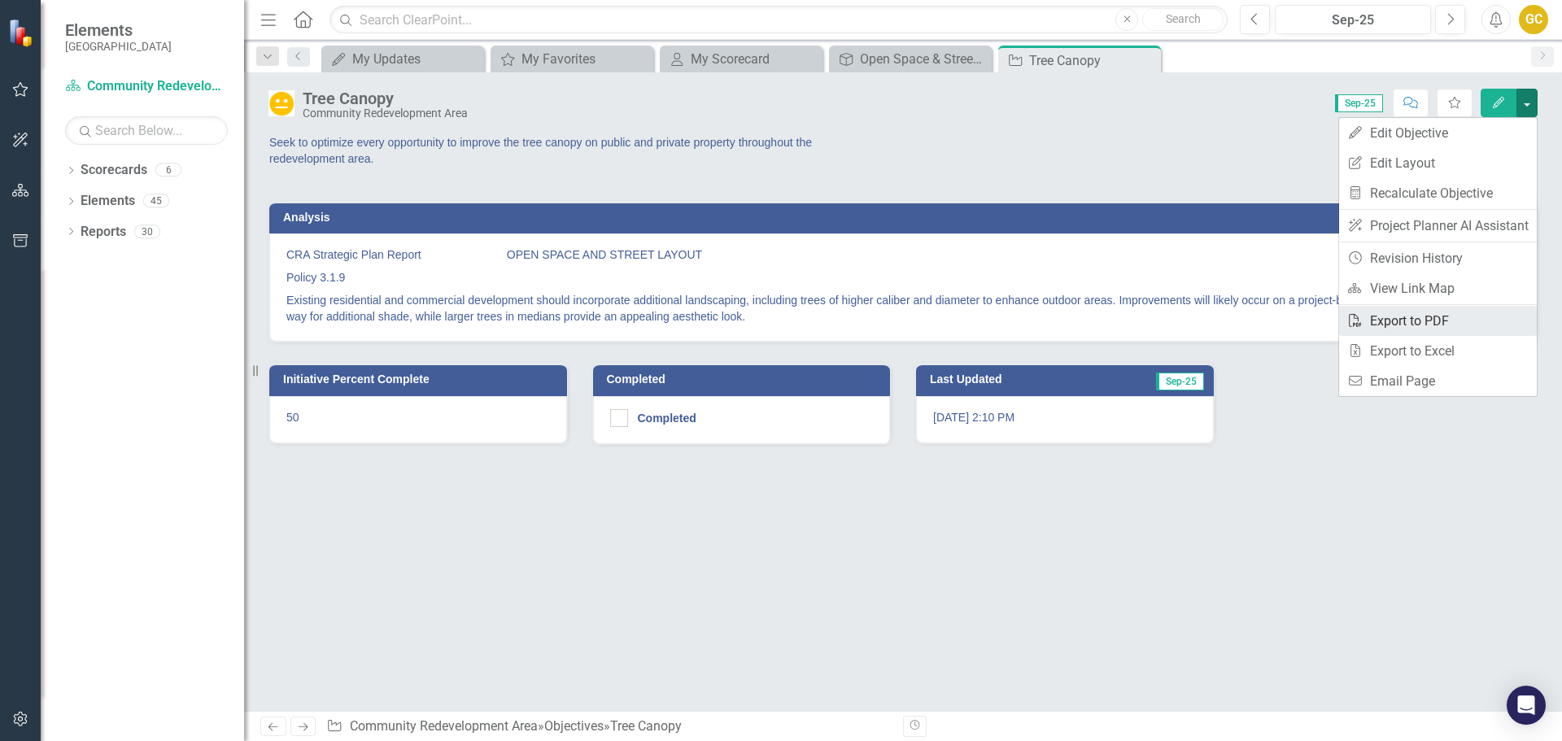
click at [1417, 321] on link "PDF Export to PDF" at bounding box center [1438, 321] width 198 height 30
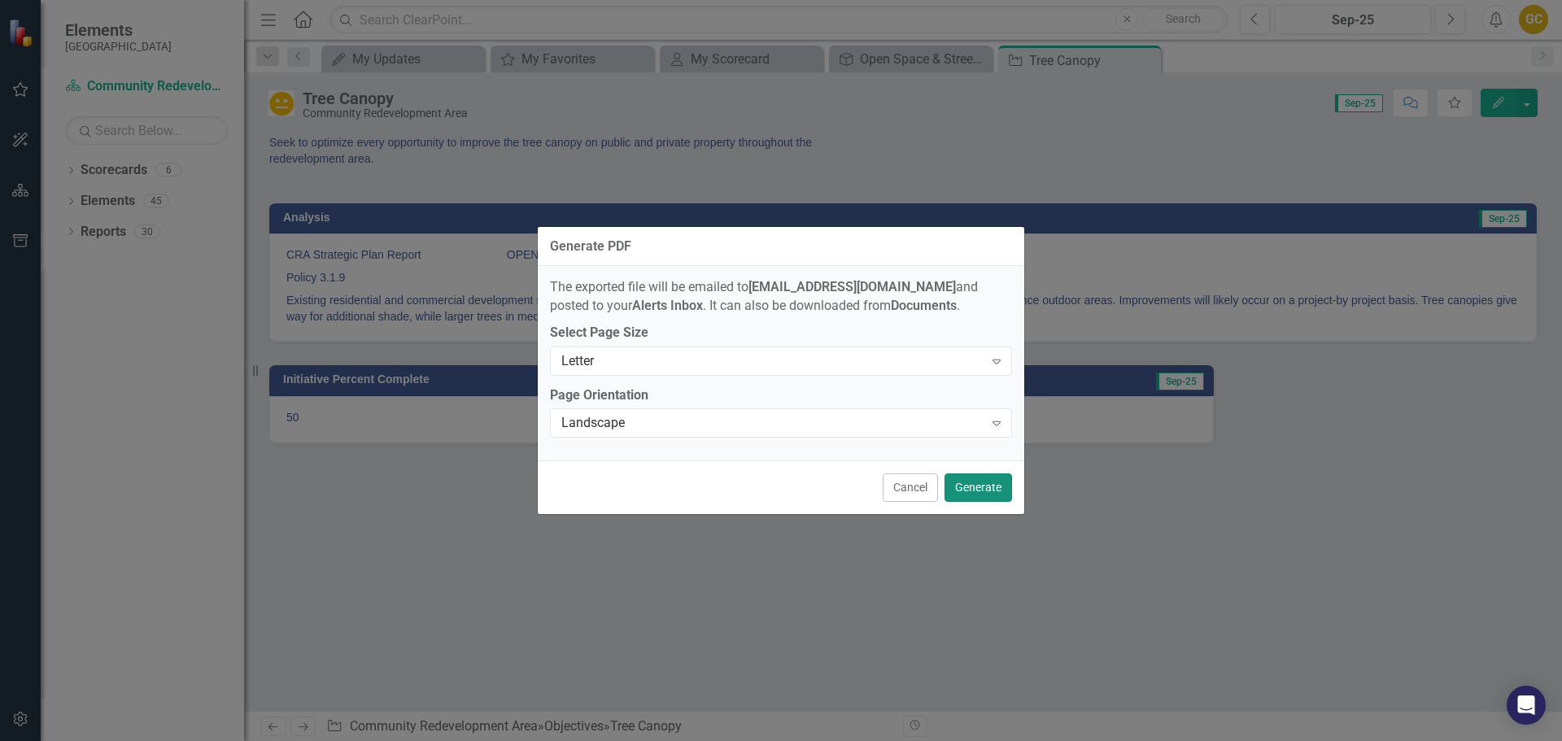
click at [983, 487] on button "Generate" at bounding box center [979, 488] width 68 height 28
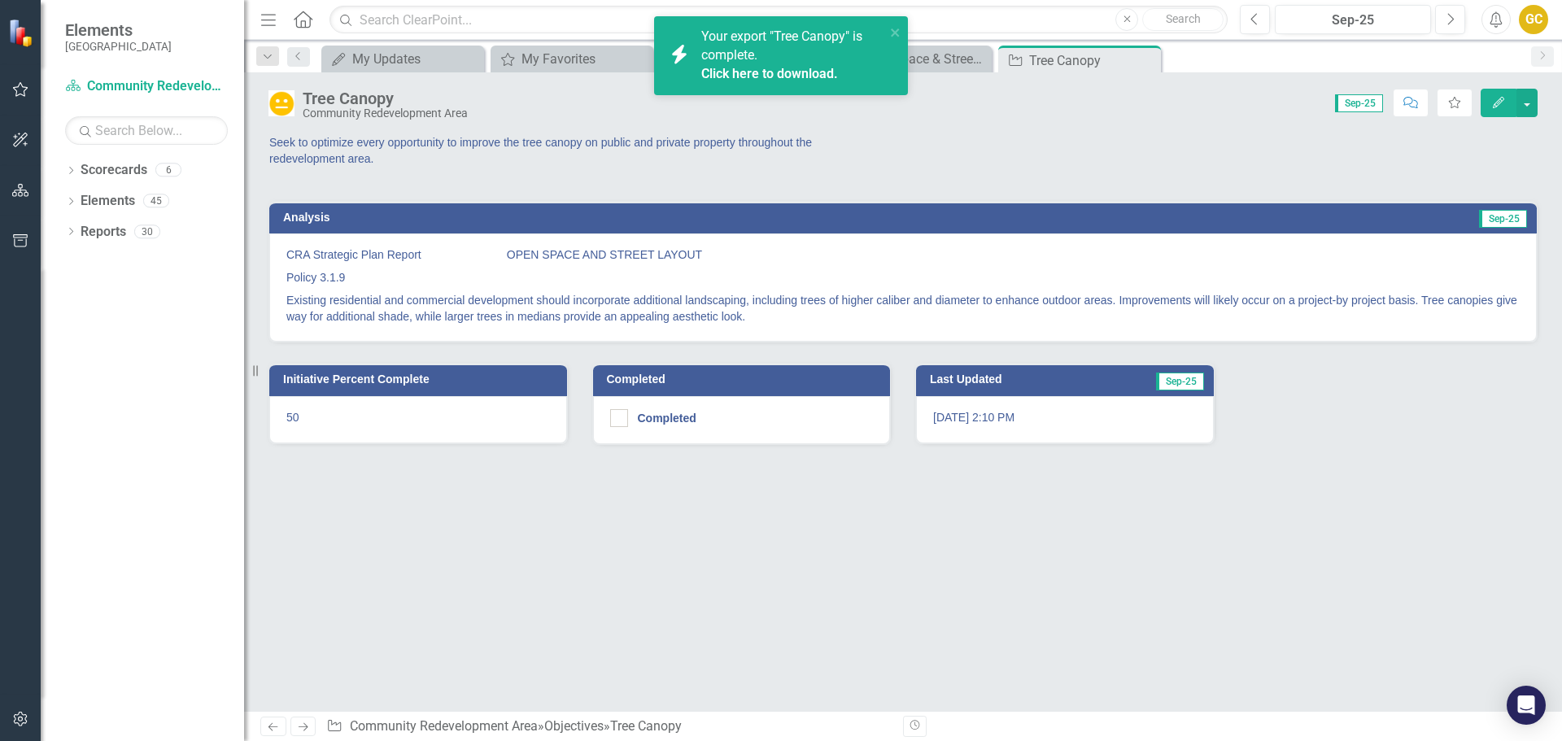
click at [746, 71] on link "Click here to download." at bounding box center [769, 73] width 137 height 15
